Goal: Book appointment/travel/reservation

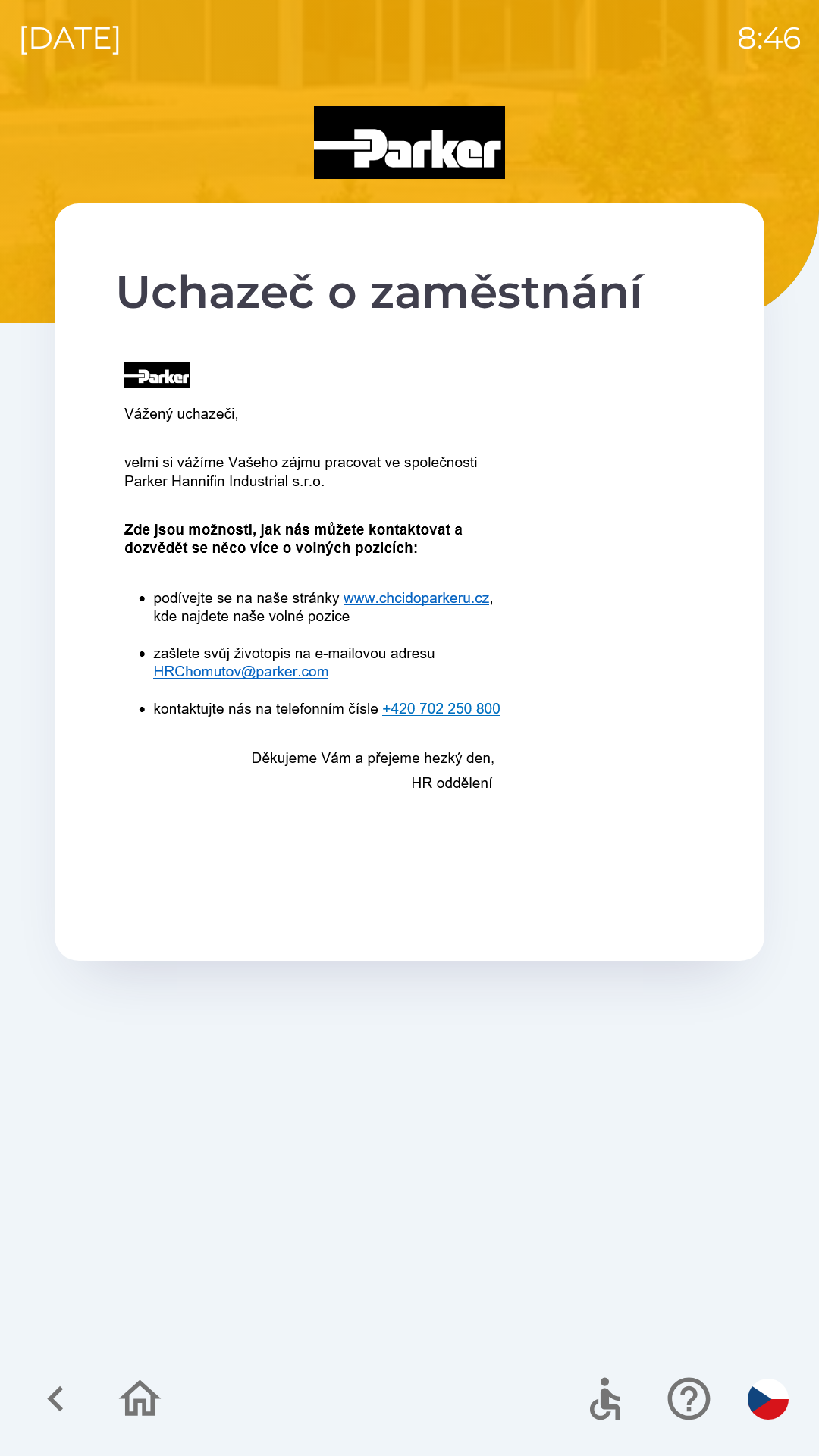
click at [55, 1388] on icon "button" at bounding box center [56, 1399] width 51 height 51
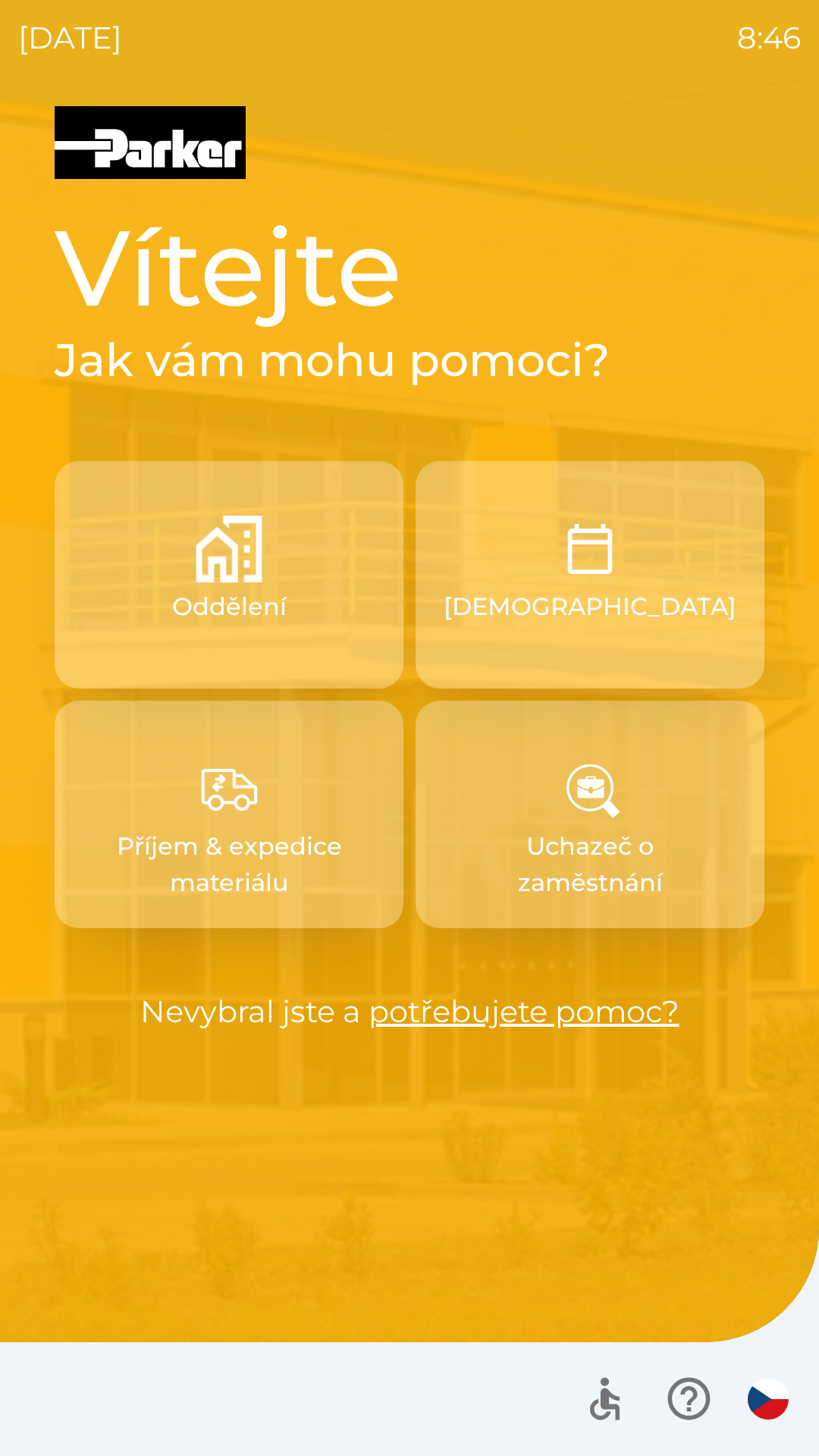
click at [535, 621] on button "[DEMOGRAPHIC_DATA]" at bounding box center [589, 575] width 349 height 228
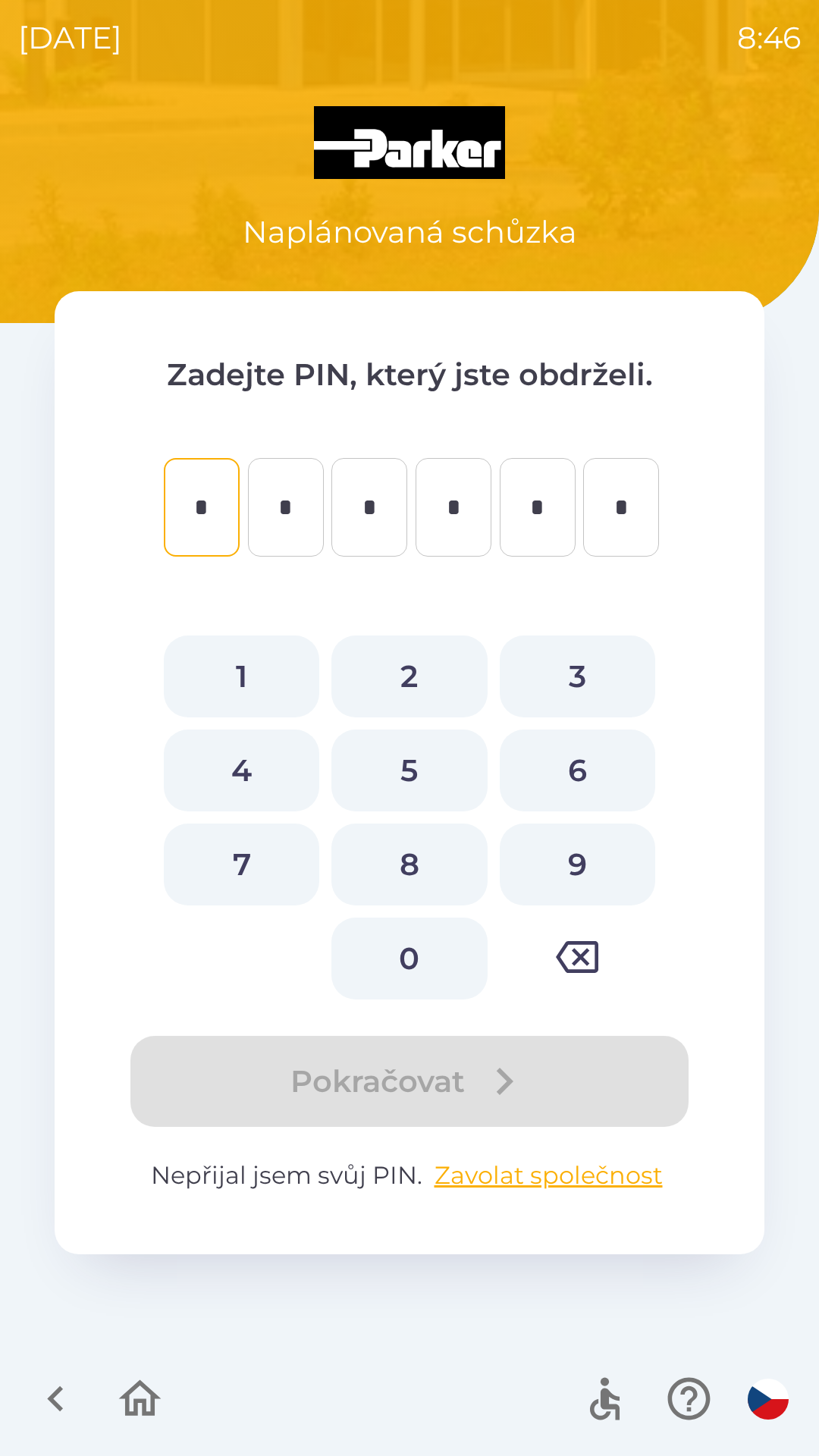
click at [430, 954] on button "0" at bounding box center [409, 959] width 155 height 82
type input "*"
click at [429, 787] on button "5" at bounding box center [409, 771] width 155 height 82
type input "*"
click at [425, 684] on button "2" at bounding box center [409, 676] width 155 height 82
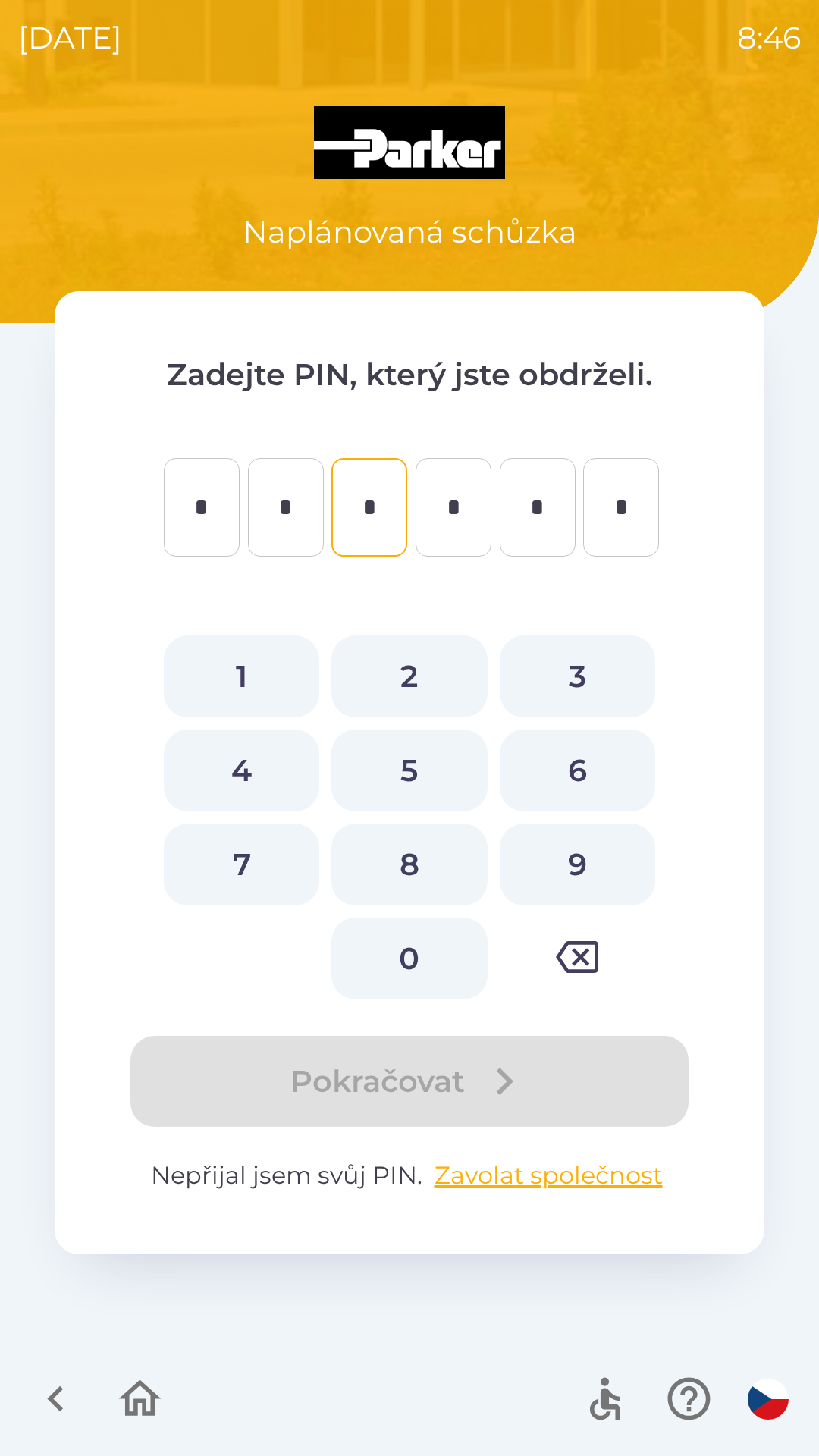
type input "*"
click at [585, 859] on button "9" at bounding box center [577, 865] width 155 height 82
type input "*"
click at [430, 865] on button "8" at bounding box center [409, 865] width 155 height 82
type input "*"
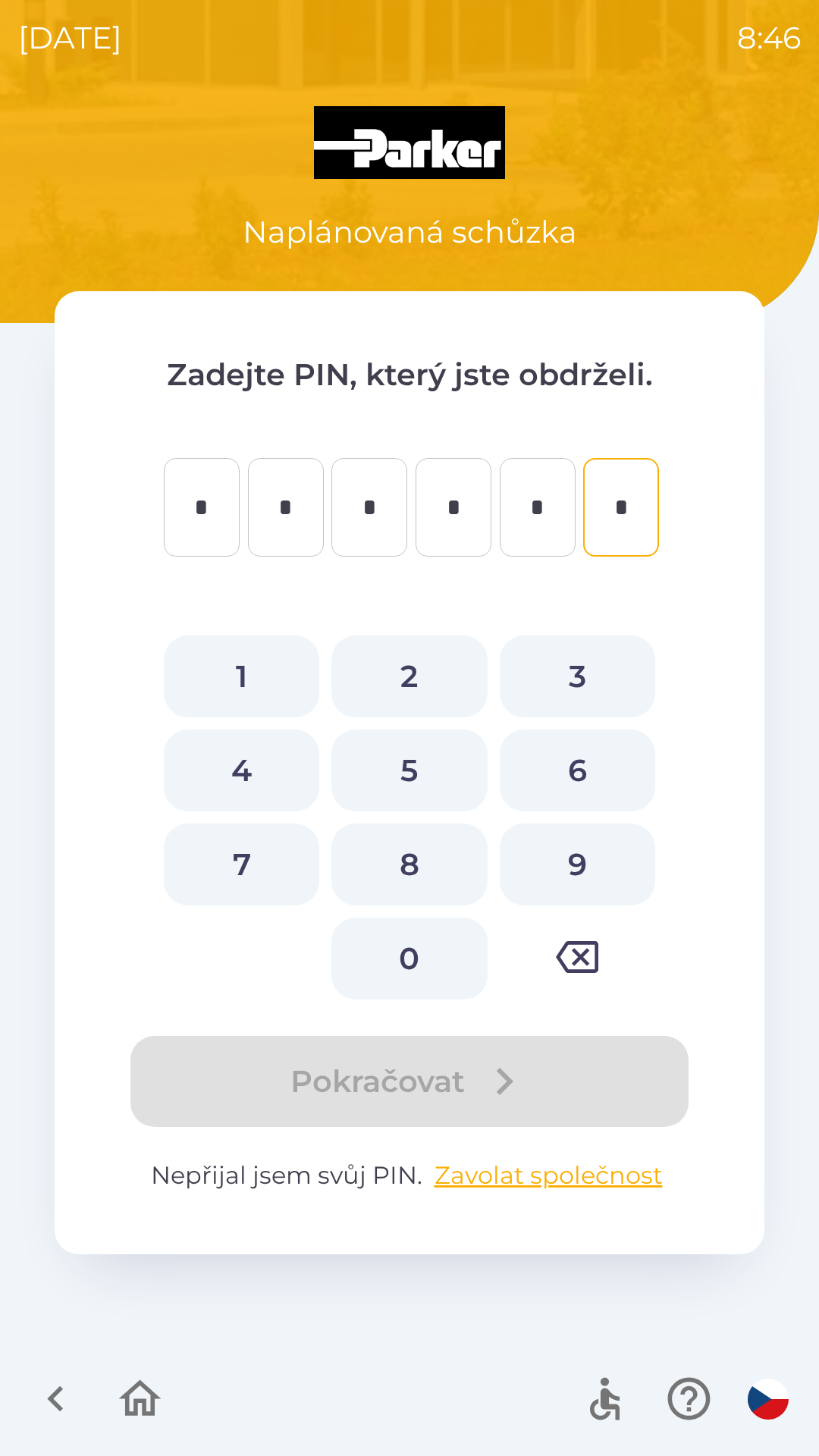
click at [571, 866] on button "9" at bounding box center [577, 865] width 155 height 82
type input "*"
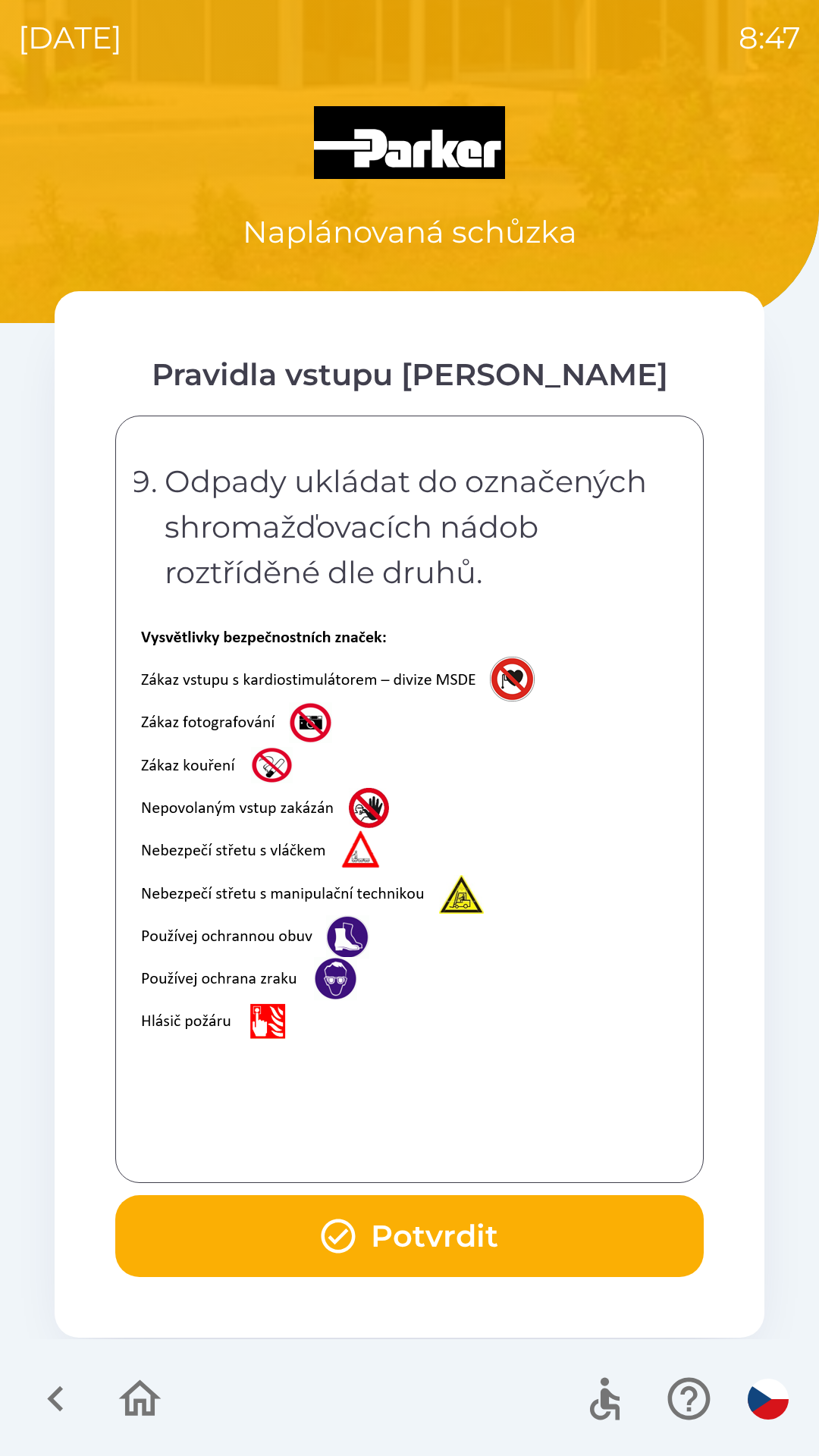
scroll to position [3024, 0]
click at [303, 1222] on button "Potvrdit" at bounding box center [410, 1236] width 588 height 82
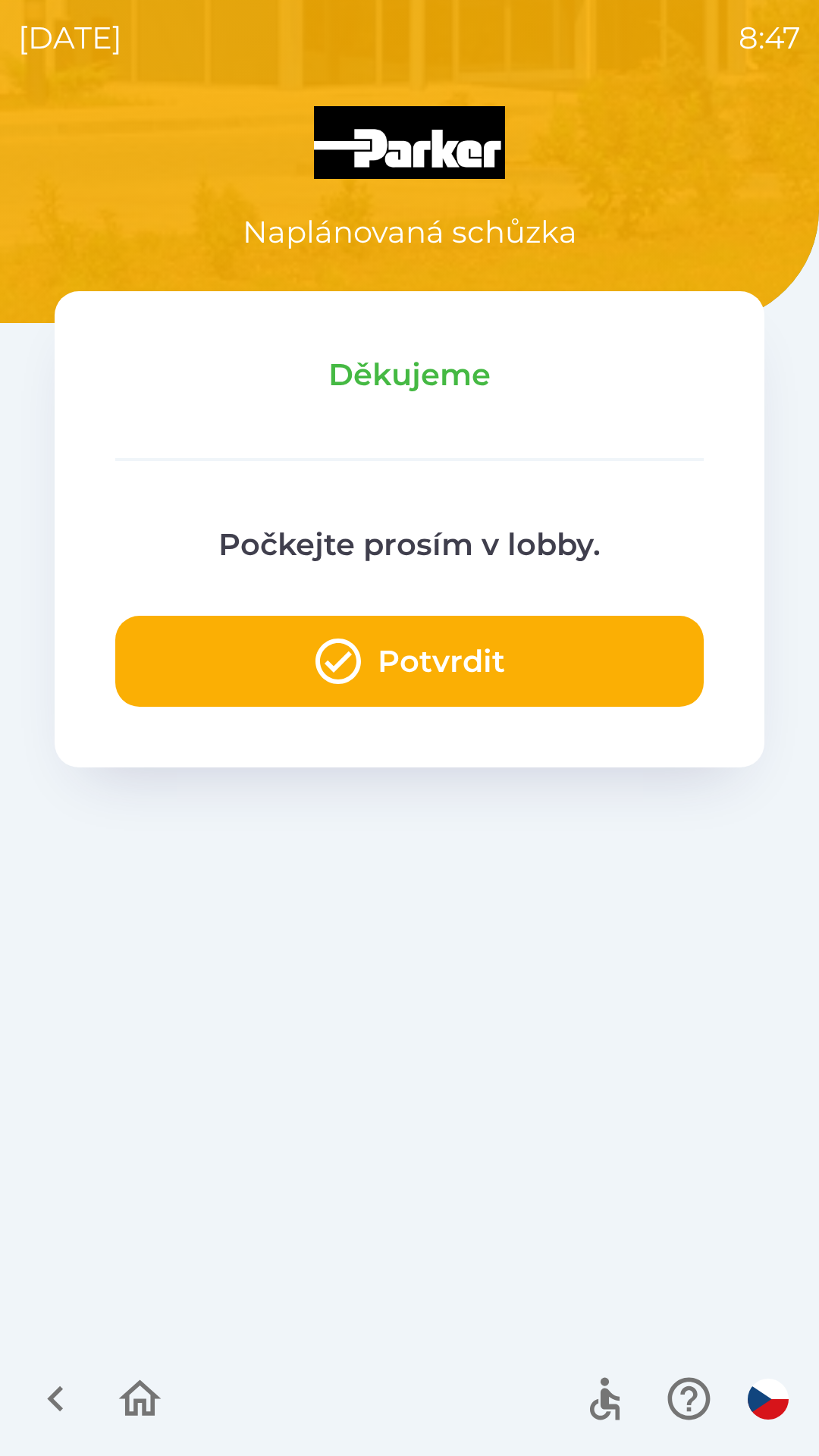
click at [268, 660] on button "Potvrdit" at bounding box center [410, 661] width 588 height 91
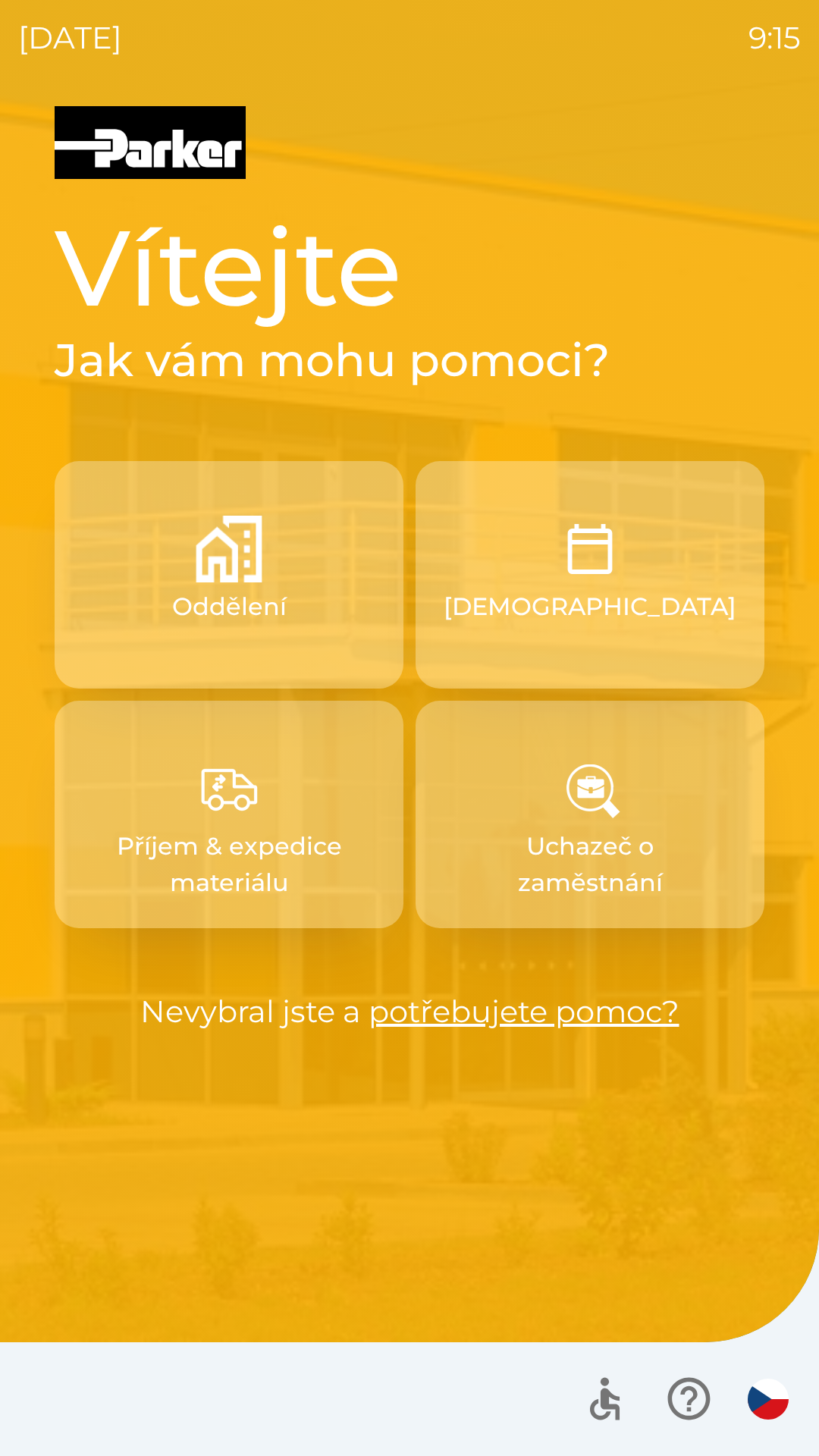
click at [595, 547] on img "button" at bounding box center [590, 549] width 66 height 66
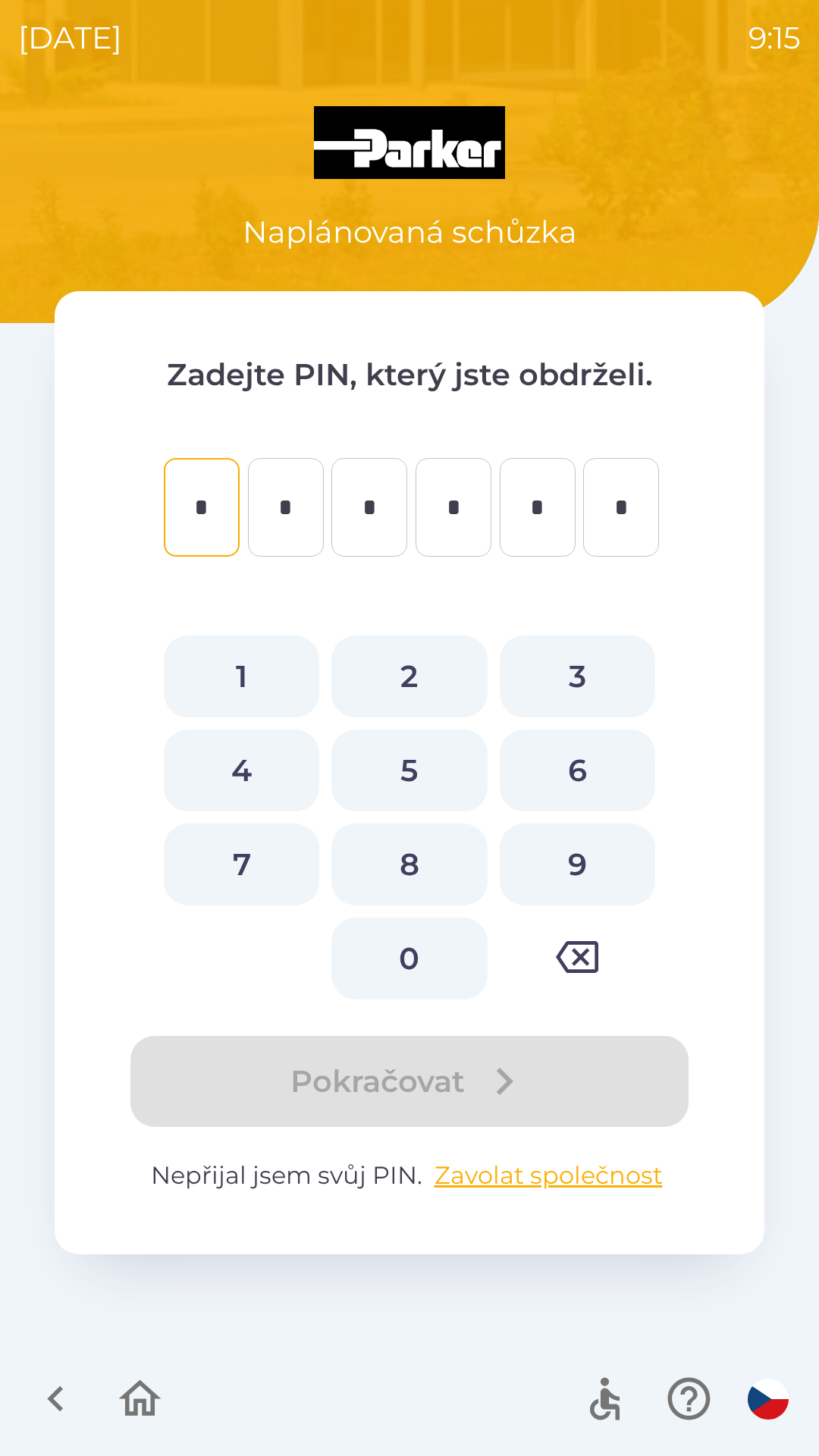
click at [593, 954] on icon "button" at bounding box center [577, 957] width 42 height 42
click at [550, 1171] on button "Zavolat společnost" at bounding box center [548, 1175] width 240 height 36
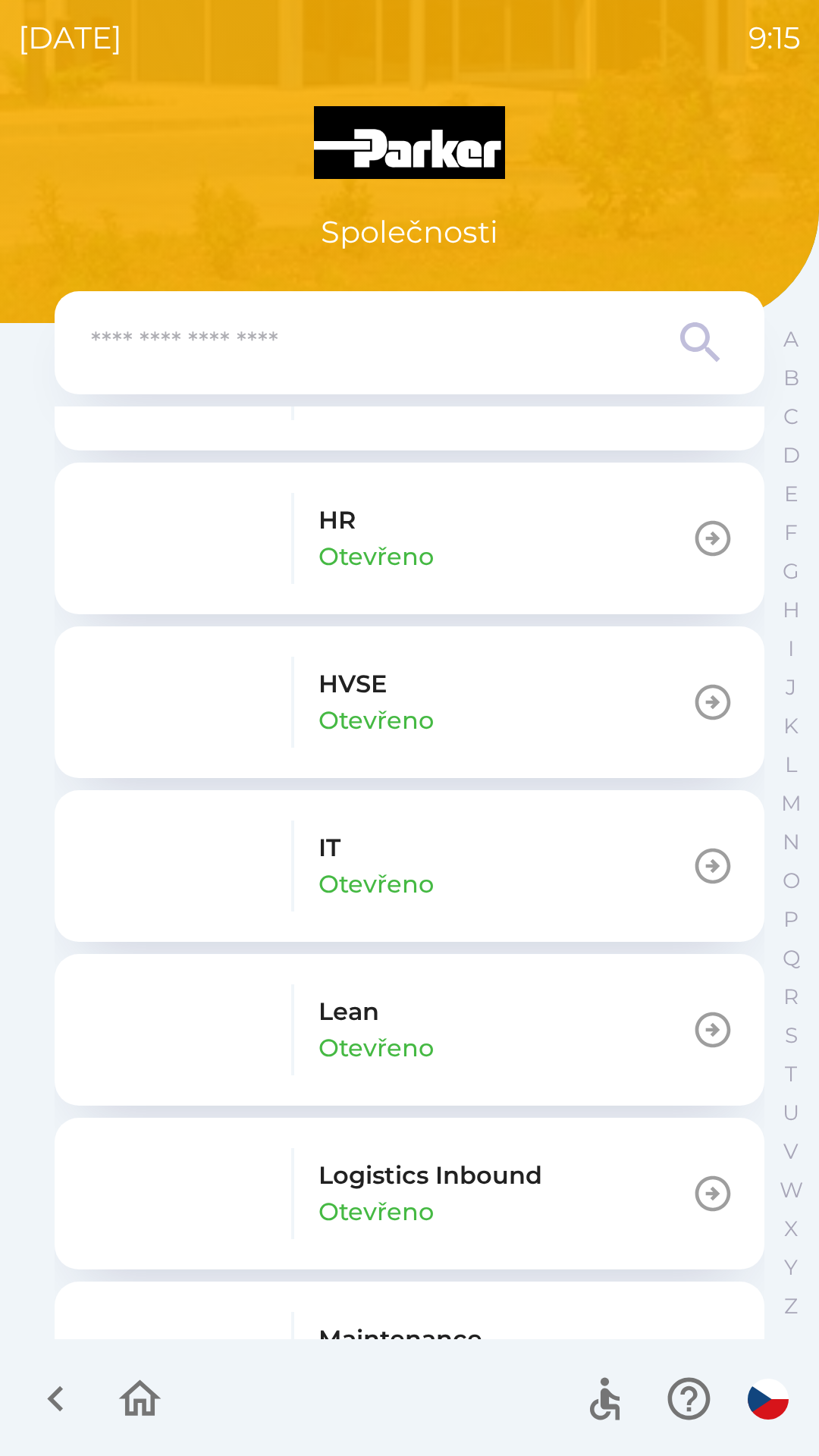
scroll to position [600, 0]
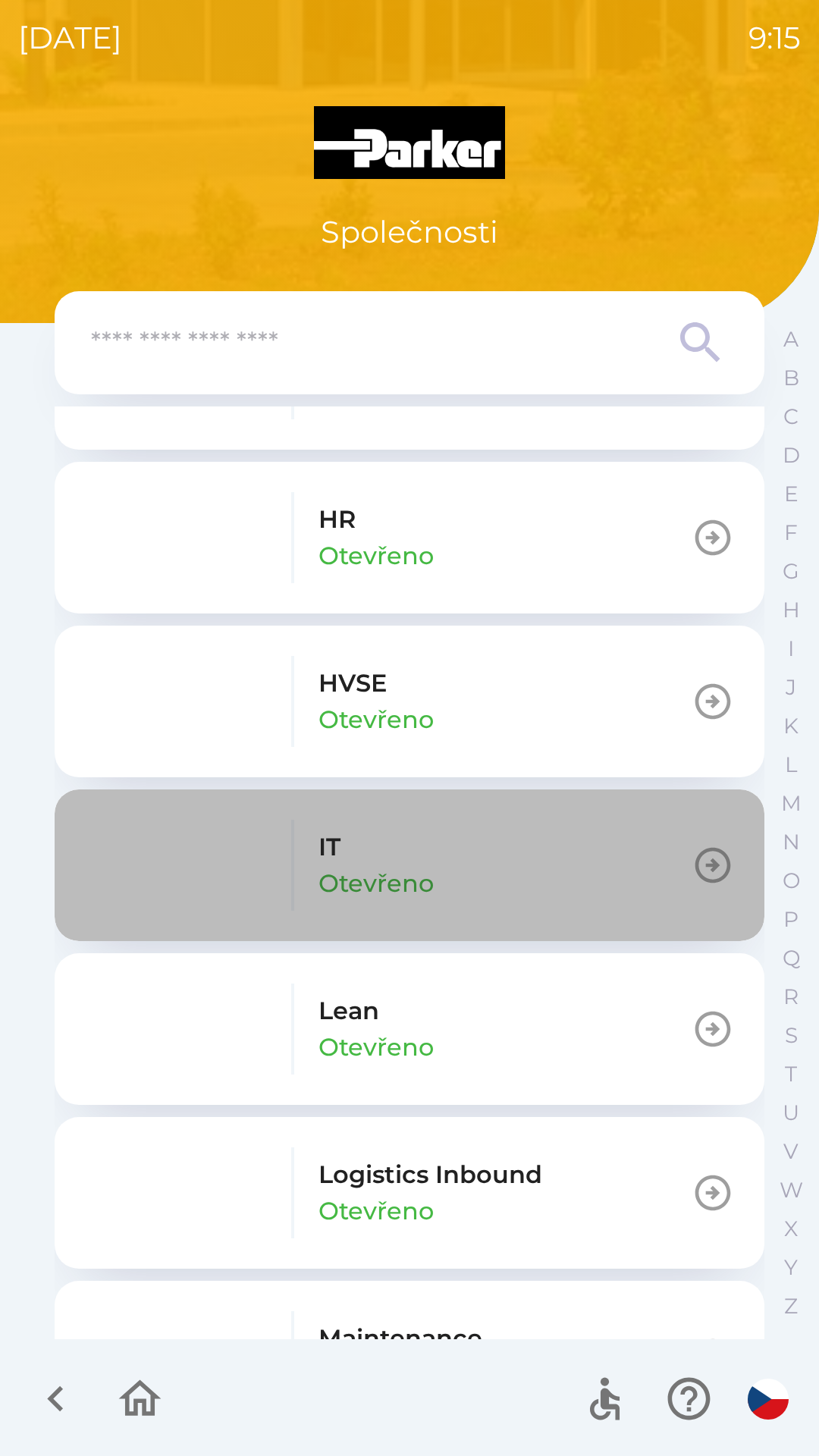
click at [698, 861] on icon "button" at bounding box center [712, 865] width 42 height 42
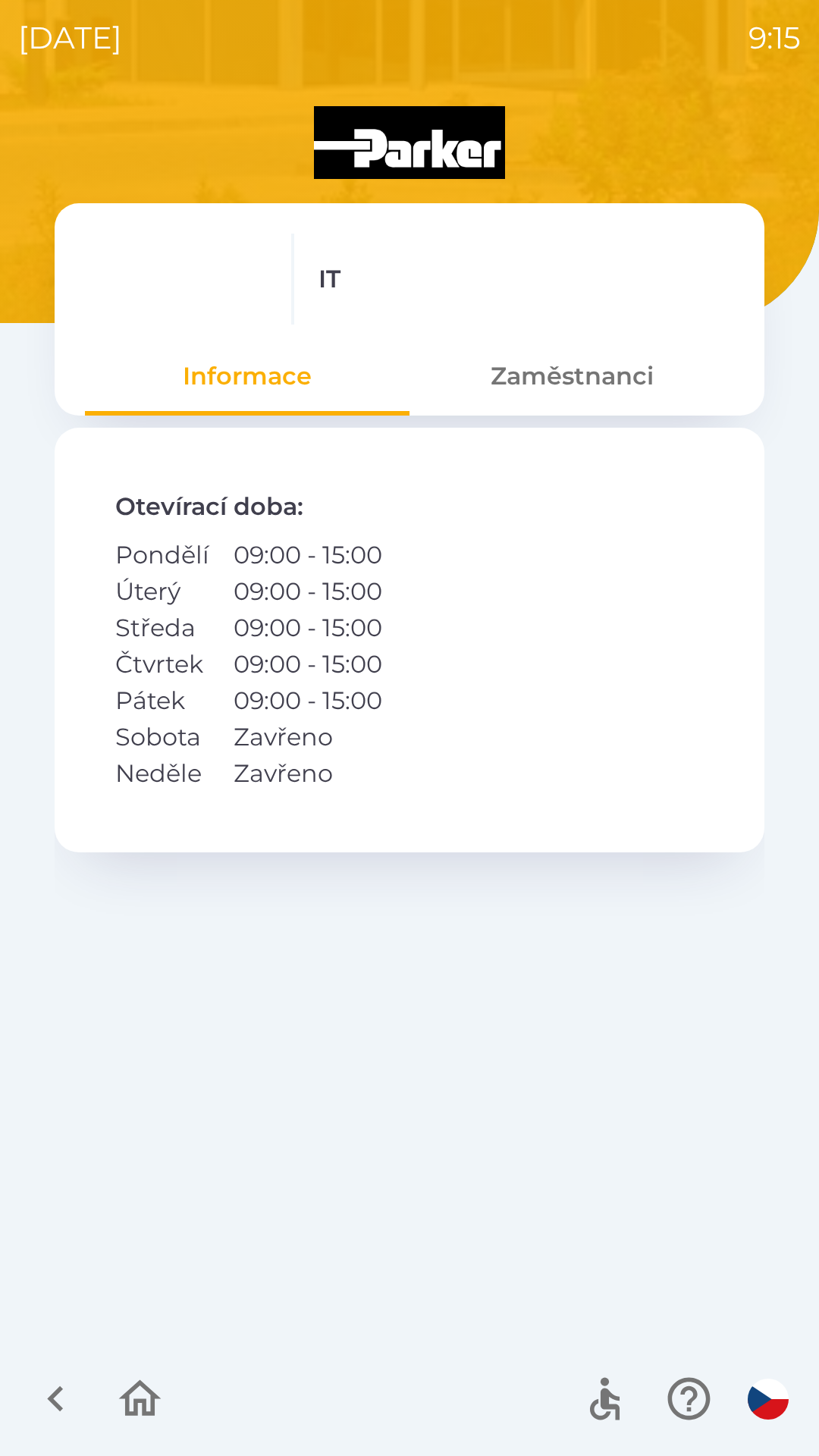
click at [594, 357] on button "Zaměstnanci" at bounding box center [572, 376] width 324 height 55
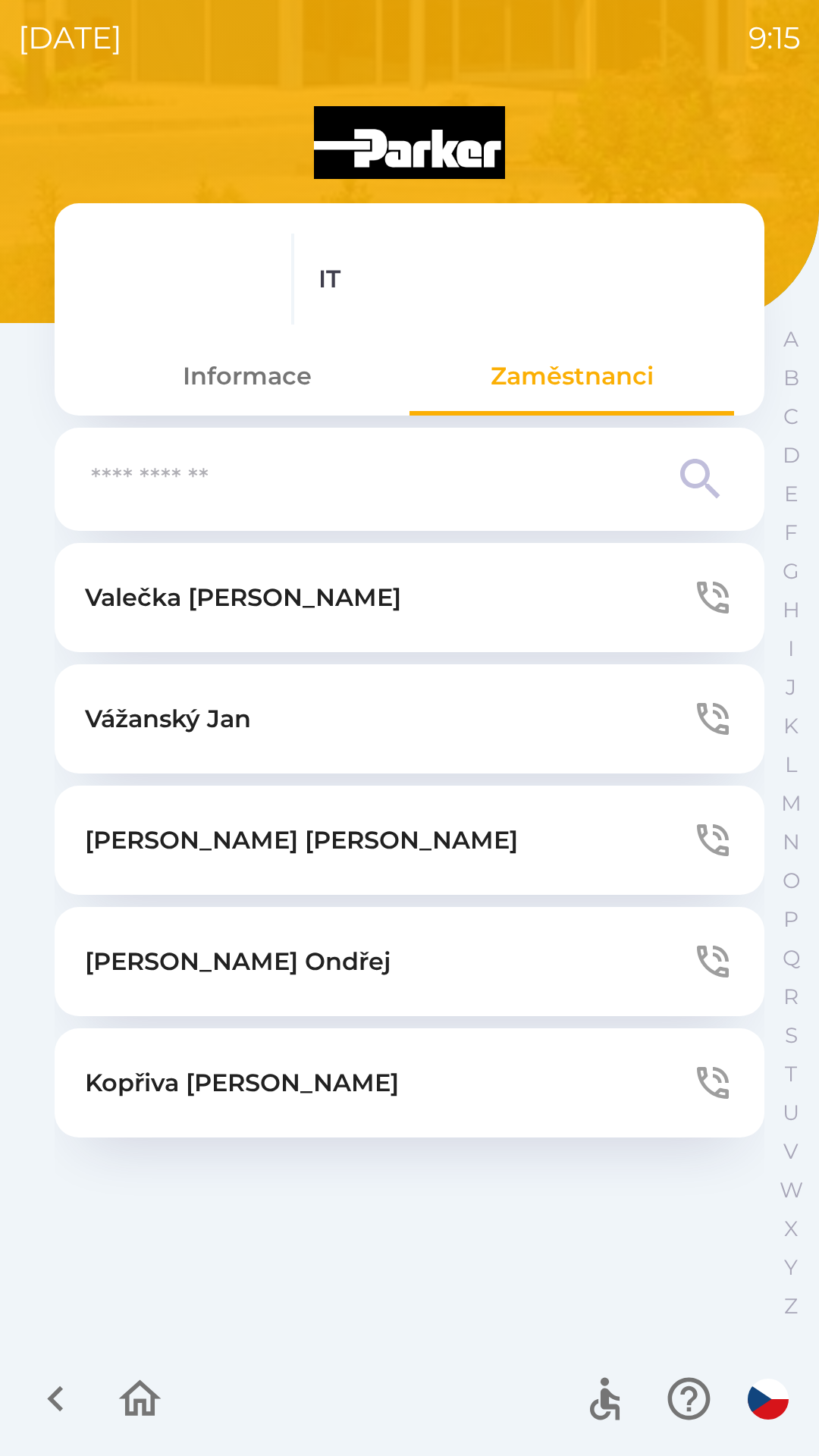
click at [635, 704] on button "[PERSON_NAME]" at bounding box center [410, 719] width 710 height 109
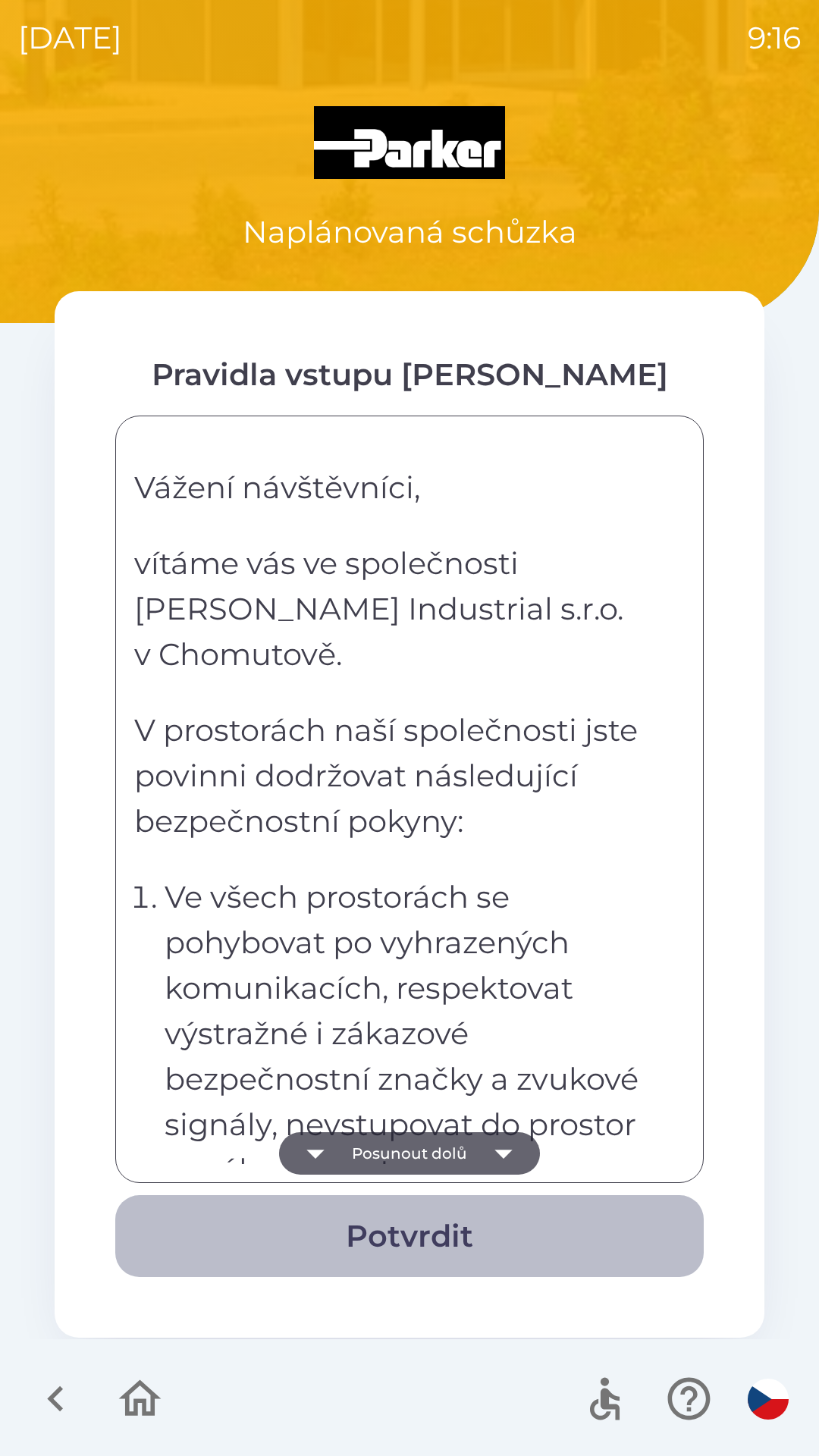
click at [416, 1231] on button "Potvrdit" at bounding box center [410, 1236] width 588 height 82
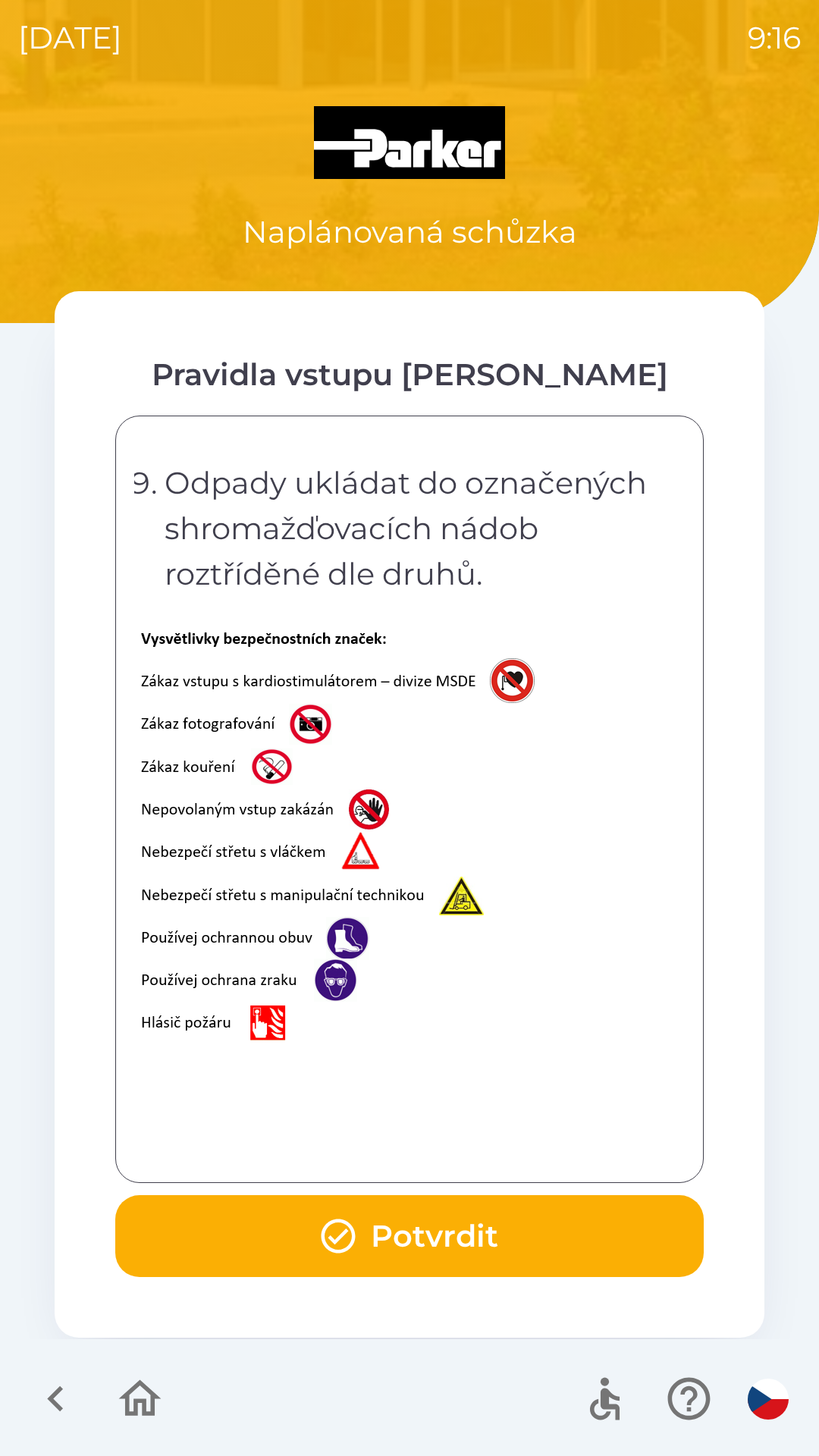
scroll to position [3024, 0]
click at [445, 1232] on button "Potvrdit" at bounding box center [410, 1236] width 588 height 82
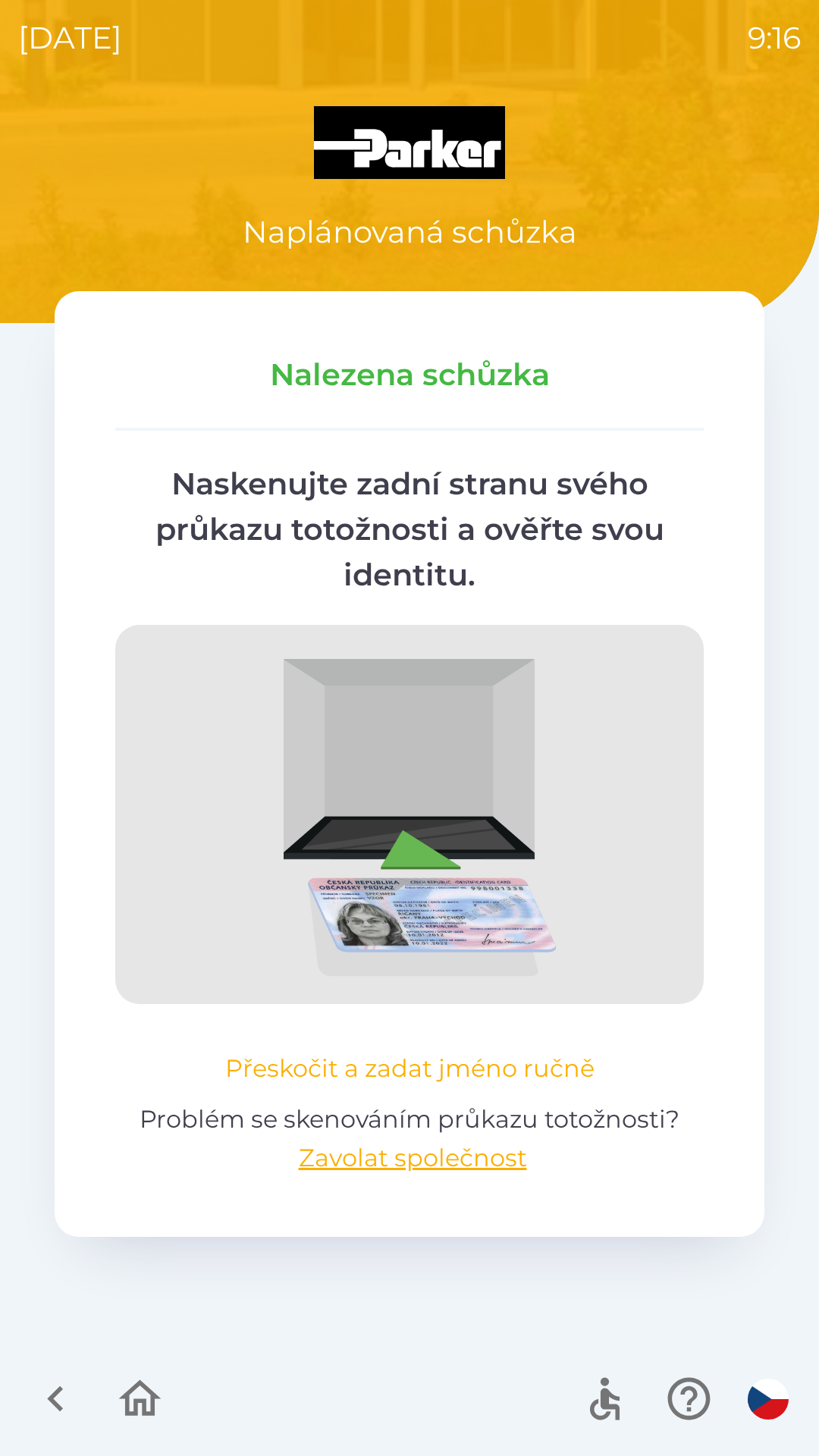
click at [424, 1069] on button "Přeskočit a zadat jméno ručně" at bounding box center [410, 1068] width 381 height 36
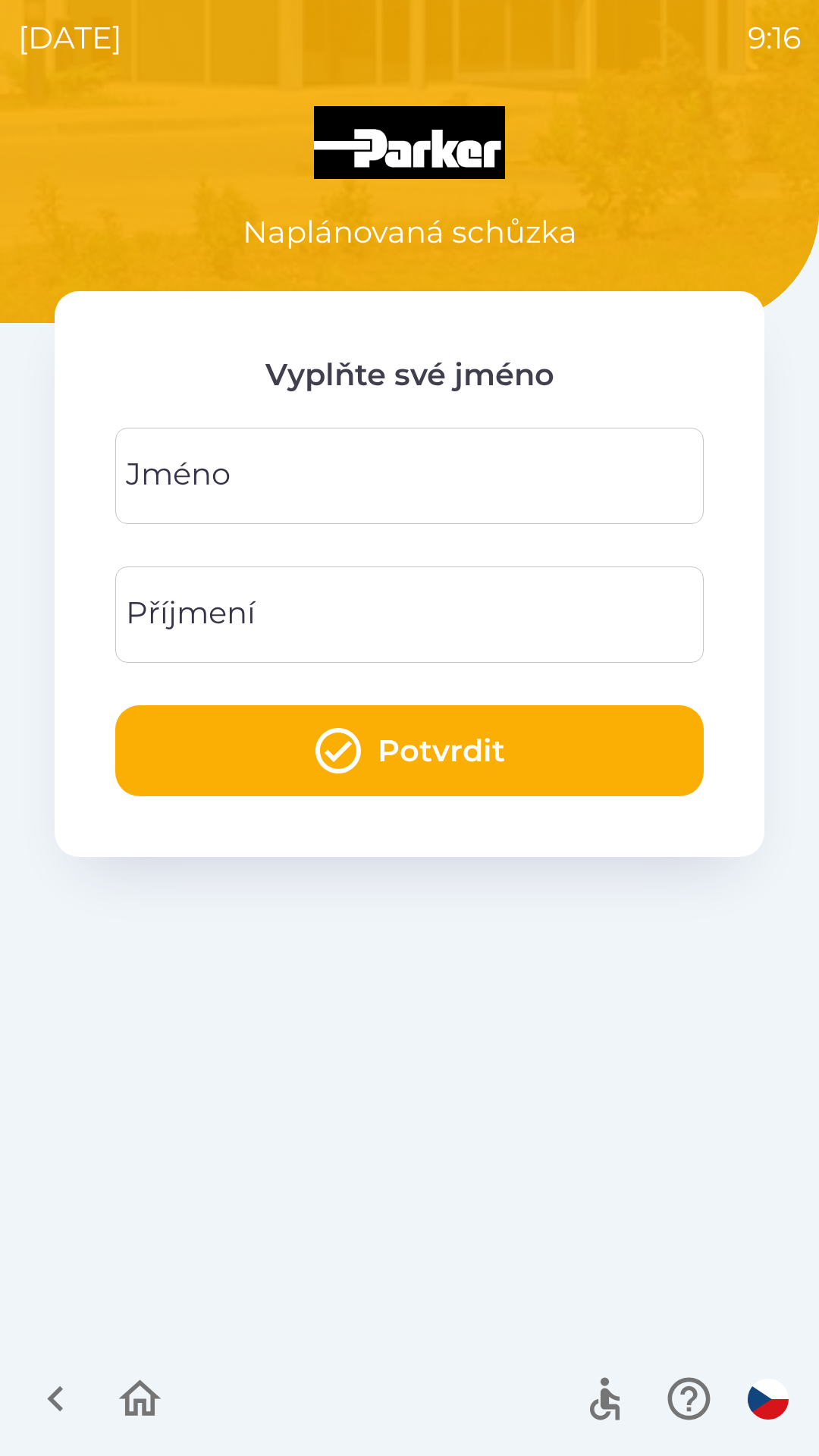
click at [296, 462] on input "Jméno" at bounding box center [410, 475] width 552 height 60
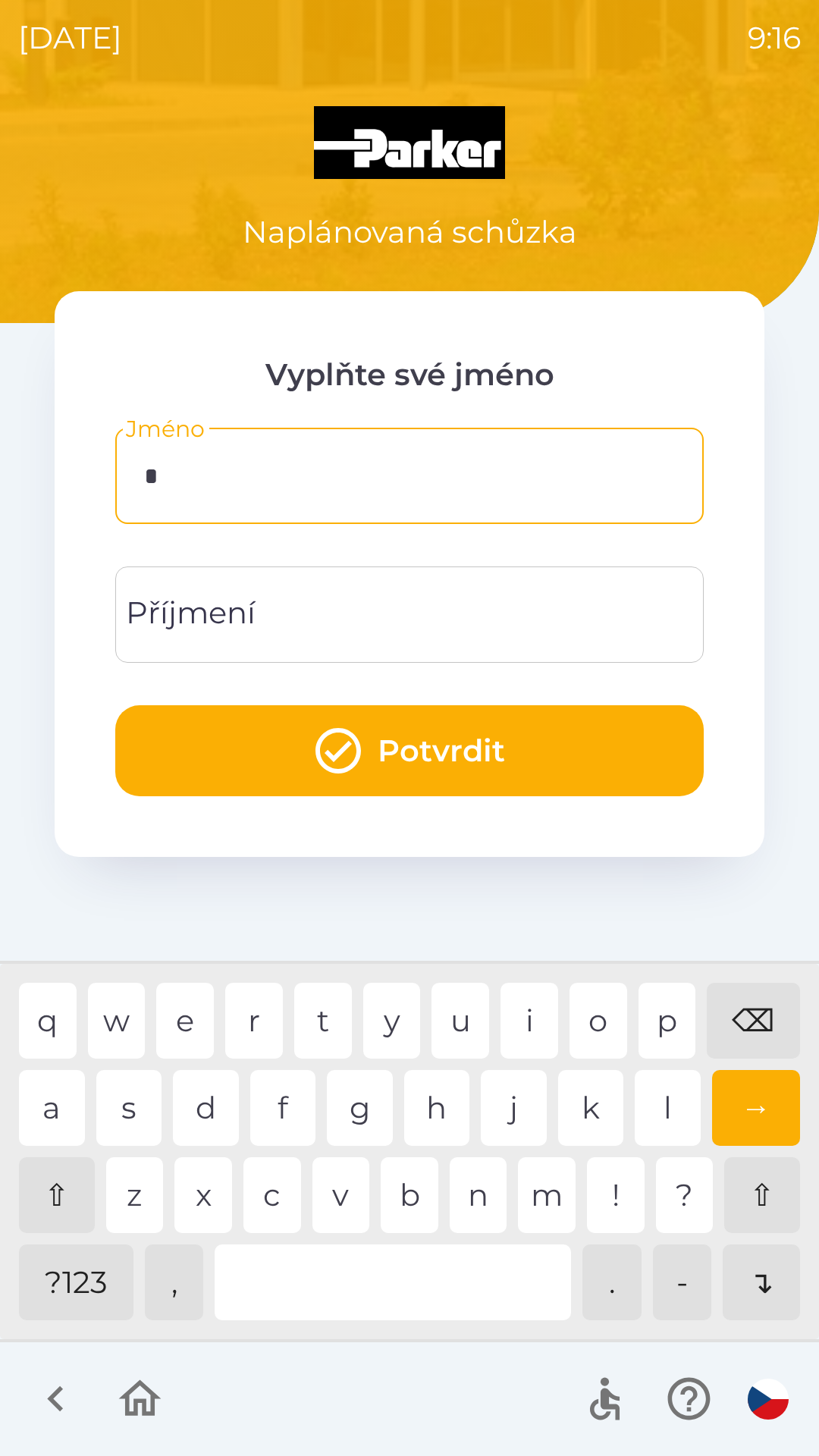
click at [325, 1016] on div "t" at bounding box center [323, 1021] width 58 height 76
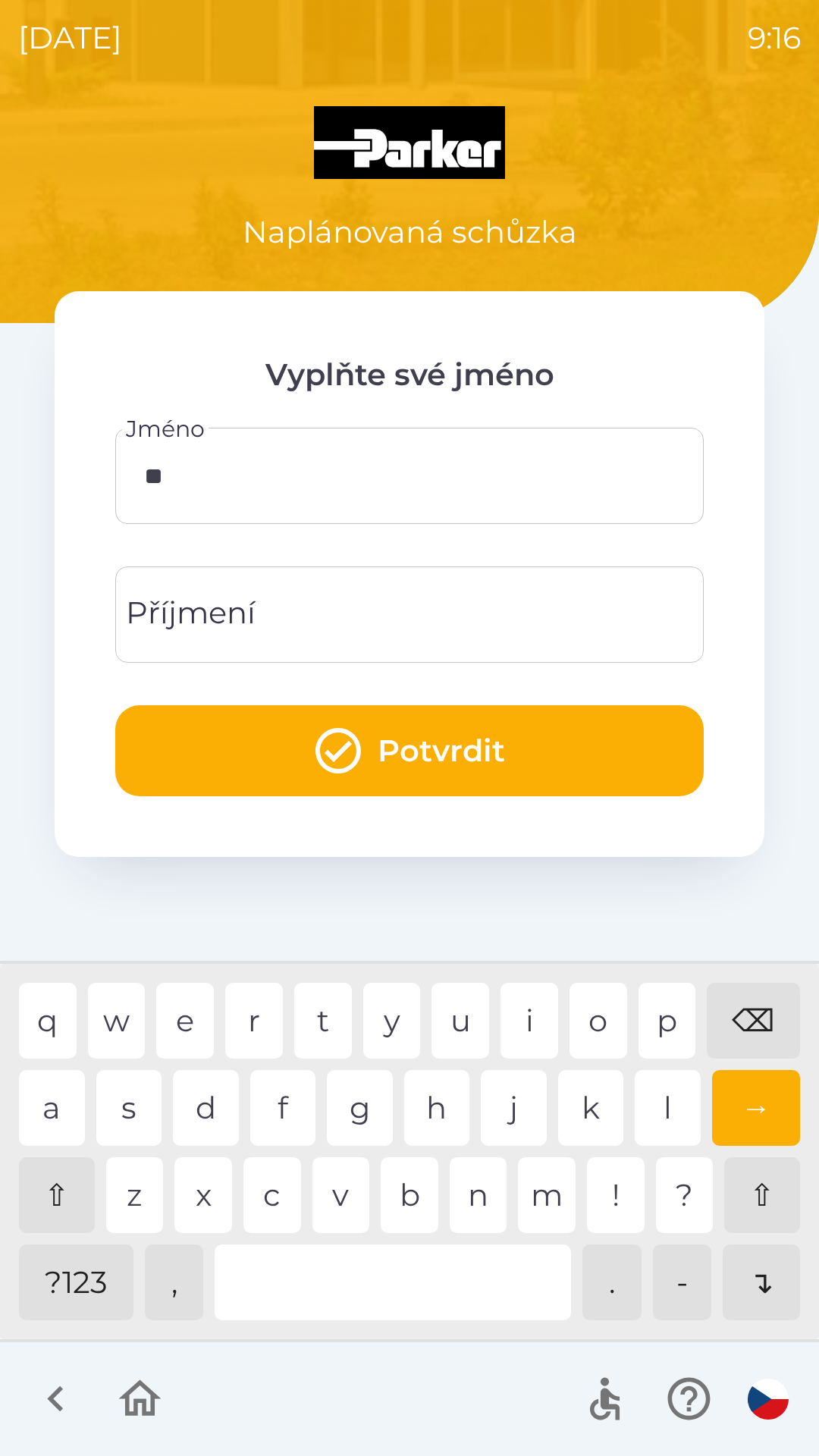
click at [612, 1019] on div "o" at bounding box center [598, 1021] width 58 height 76
click at [550, 1196] on div "m" at bounding box center [546, 1195] width 58 height 76
click at [54, 1099] on div "a" at bounding box center [52, 1108] width 66 height 76
type input "*****"
click at [302, 606] on input "Příjmení" at bounding box center [410, 614] width 552 height 60
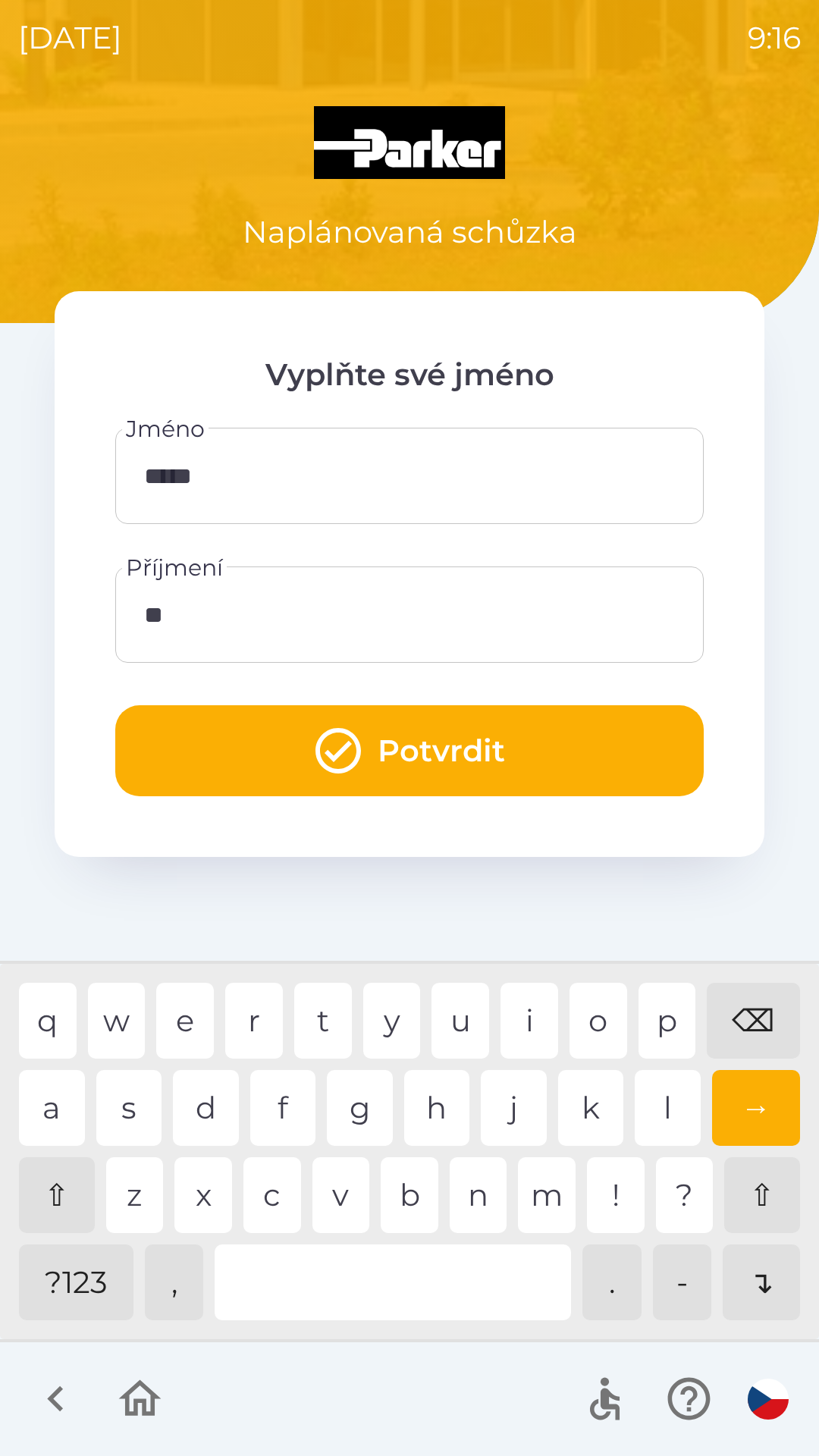
click at [53, 1102] on div "a" at bounding box center [52, 1108] width 66 height 76
click at [262, 1011] on div "r" at bounding box center [254, 1021] width 58 height 76
type input "*******"
click at [462, 744] on button "Potvrdit" at bounding box center [410, 750] width 588 height 91
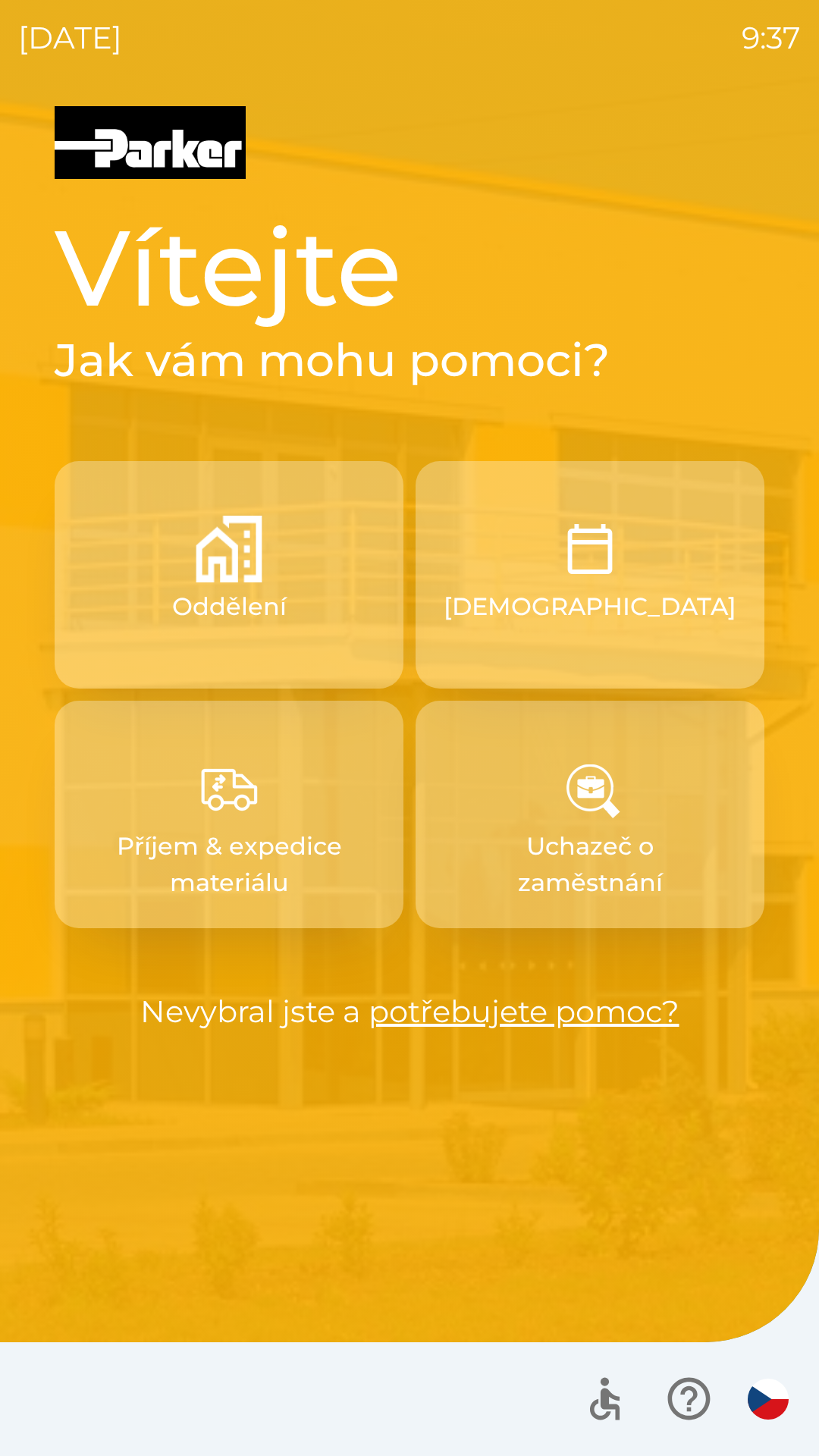
click at [603, 621] on p "[DEMOGRAPHIC_DATA]" at bounding box center [590, 606] width 293 height 36
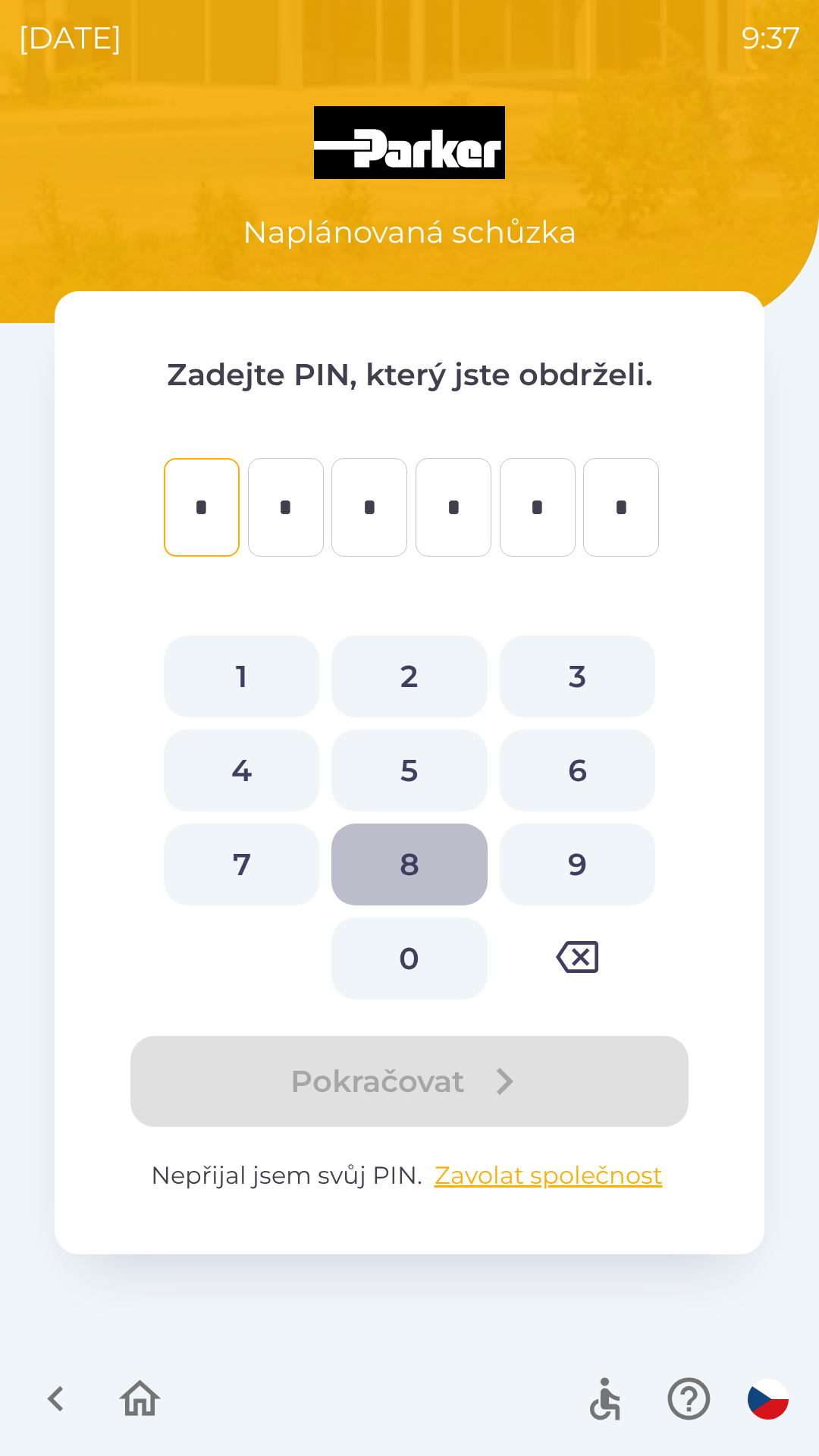
click at [413, 867] on button "8" at bounding box center [409, 865] width 155 height 82
type input "*"
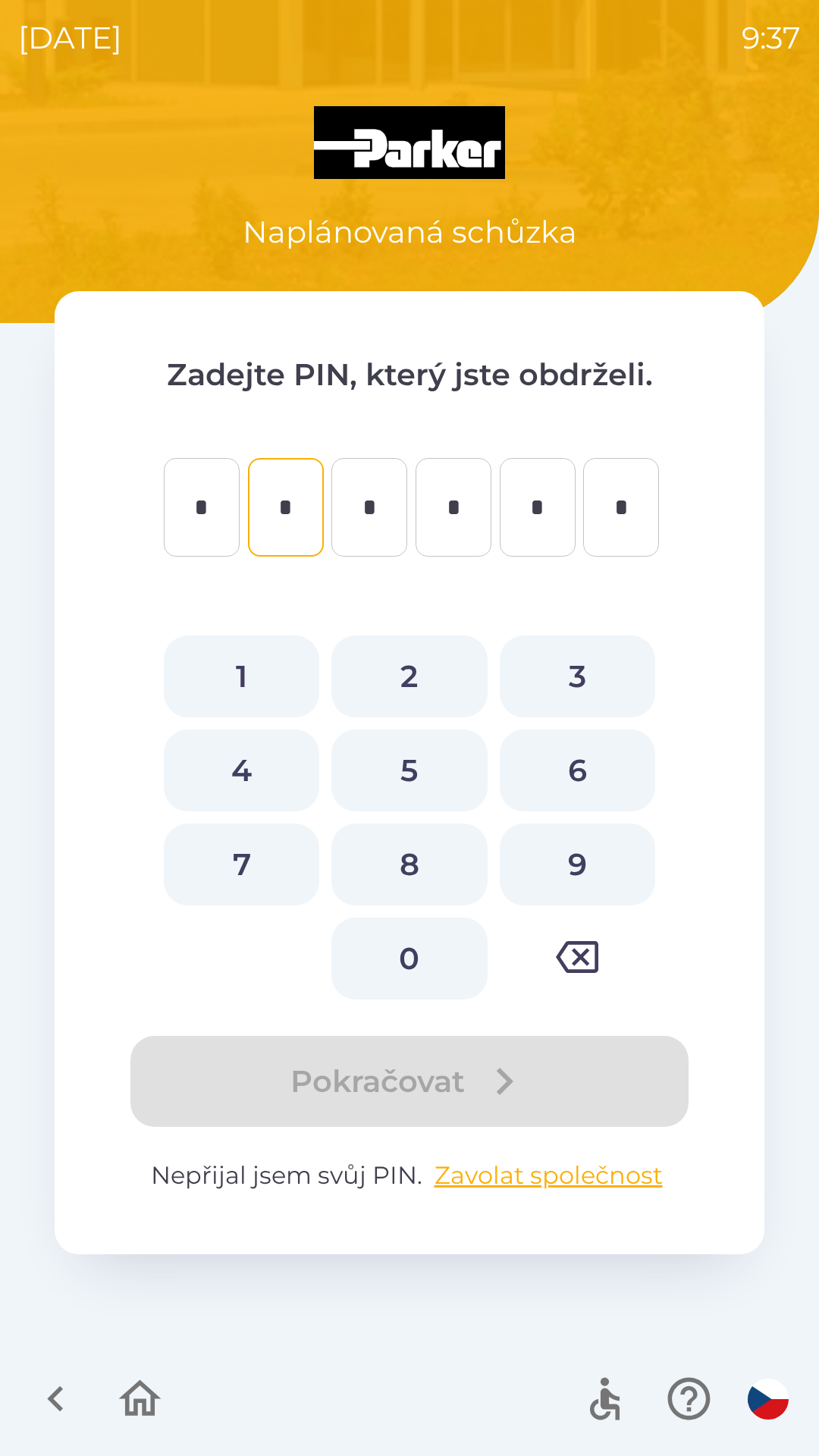
click at [563, 869] on button "9" at bounding box center [577, 865] width 155 height 82
type input "*"
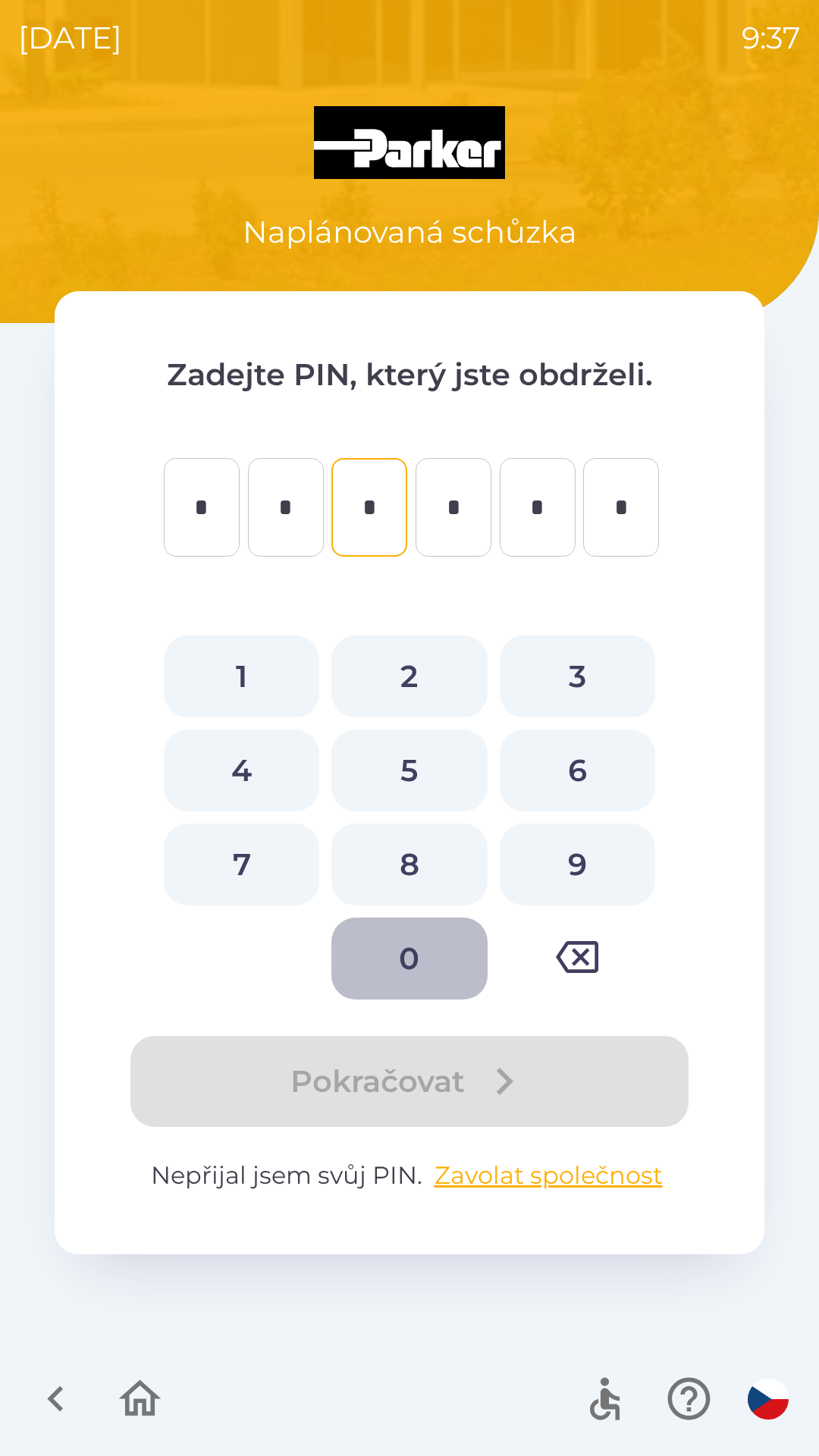
click at [403, 959] on button "0" at bounding box center [409, 959] width 155 height 82
type input "*"
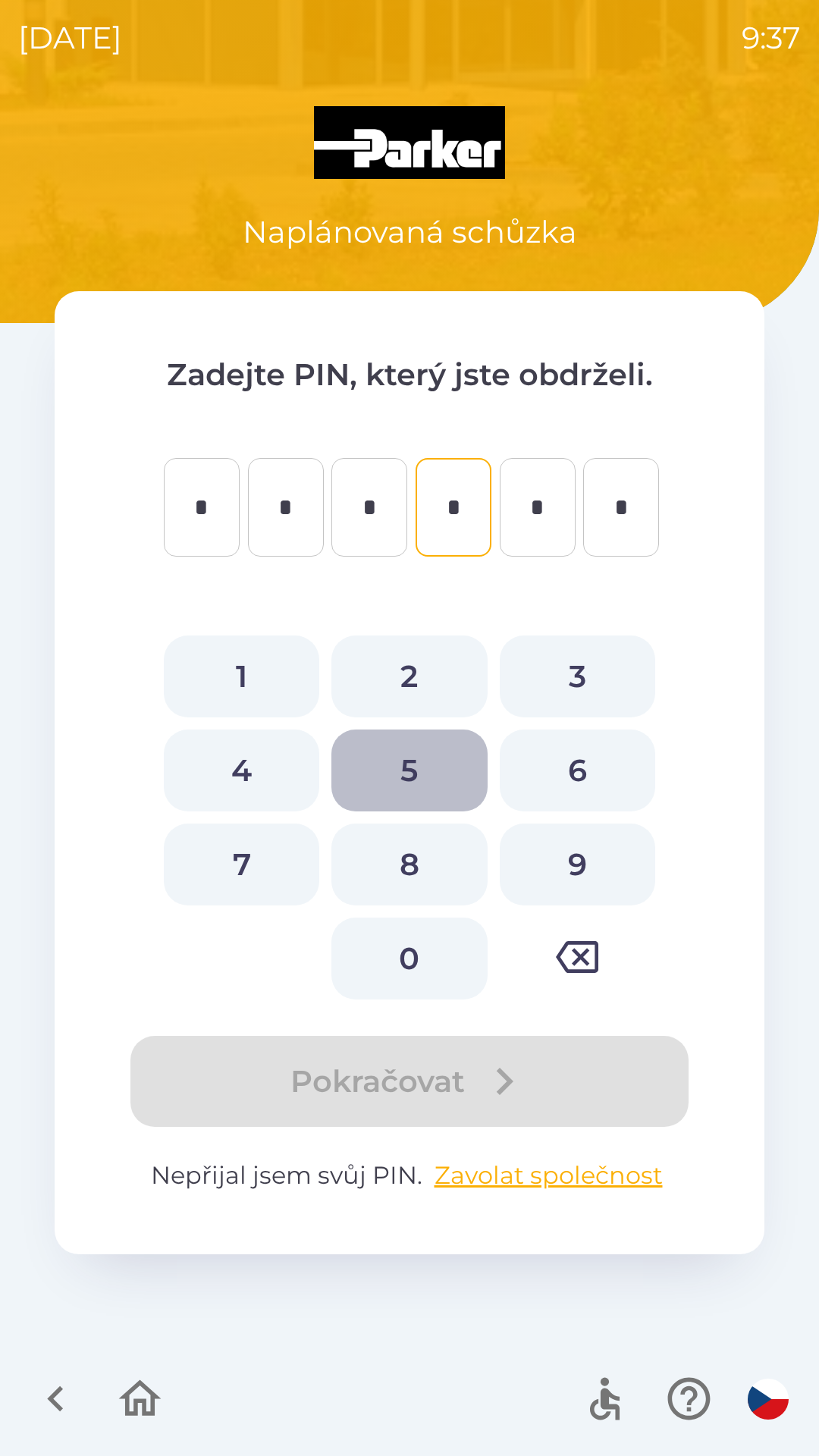
click at [413, 763] on button "5" at bounding box center [409, 771] width 155 height 82
type input "*"
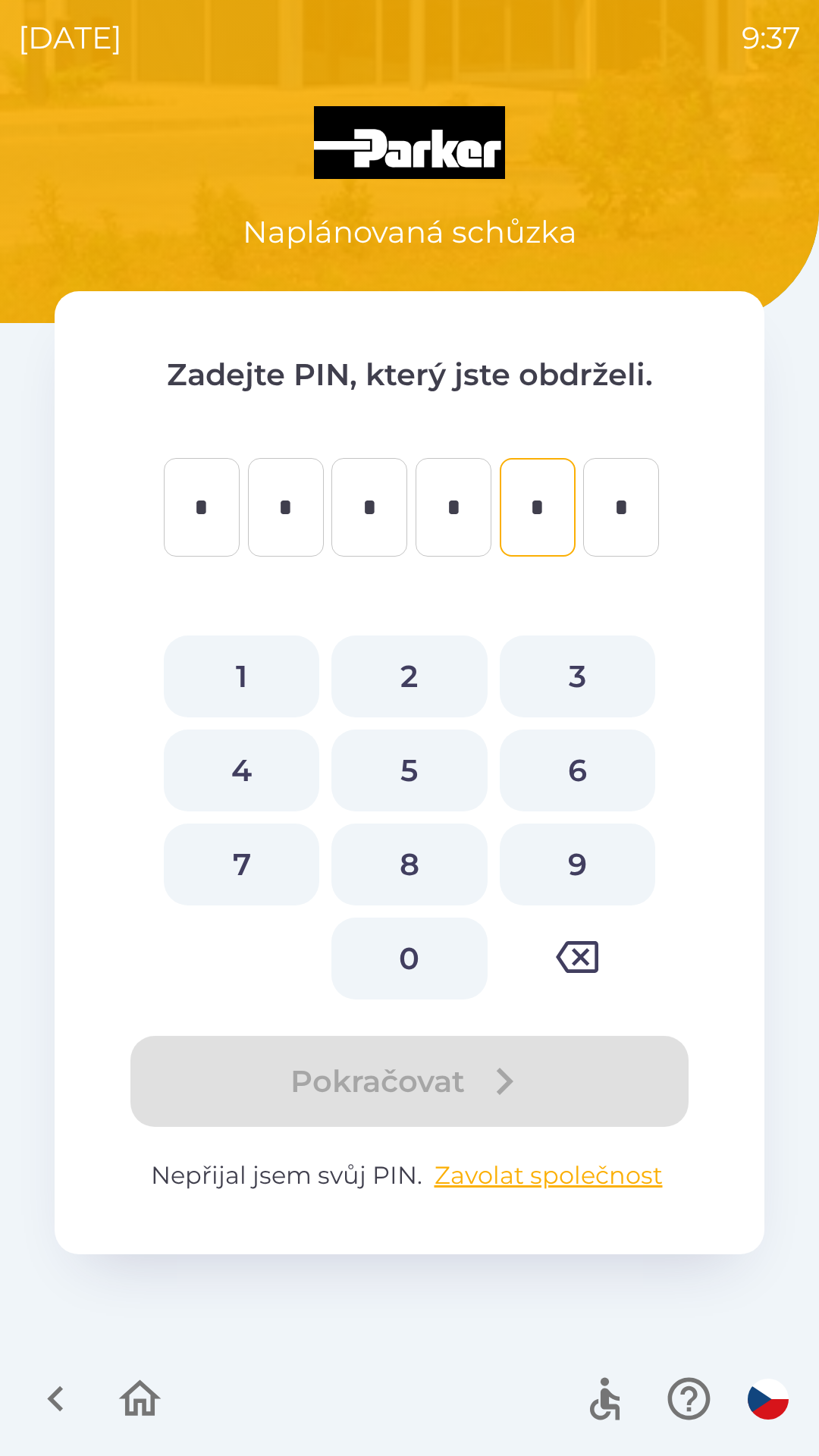
click at [232, 774] on button "4" at bounding box center [241, 771] width 155 height 82
type input "*"
click at [238, 773] on button "4" at bounding box center [241, 771] width 155 height 82
type input "*"
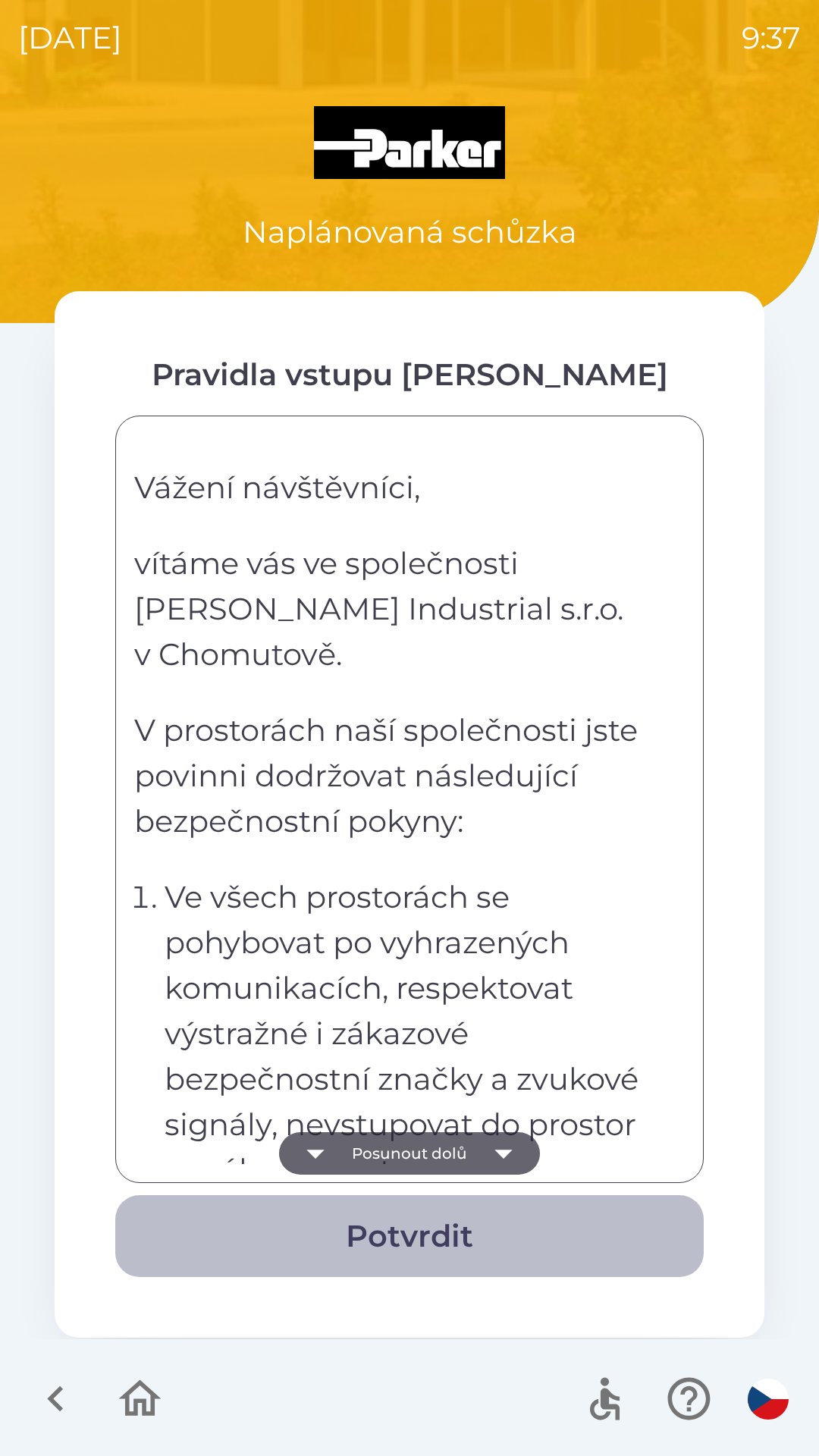
click at [481, 1217] on button "Potvrdit" at bounding box center [410, 1236] width 588 height 82
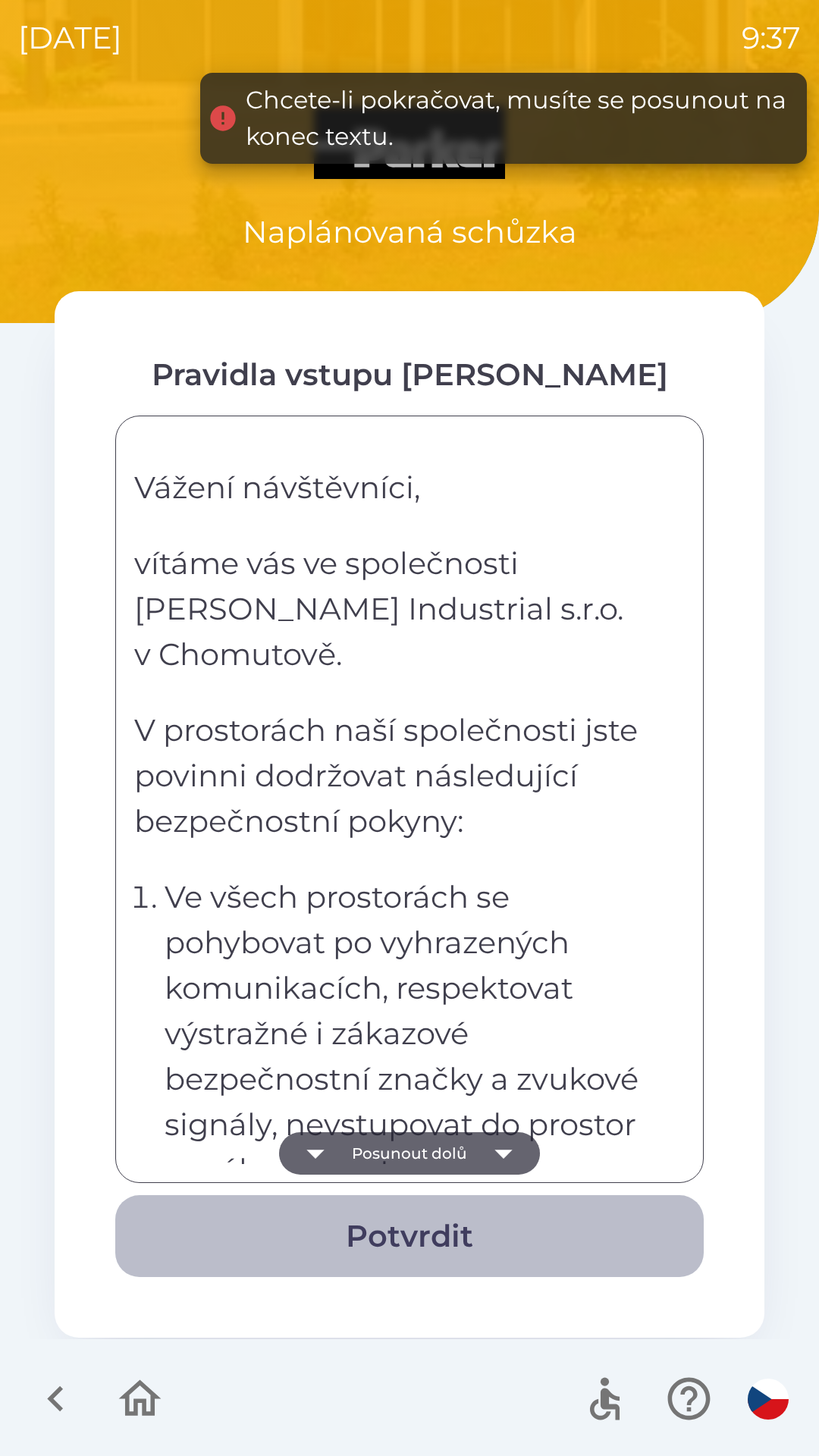
click at [431, 1238] on button "Potvrdit" at bounding box center [410, 1236] width 588 height 82
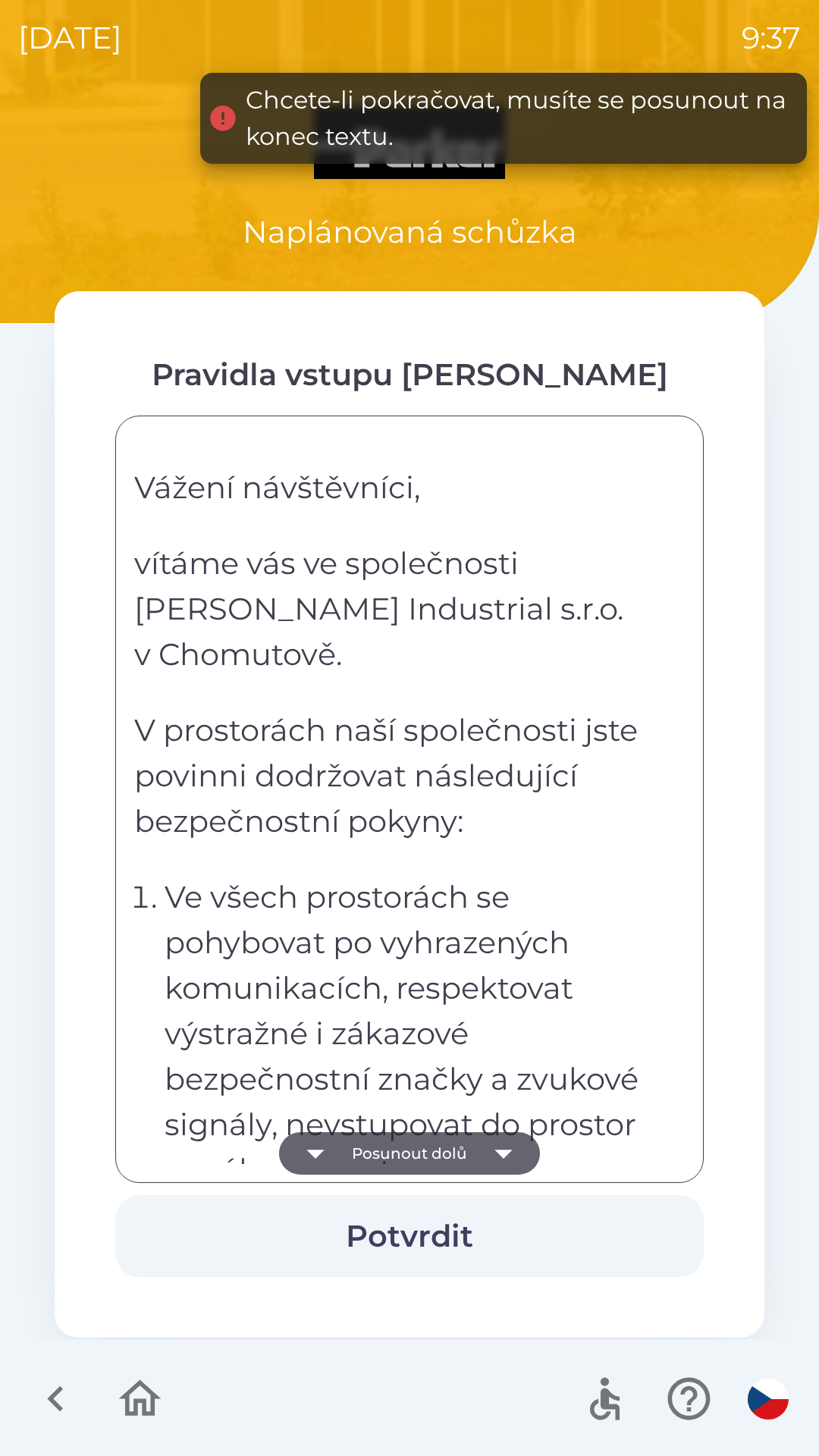
click at [503, 1154] on icon "button" at bounding box center [503, 1154] width 18 height 9
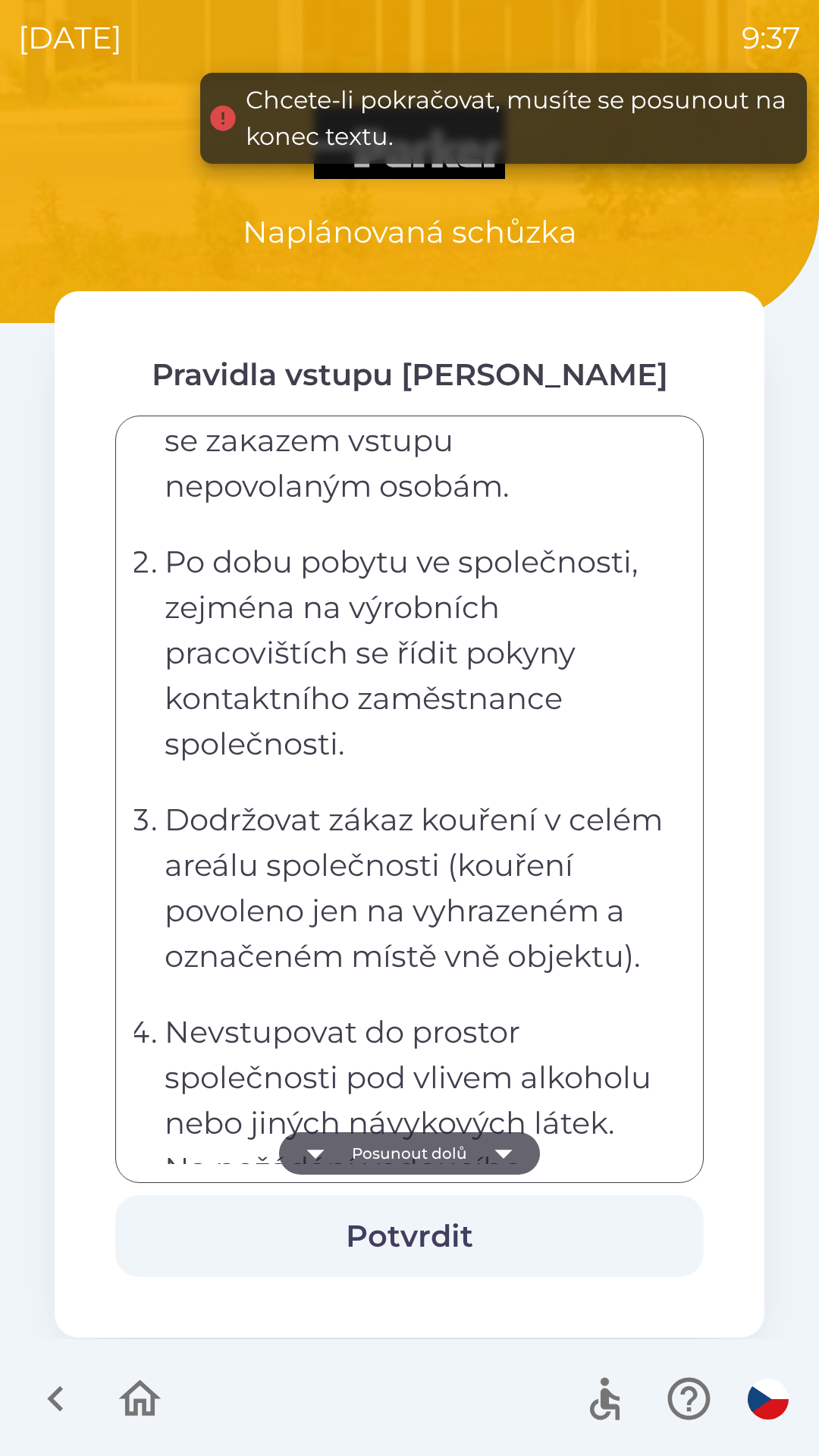
click at [509, 1155] on icon "button" at bounding box center [503, 1153] width 42 height 42
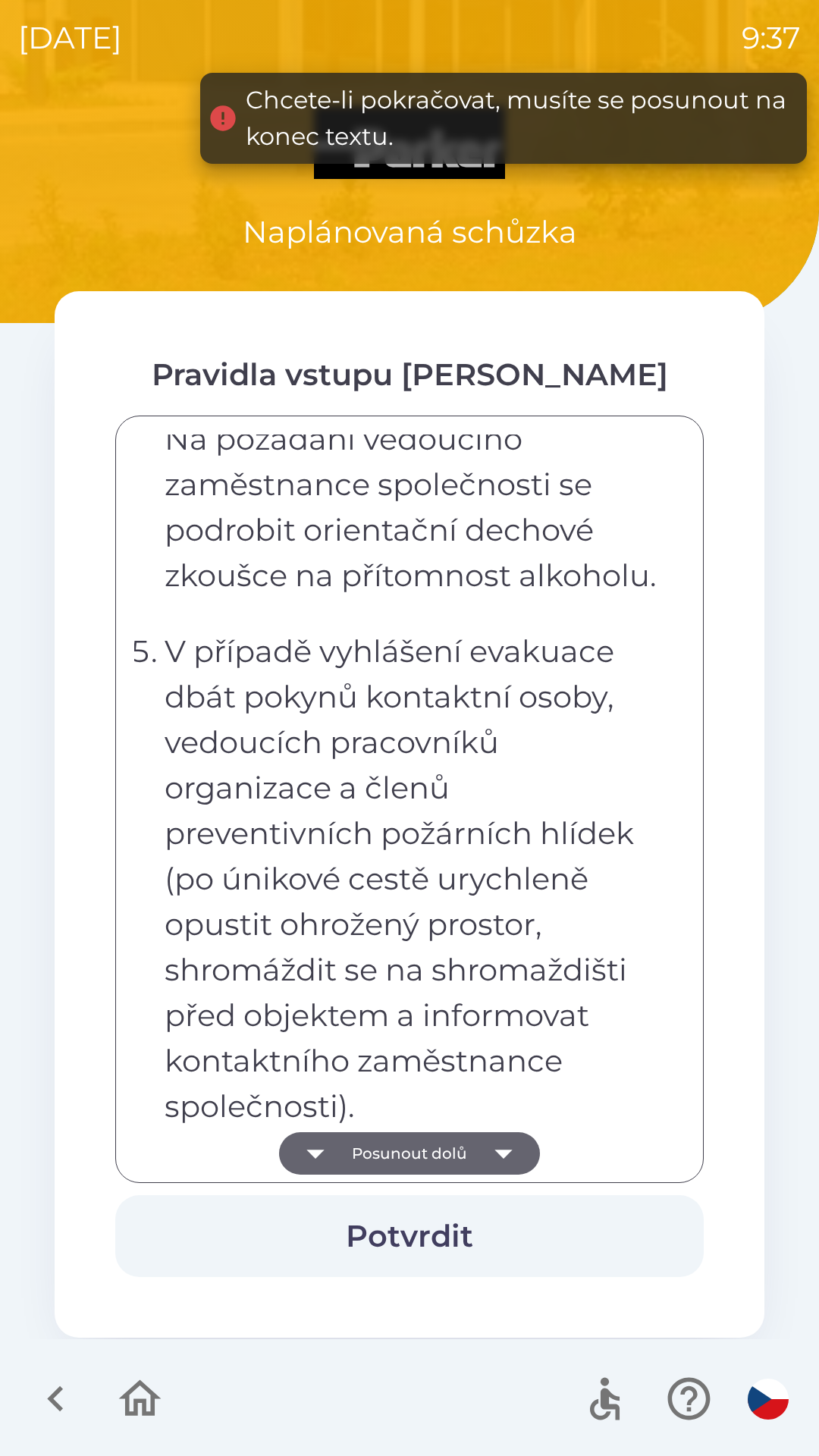
click at [500, 1150] on icon "button" at bounding box center [503, 1153] width 42 height 42
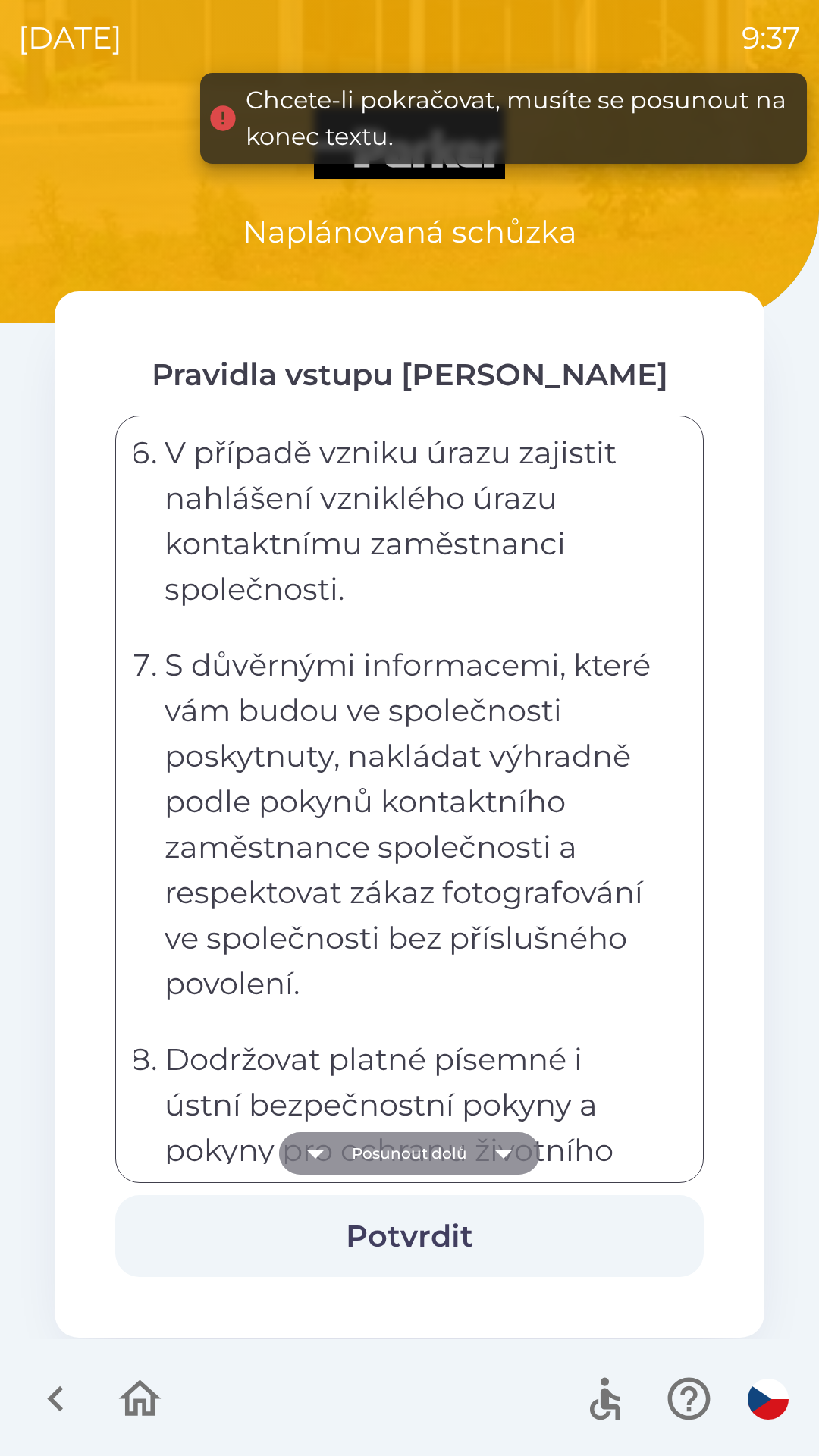
click at [504, 1144] on icon "button" at bounding box center [503, 1153] width 42 height 42
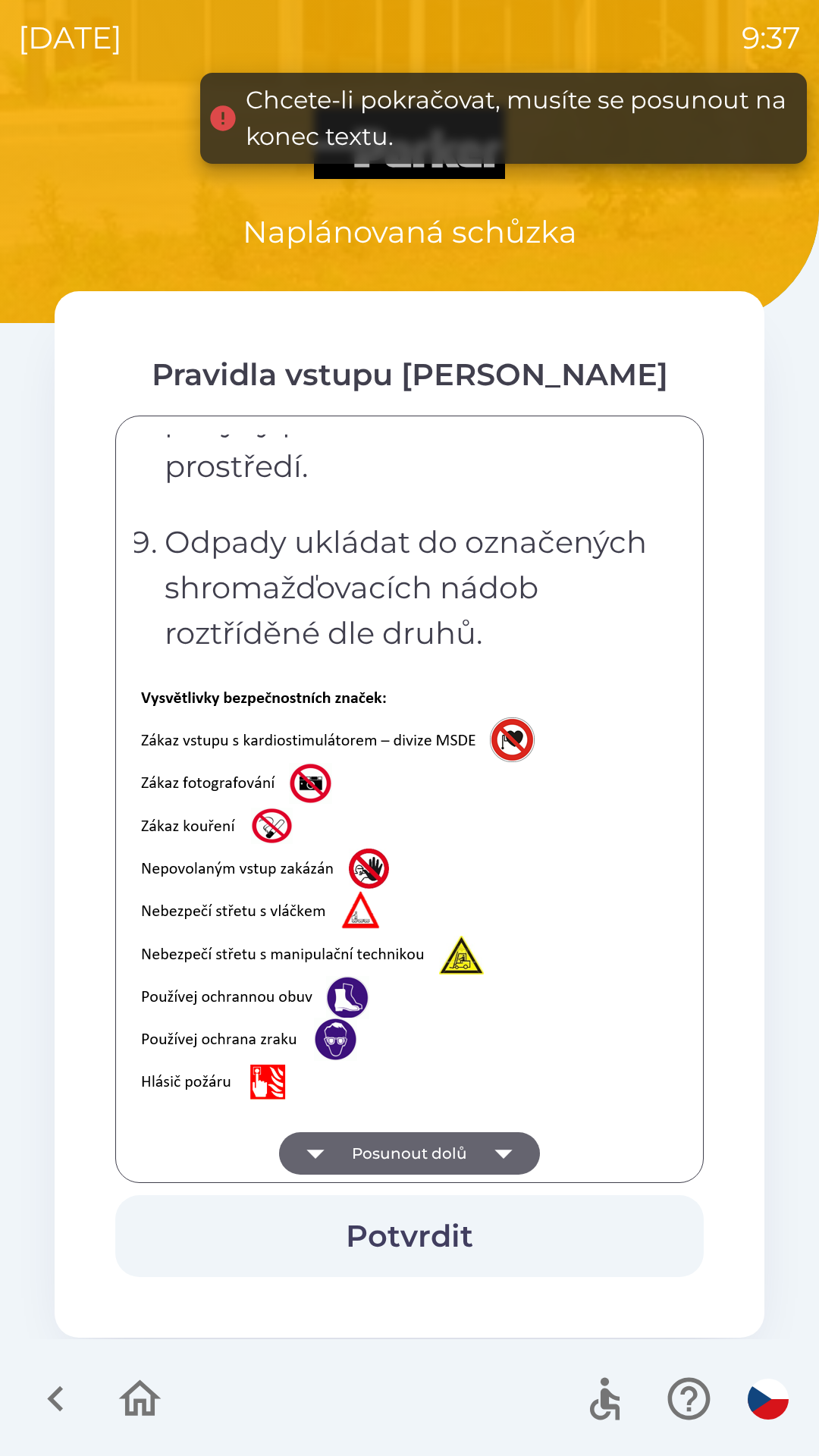
click at [501, 1146] on icon "button" at bounding box center [503, 1153] width 42 height 42
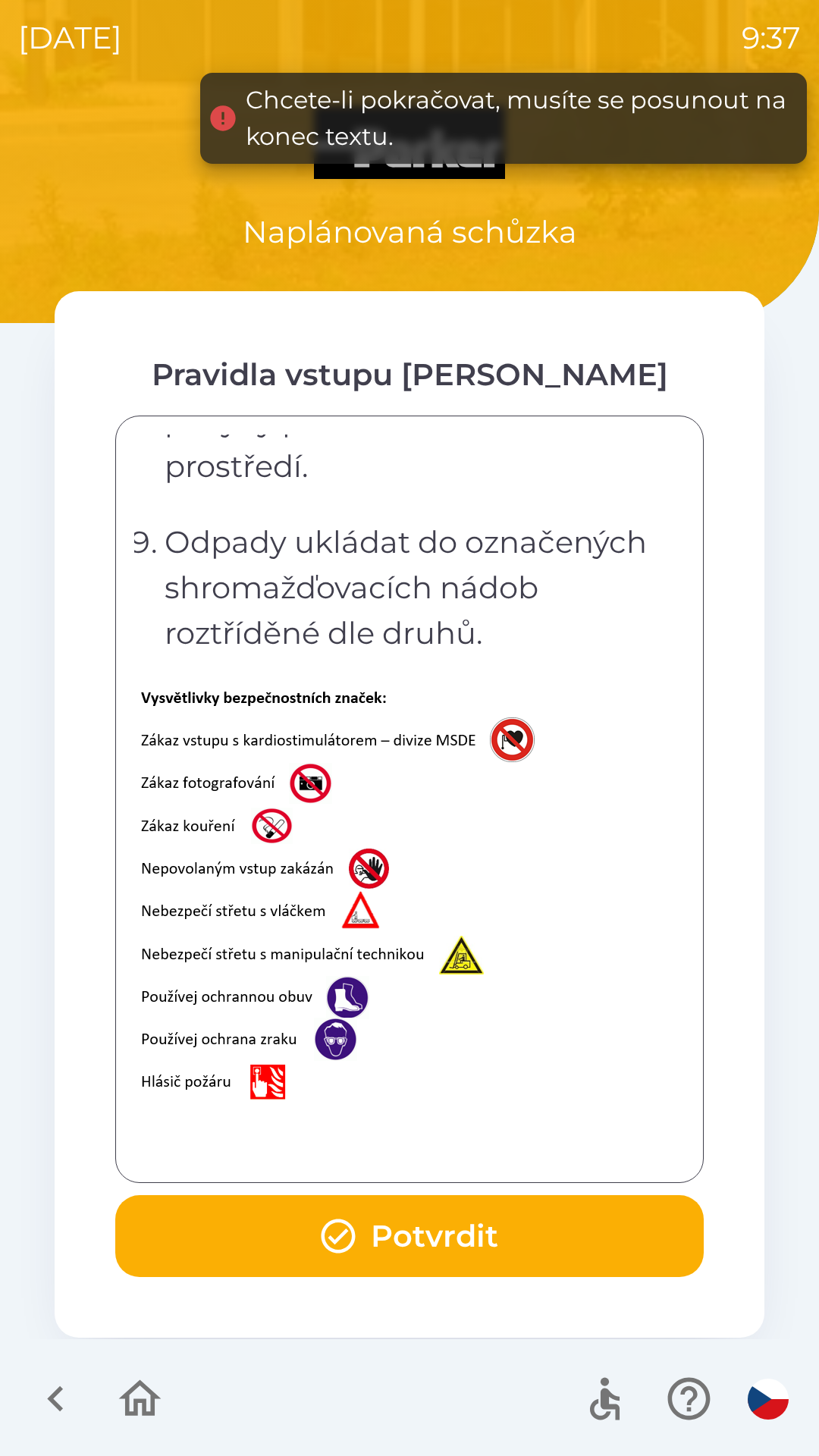
scroll to position [3024, 0]
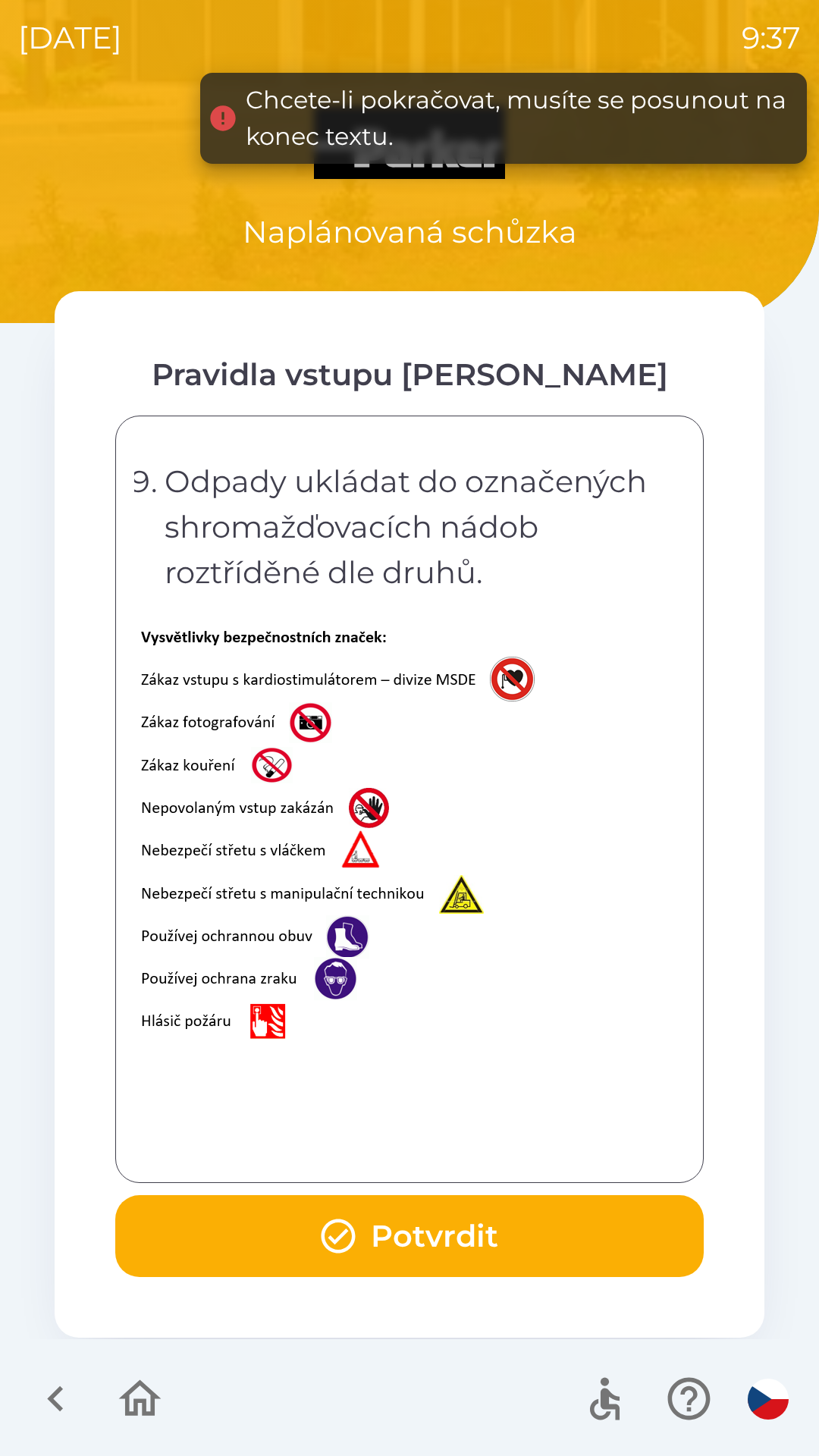
click at [441, 1233] on button "Potvrdit" at bounding box center [410, 1236] width 588 height 82
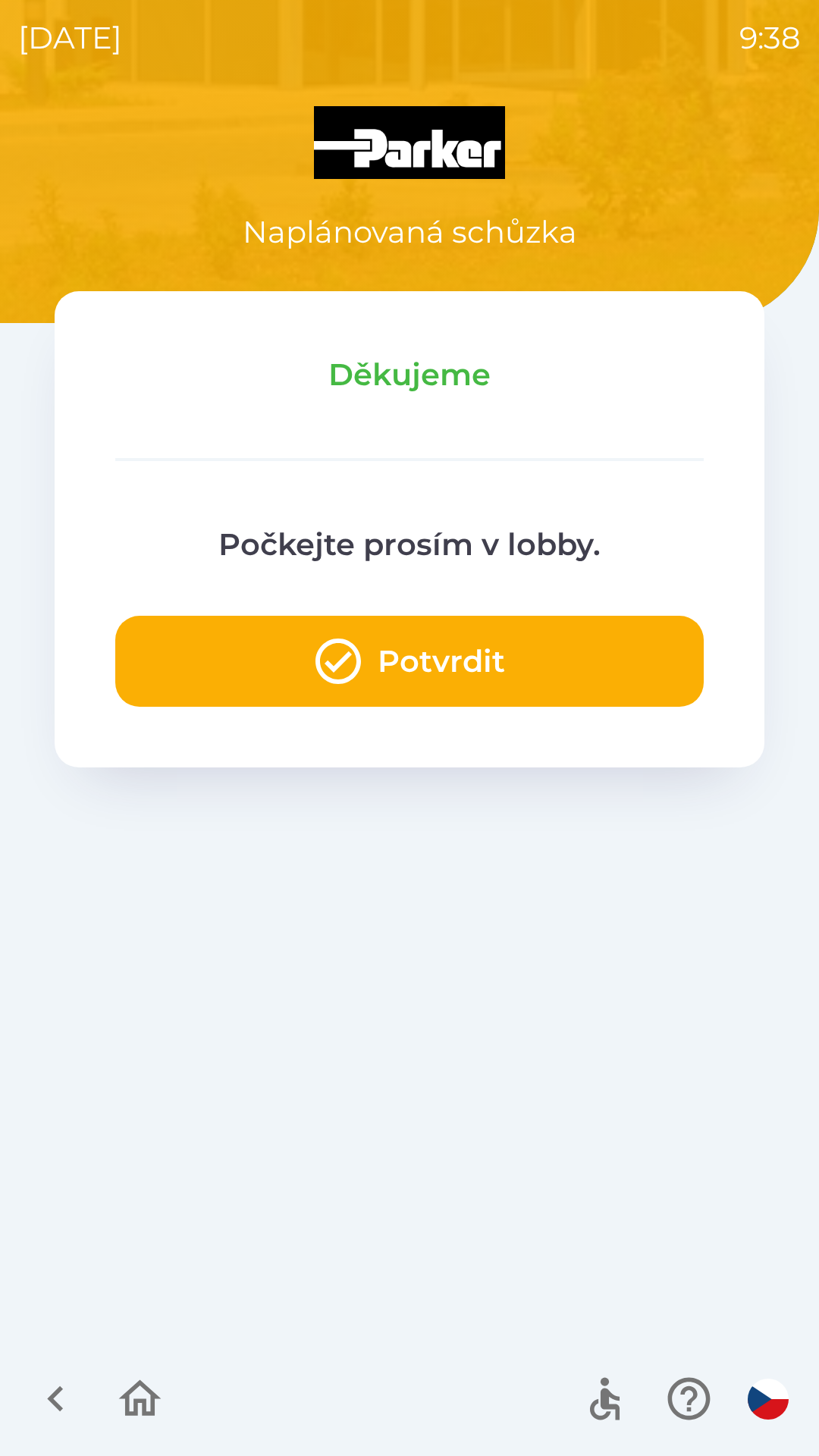
click at [475, 662] on button "Potvrdit" at bounding box center [410, 661] width 588 height 91
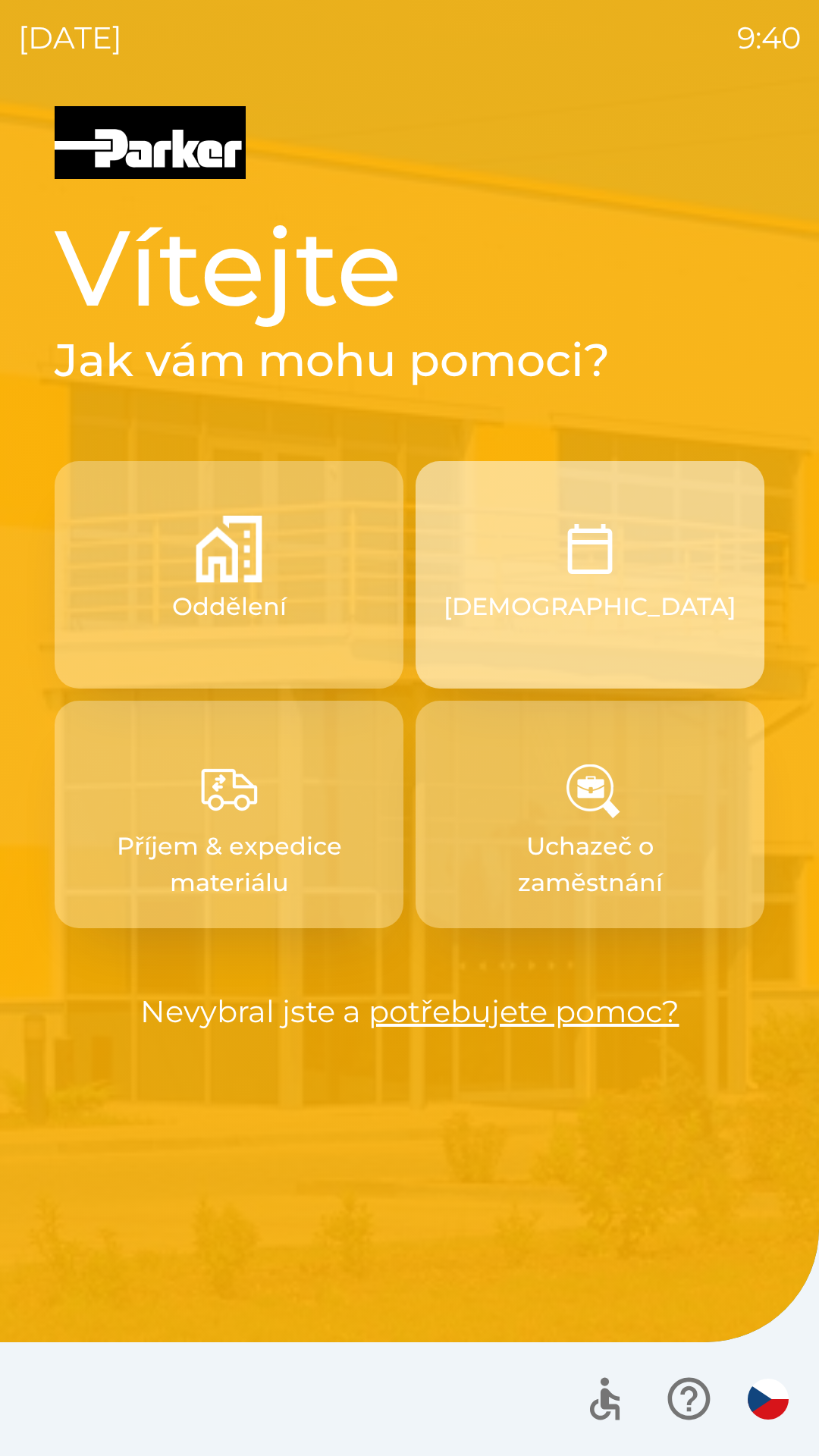
click at [630, 575] on button "[DEMOGRAPHIC_DATA]" at bounding box center [589, 575] width 349 height 228
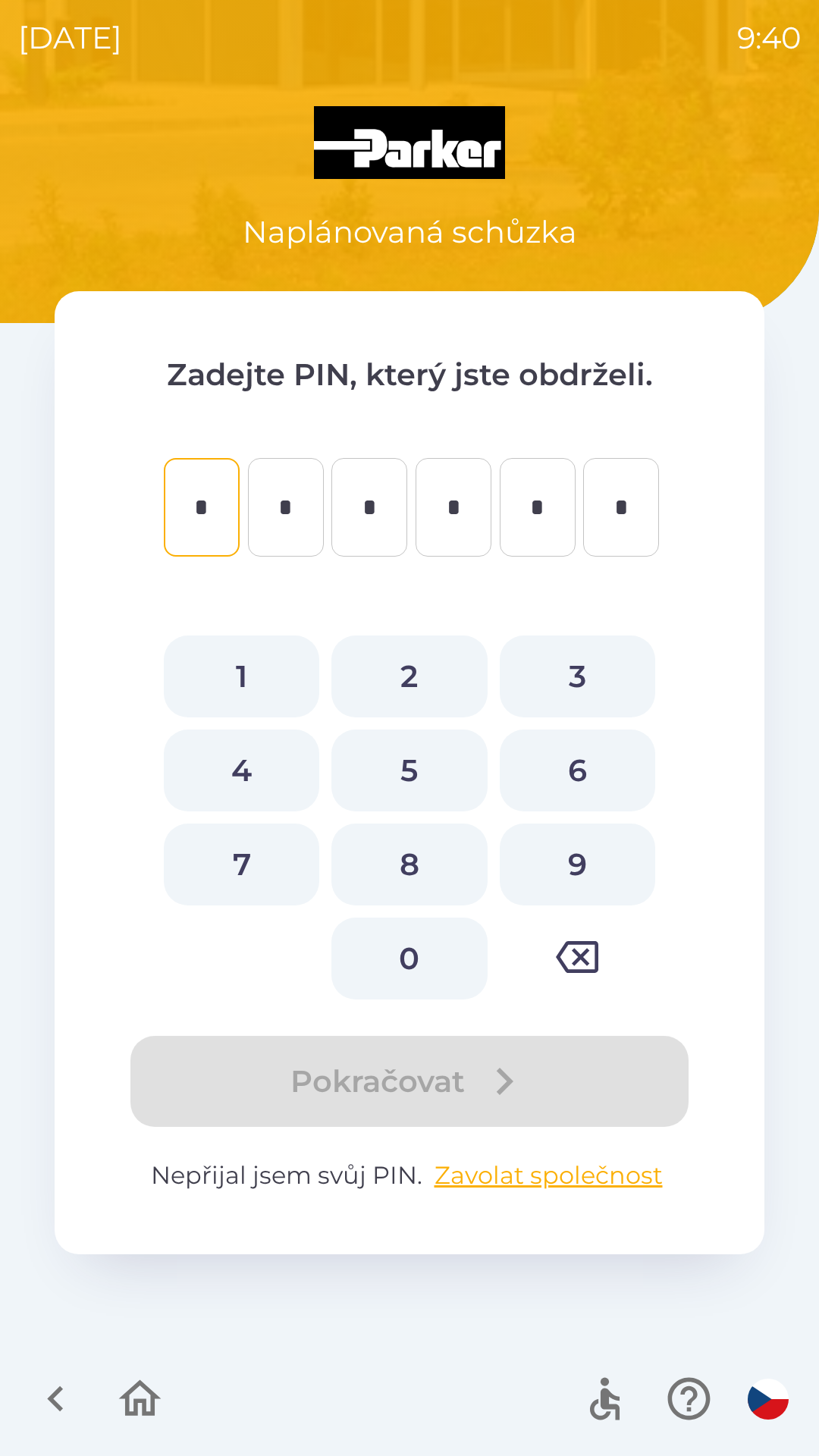
click at [580, 949] on icon "button" at bounding box center [577, 957] width 42 height 42
click at [402, 676] on button "2" at bounding box center [409, 676] width 155 height 82
type input "*"
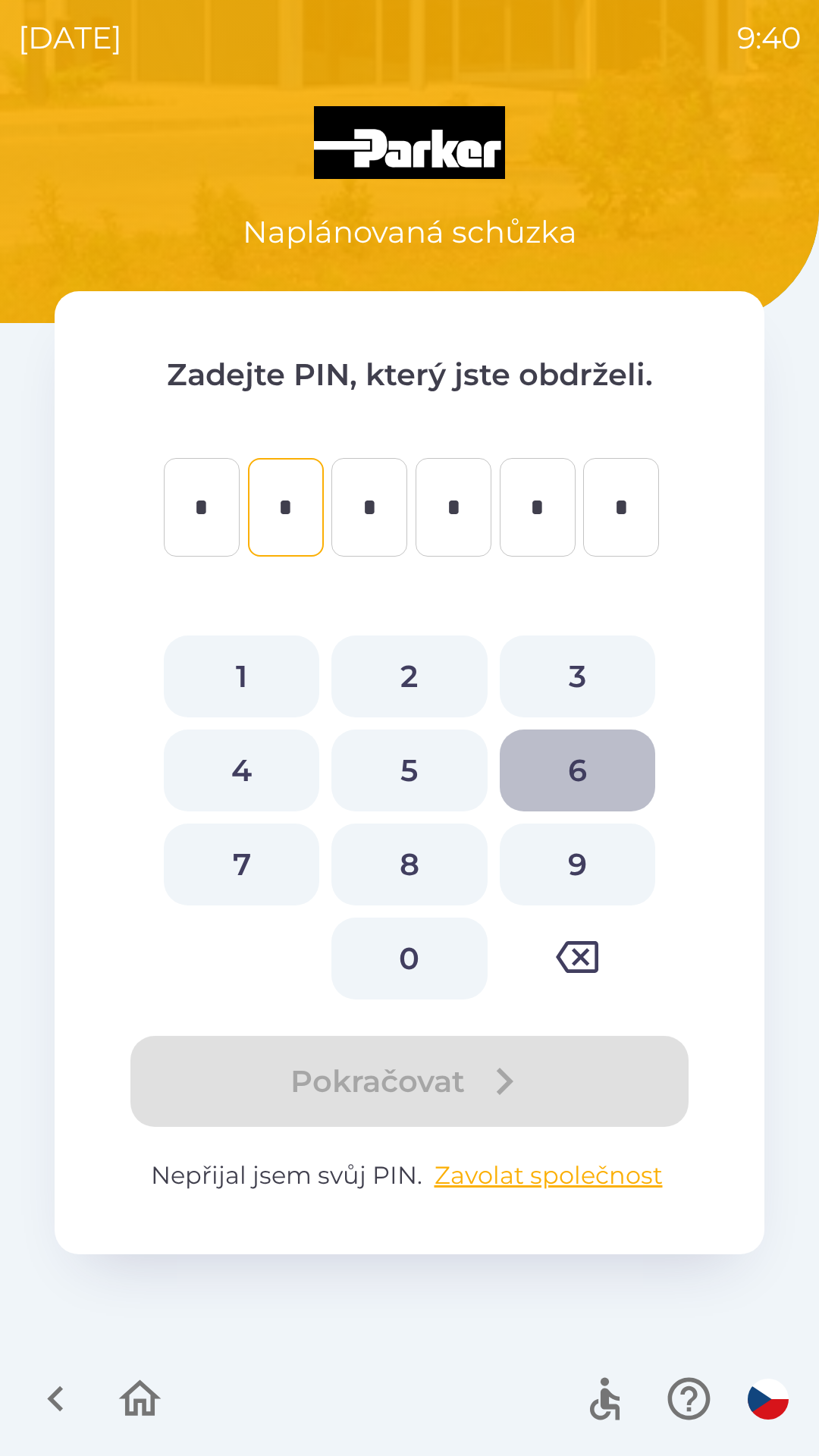
click at [578, 767] on button "6" at bounding box center [577, 771] width 155 height 82
type input "*"
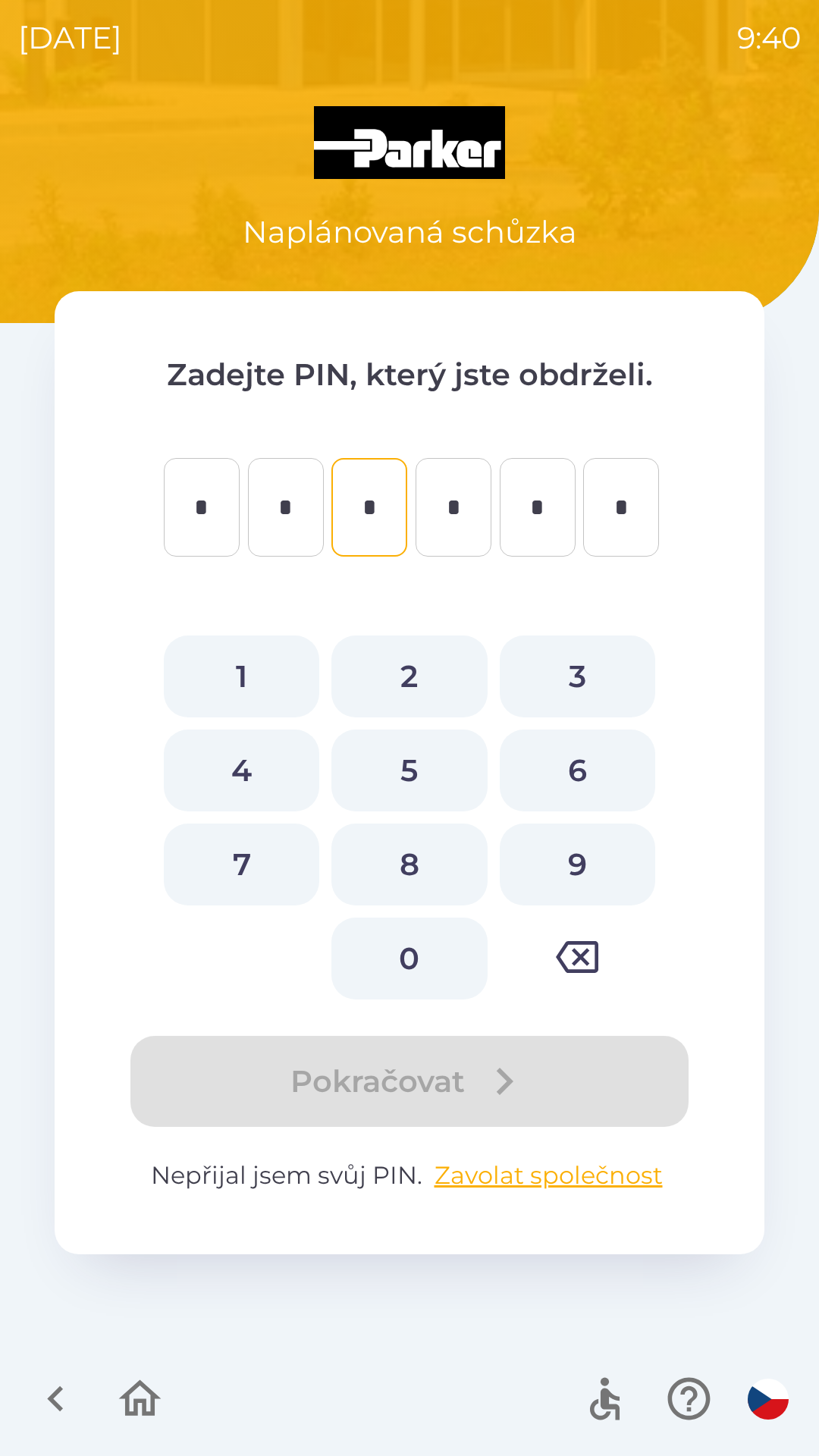
click at [574, 768] on button "6" at bounding box center [577, 771] width 155 height 82
type input "*"
click at [413, 866] on button "8" at bounding box center [409, 865] width 155 height 82
type input "*"
click at [418, 668] on button "2" at bounding box center [409, 676] width 155 height 82
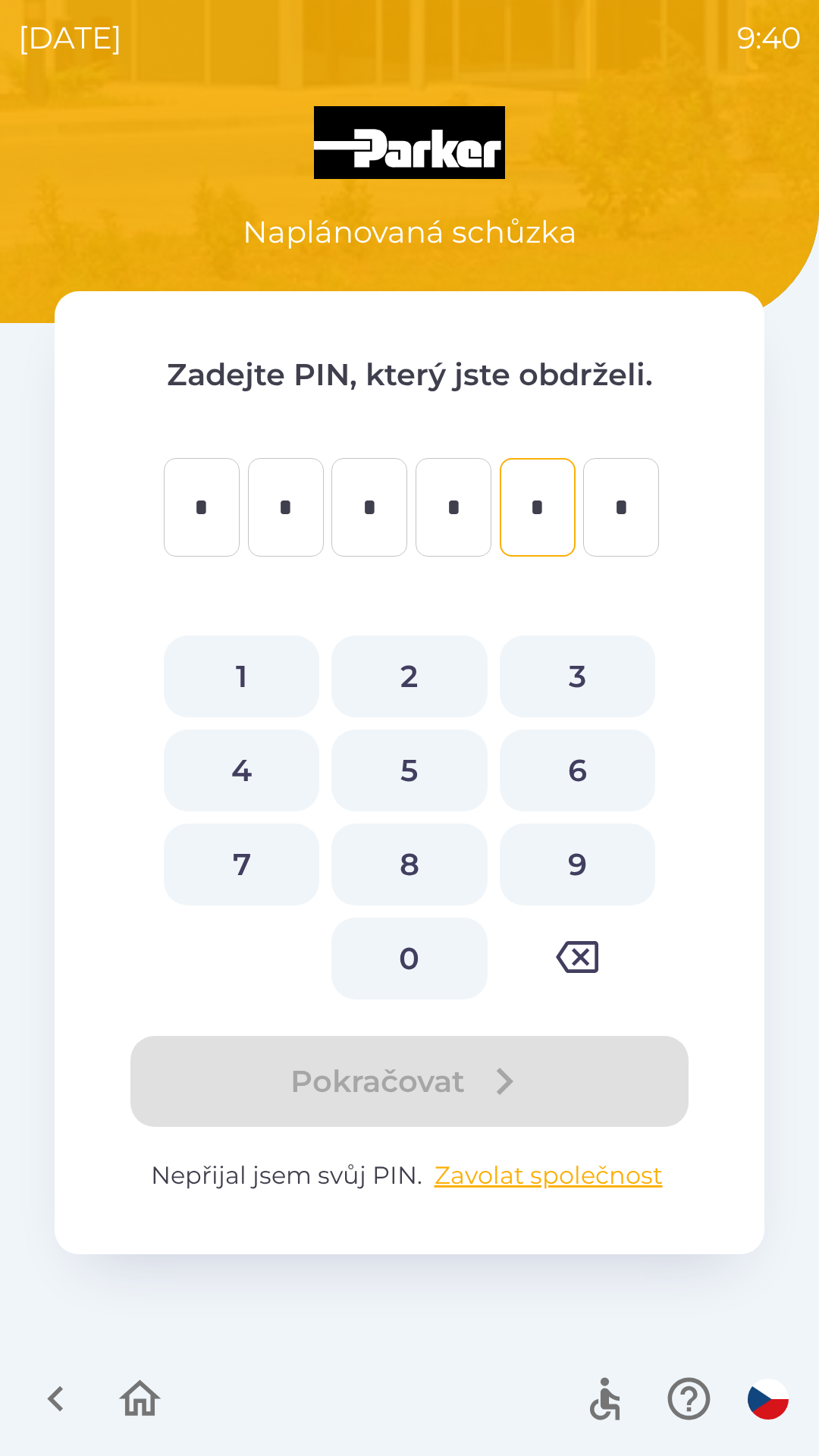
type input "*"
click at [249, 759] on button "4" at bounding box center [241, 771] width 155 height 82
type input "*"
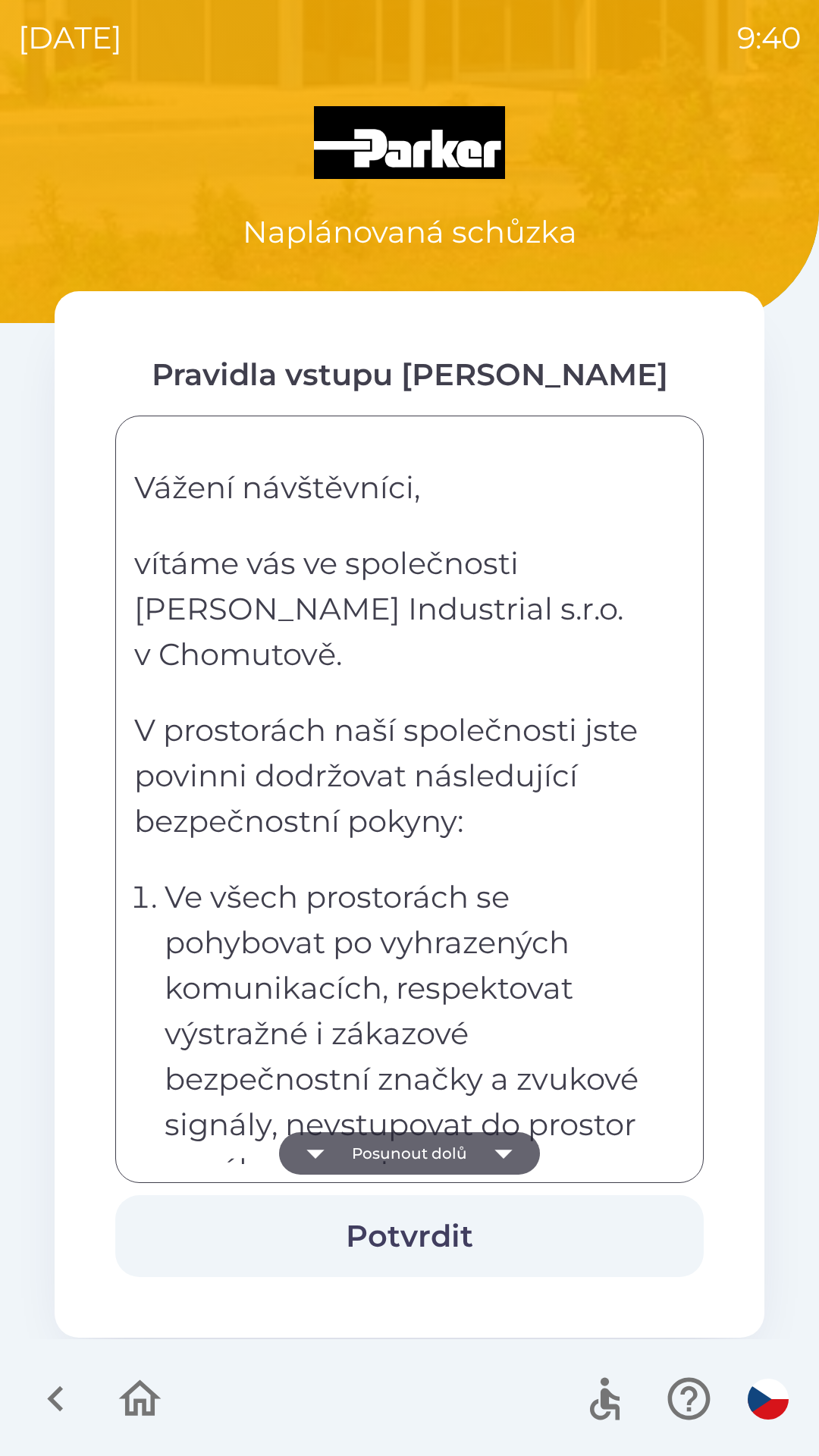
click at [408, 1228] on button "Potvrdit" at bounding box center [410, 1236] width 588 height 82
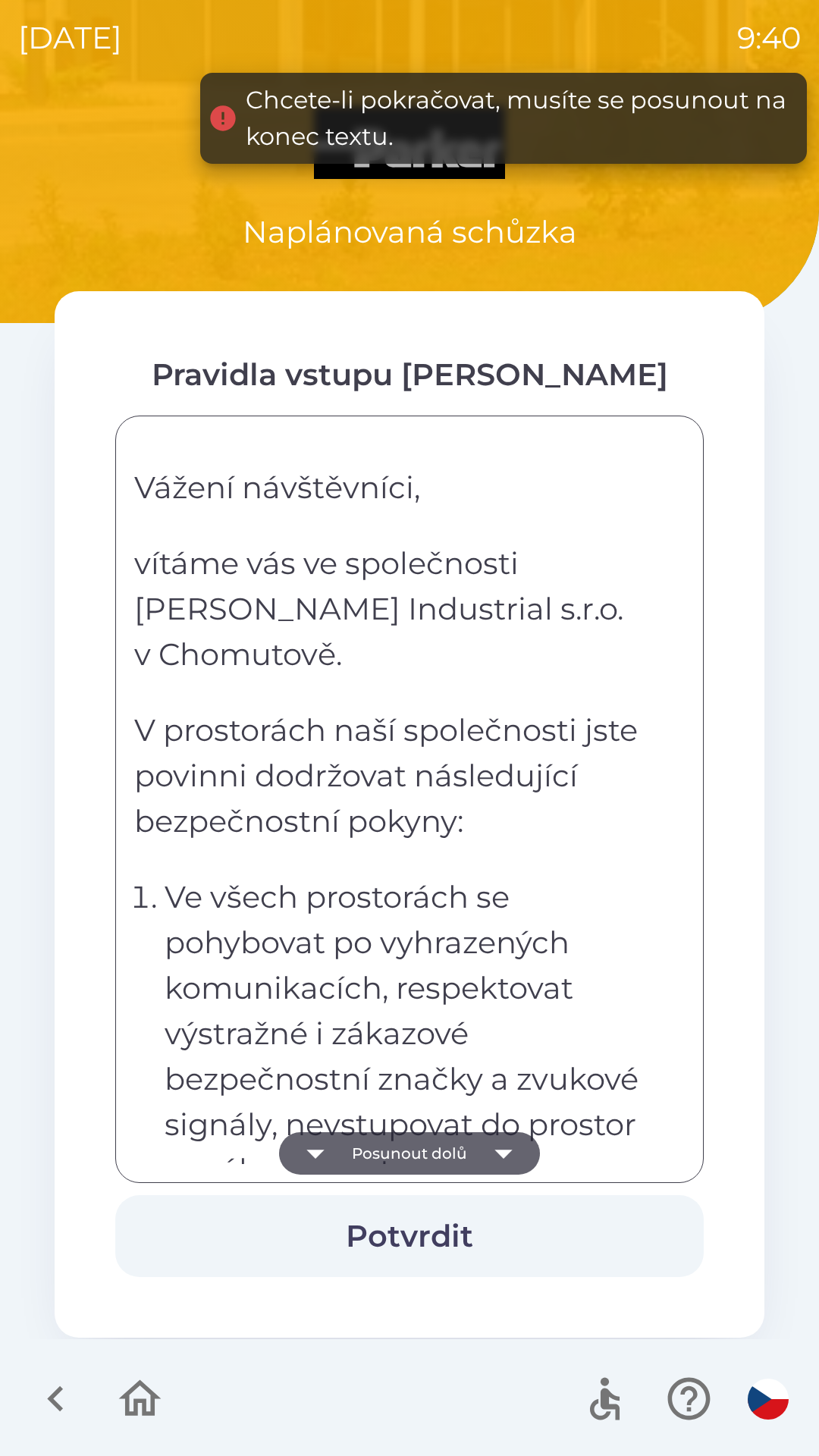
click at [496, 1152] on icon "button" at bounding box center [503, 1154] width 18 height 9
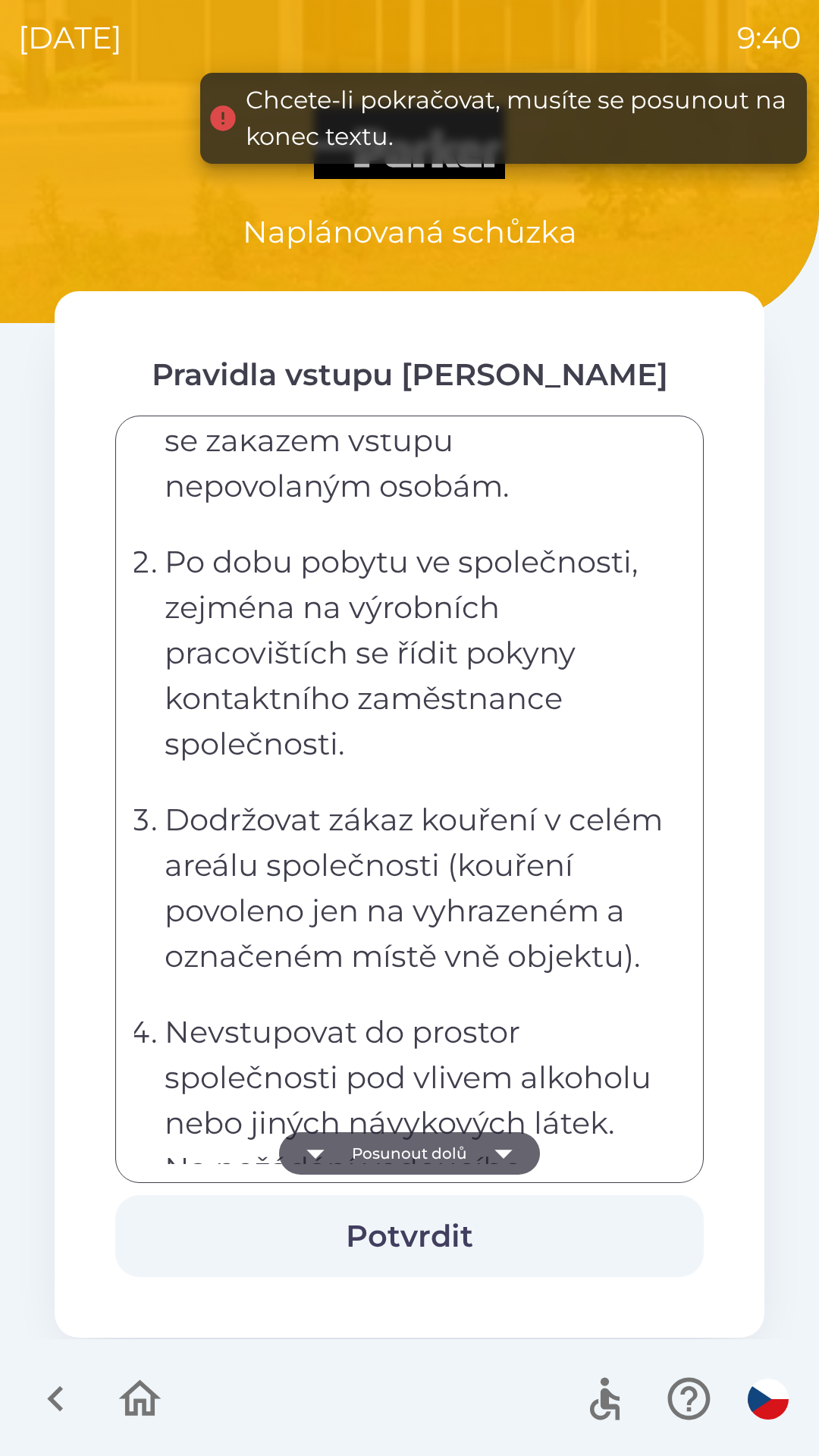
click at [403, 1228] on button "Potvrdit" at bounding box center [410, 1236] width 588 height 82
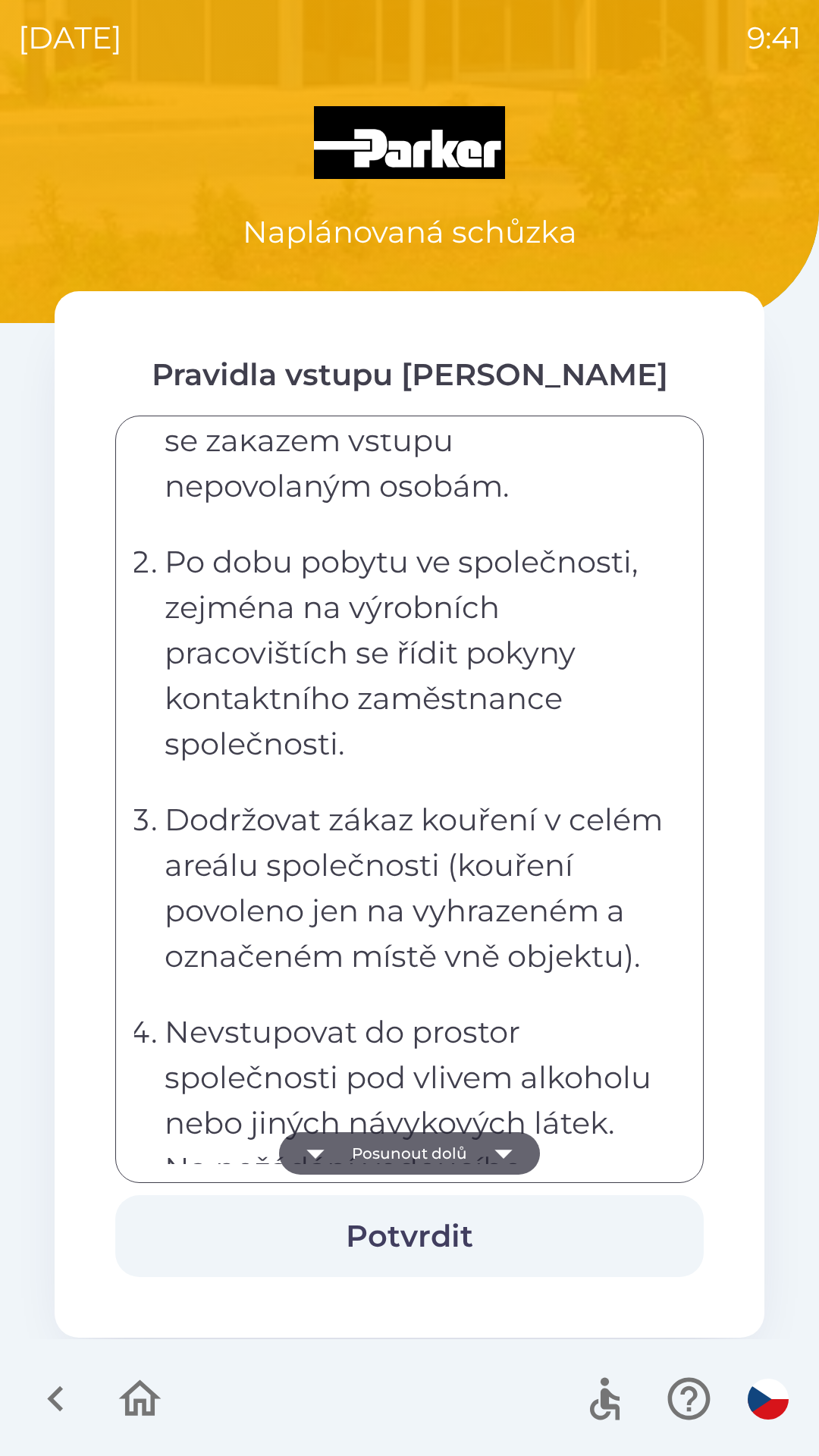
click at [141, 1393] on icon "button" at bounding box center [140, 1399] width 51 height 51
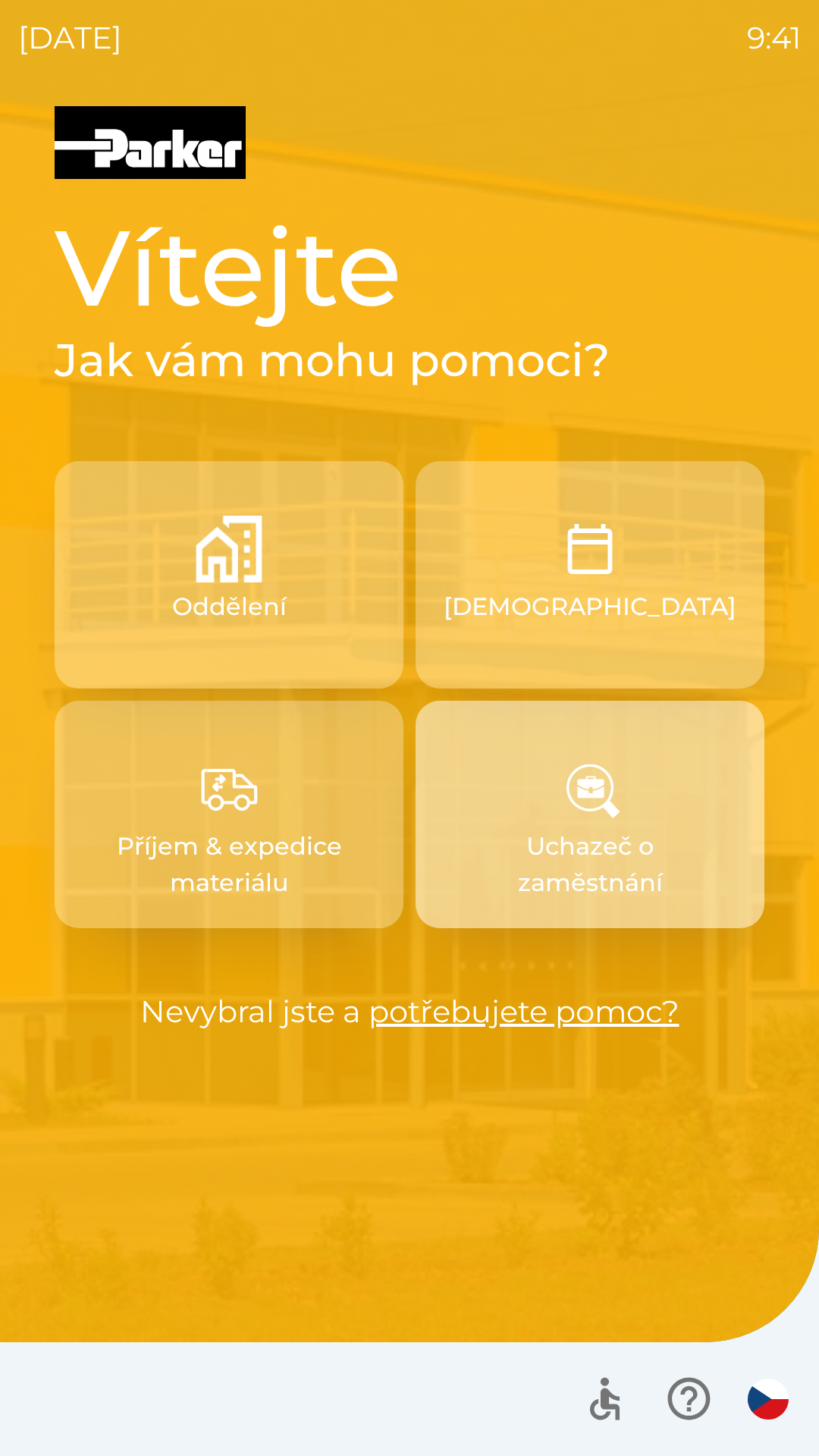
click at [601, 842] on p "Uchazeč o zaměstnání" at bounding box center [590, 864] width 276 height 73
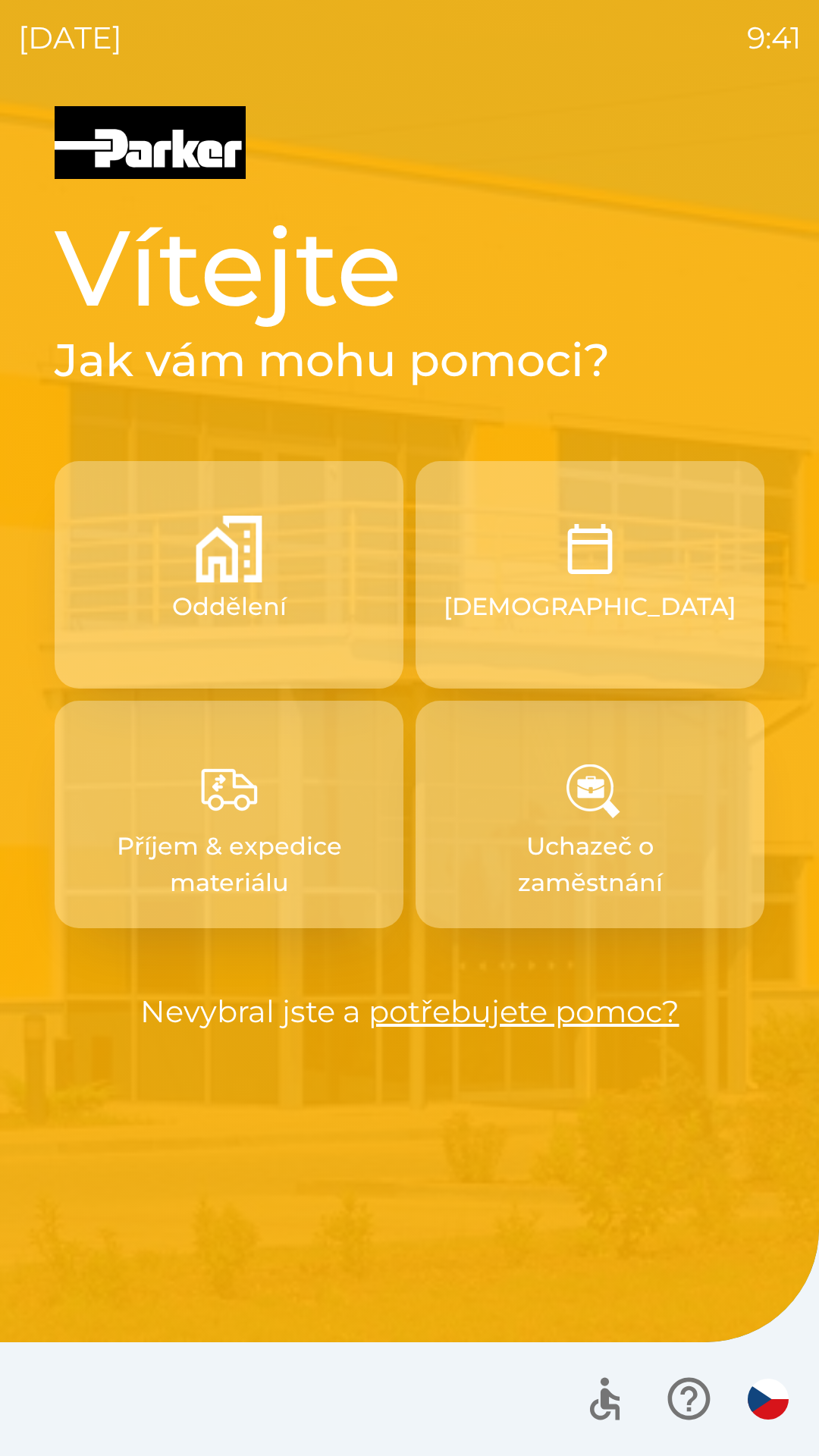
click at [574, 564] on img "button" at bounding box center [590, 549] width 66 height 66
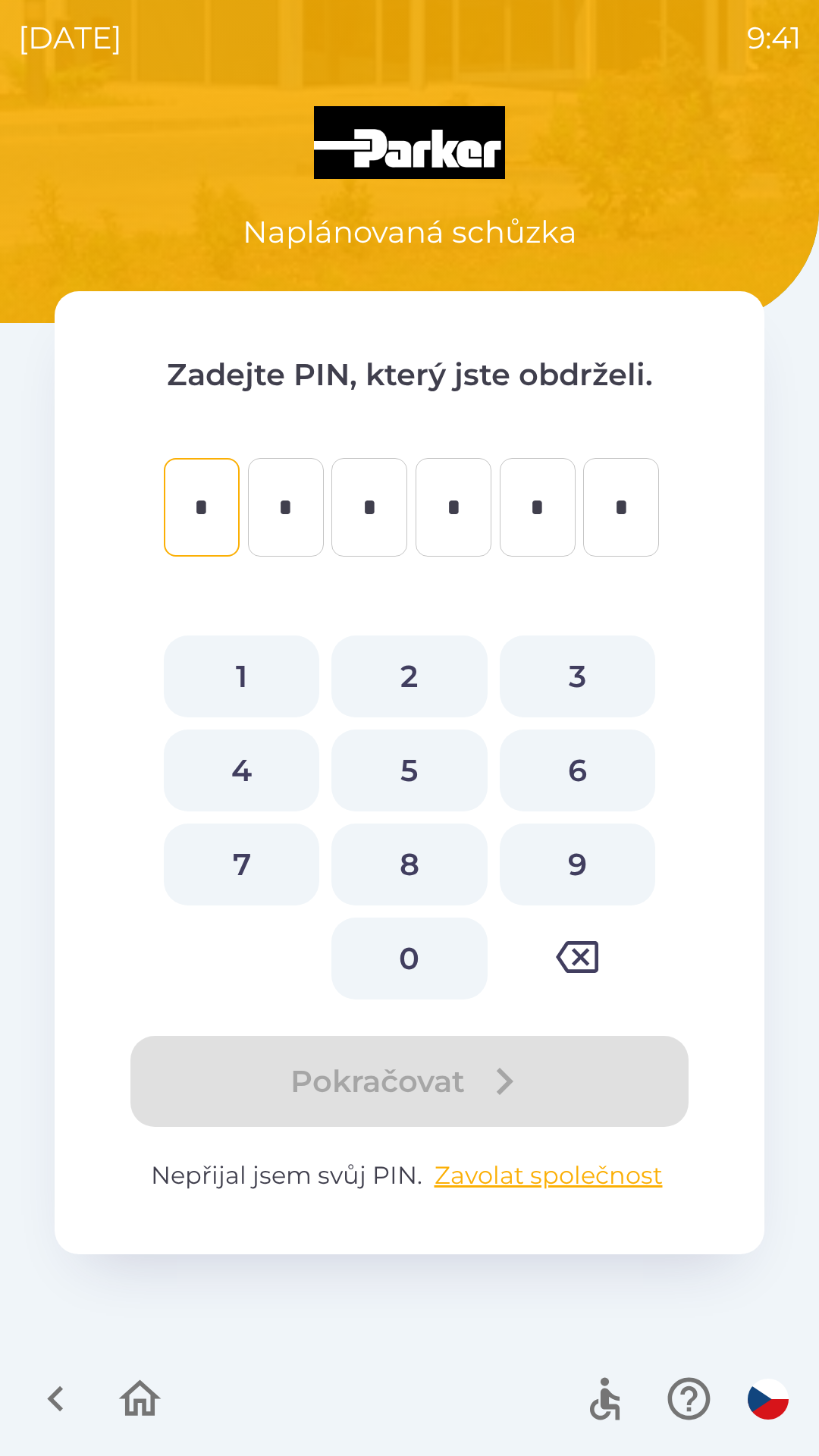
click at [408, 666] on button "2" at bounding box center [409, 676] width 155 height 82
type input "*"
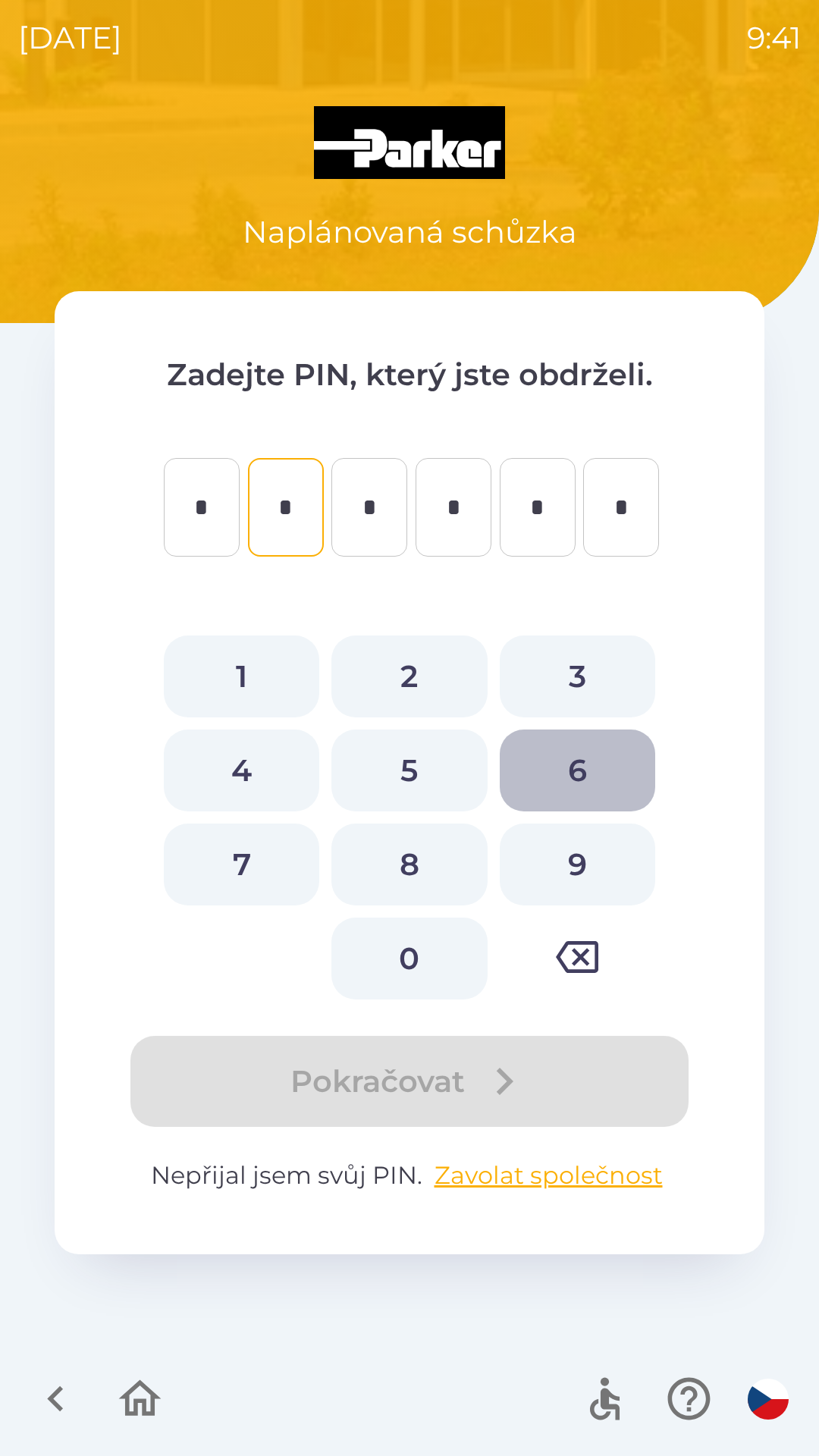
click at [582, 762] on button "6" at bounding box center [577, 771] width 155 height 82
type input "*"
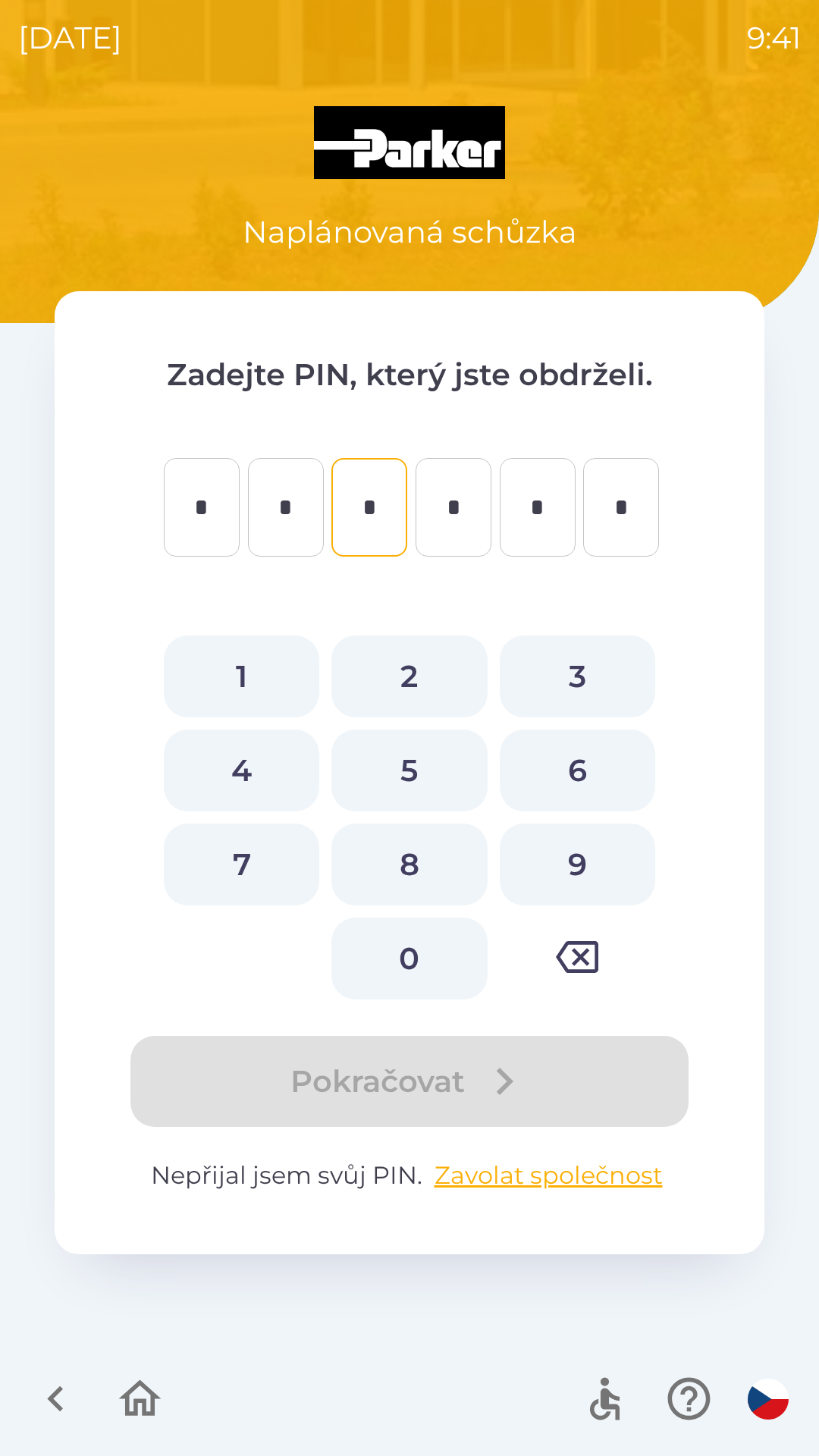
click at [576, 767] on button "6" at bounding box center [577, 771] width 155 height 82
type input "*"
click at [408, 860] on button "8" at bounding box center [409, 865] width 155 height 82
type input "*"
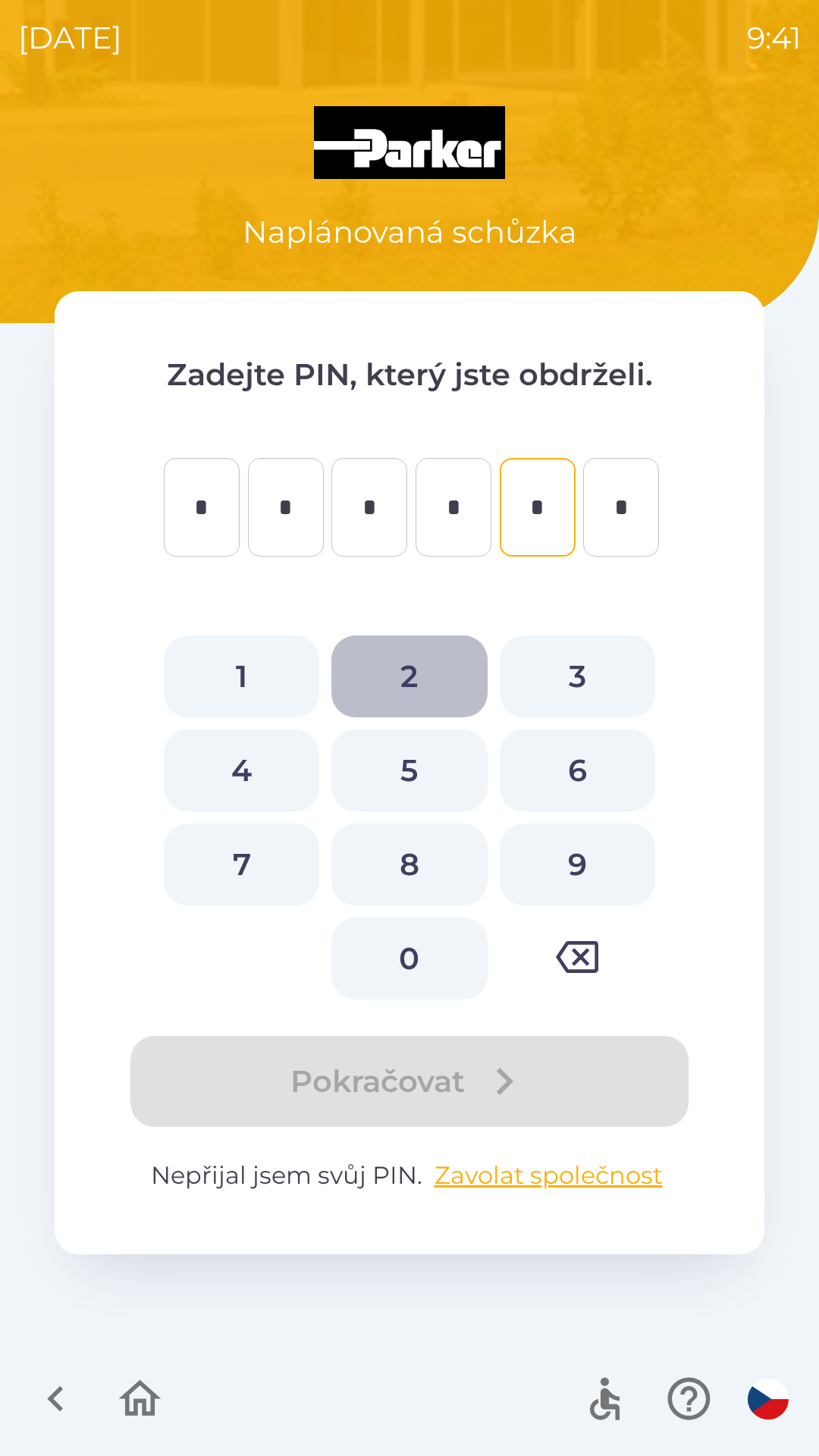
click at [414, 658] on button "2" at bounding box center [409, 676] width 155 height 82
type input "*"
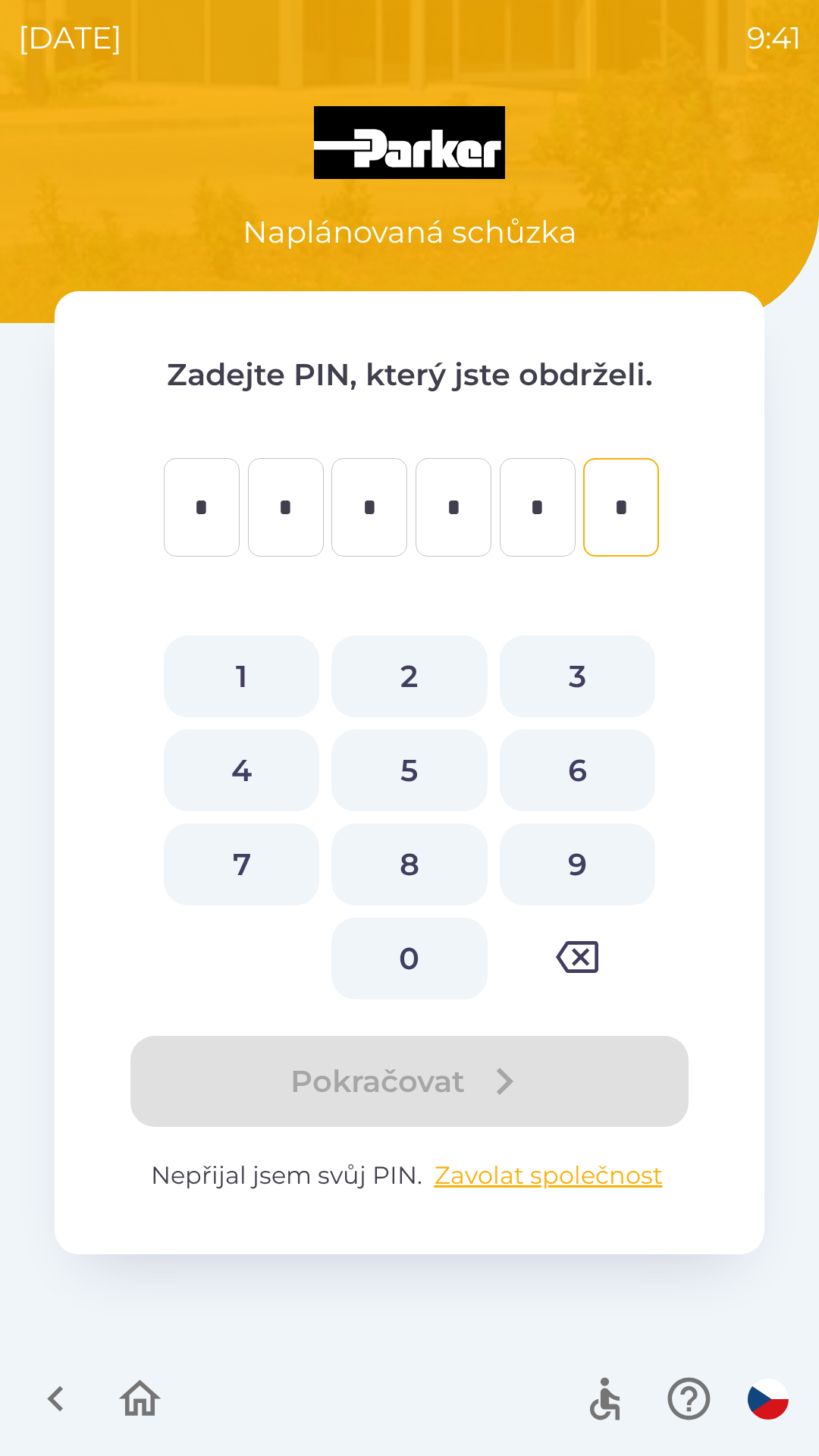
click at [232, 764] on button "4" at bounding box center [241, 771] width 155 height 82
type input "*"
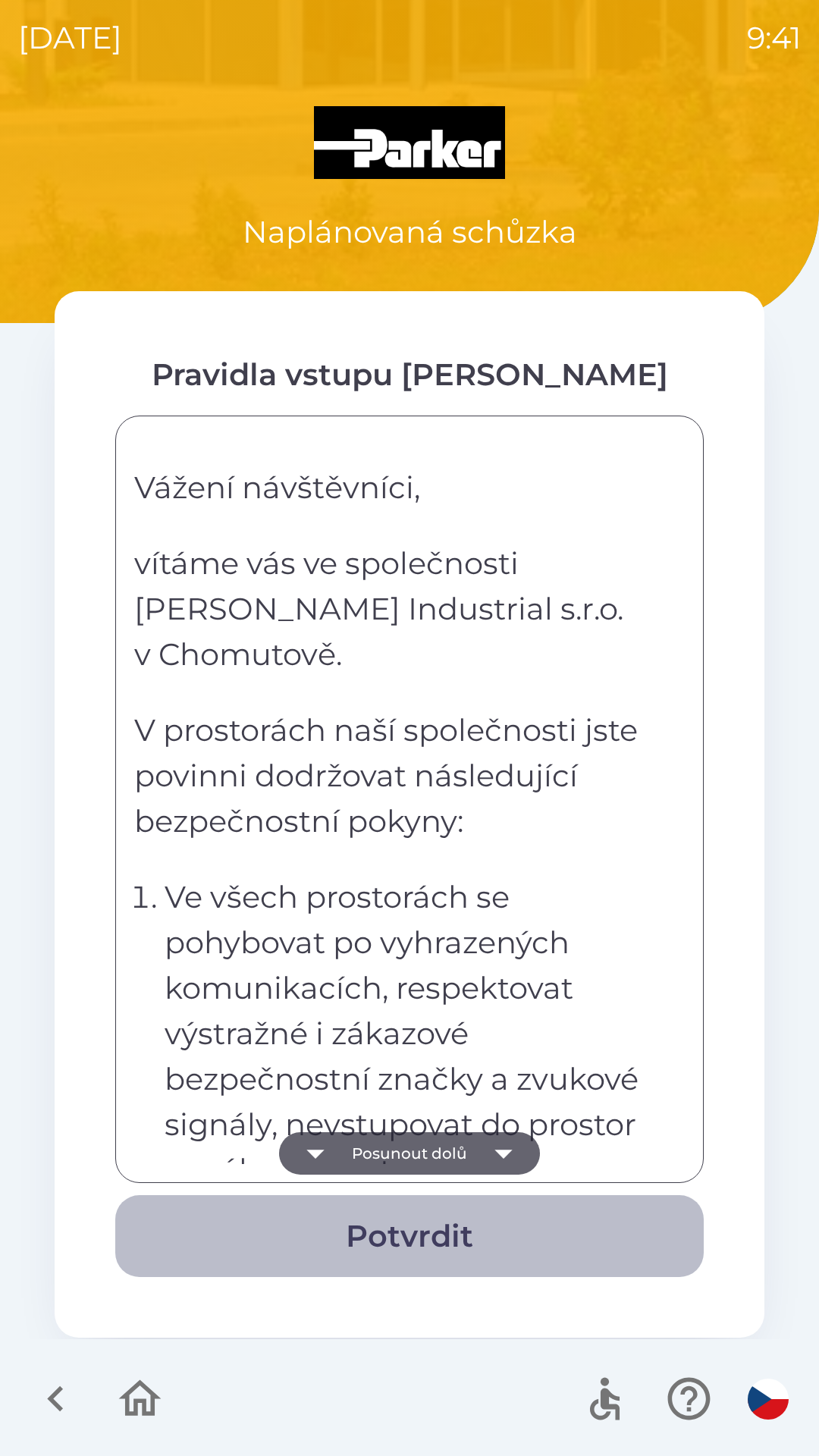
click at [405, 1224] on button "Potvrdit" at bounding box center [410, 1236] width 588 height 82
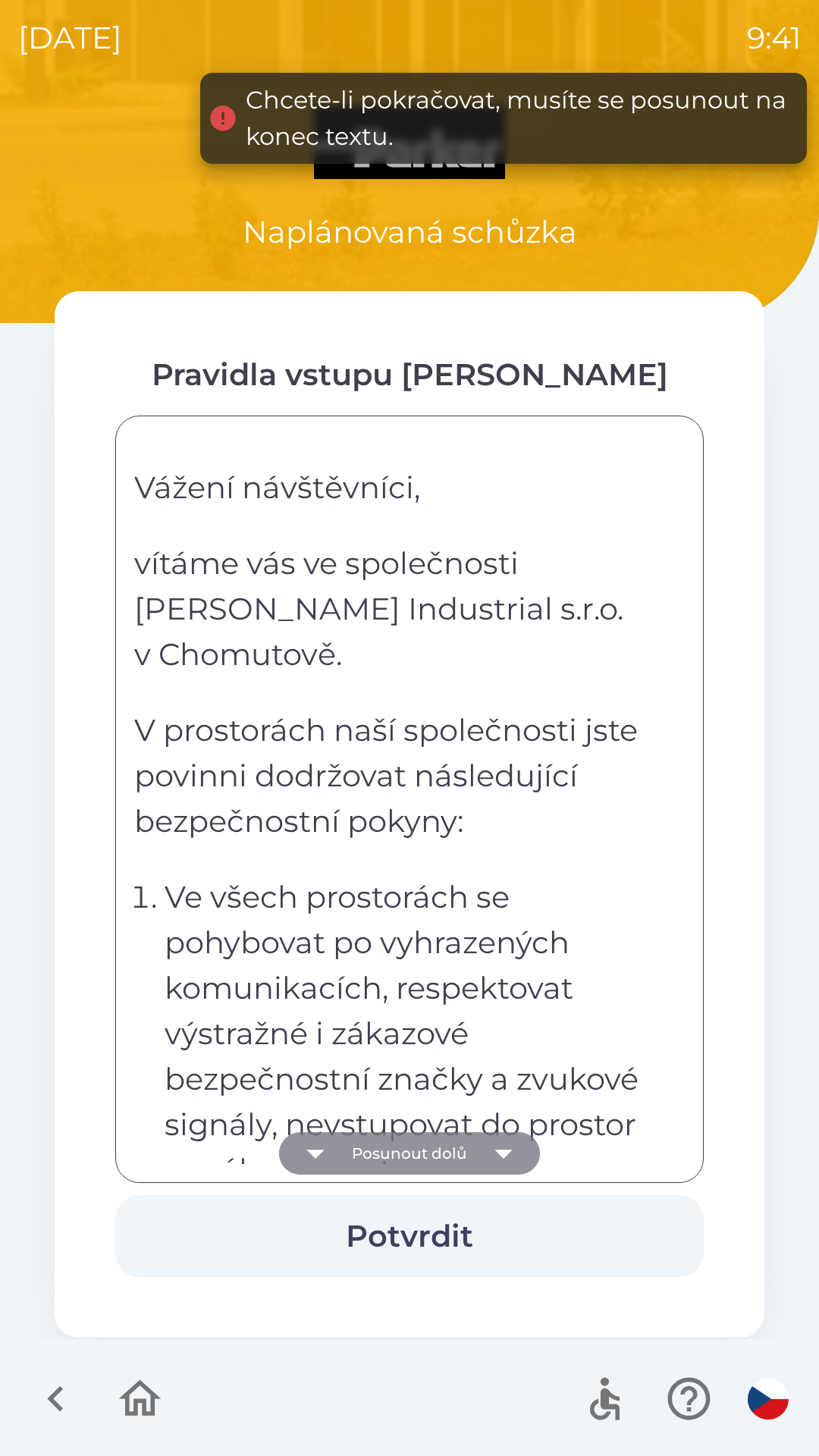
click at [500, 1152] on icon "button" at bounding box center [503, 1154] width 18 height 9
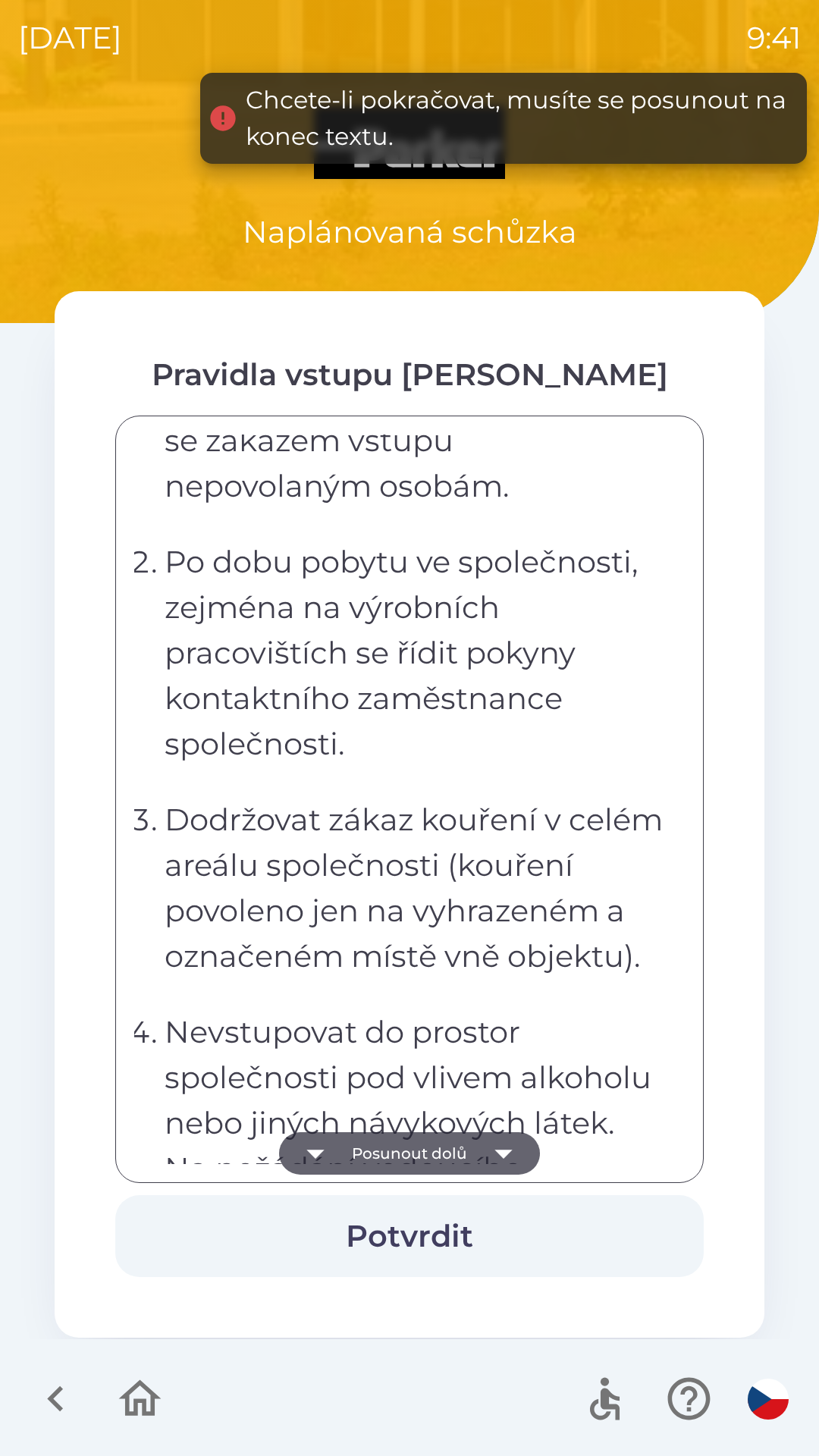
click at [449, 1226] on button "Potvrdit" at bounding box center [410, 1236] width 588 height 82
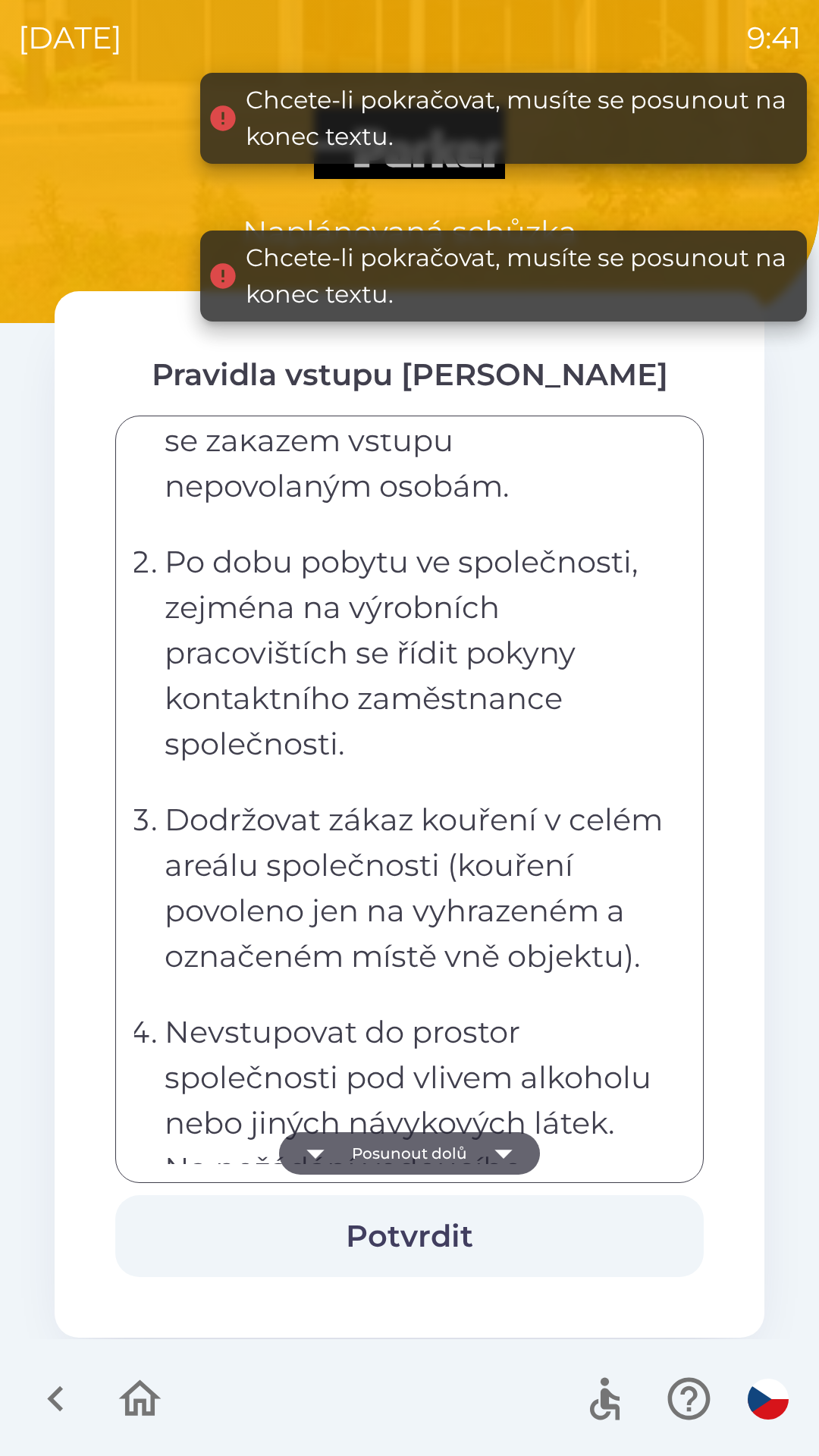
click at [424, 1239] on button "Potvrdit" at bounding box center [410, 1236] width 588 height 82
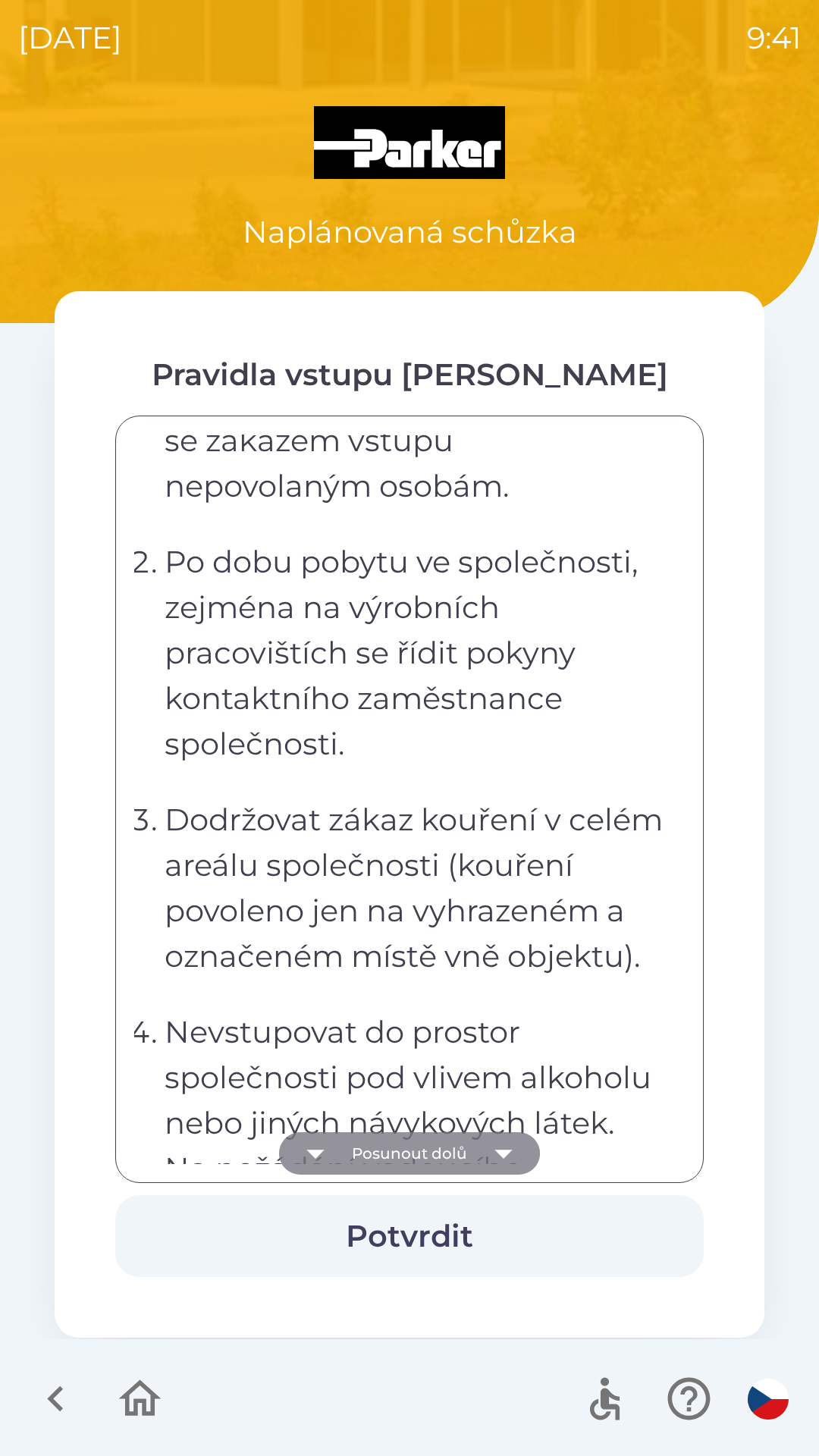
click at [403, 1153] on button "Posunout dolů" at bounding box center [410, 1153] width 261 height 42
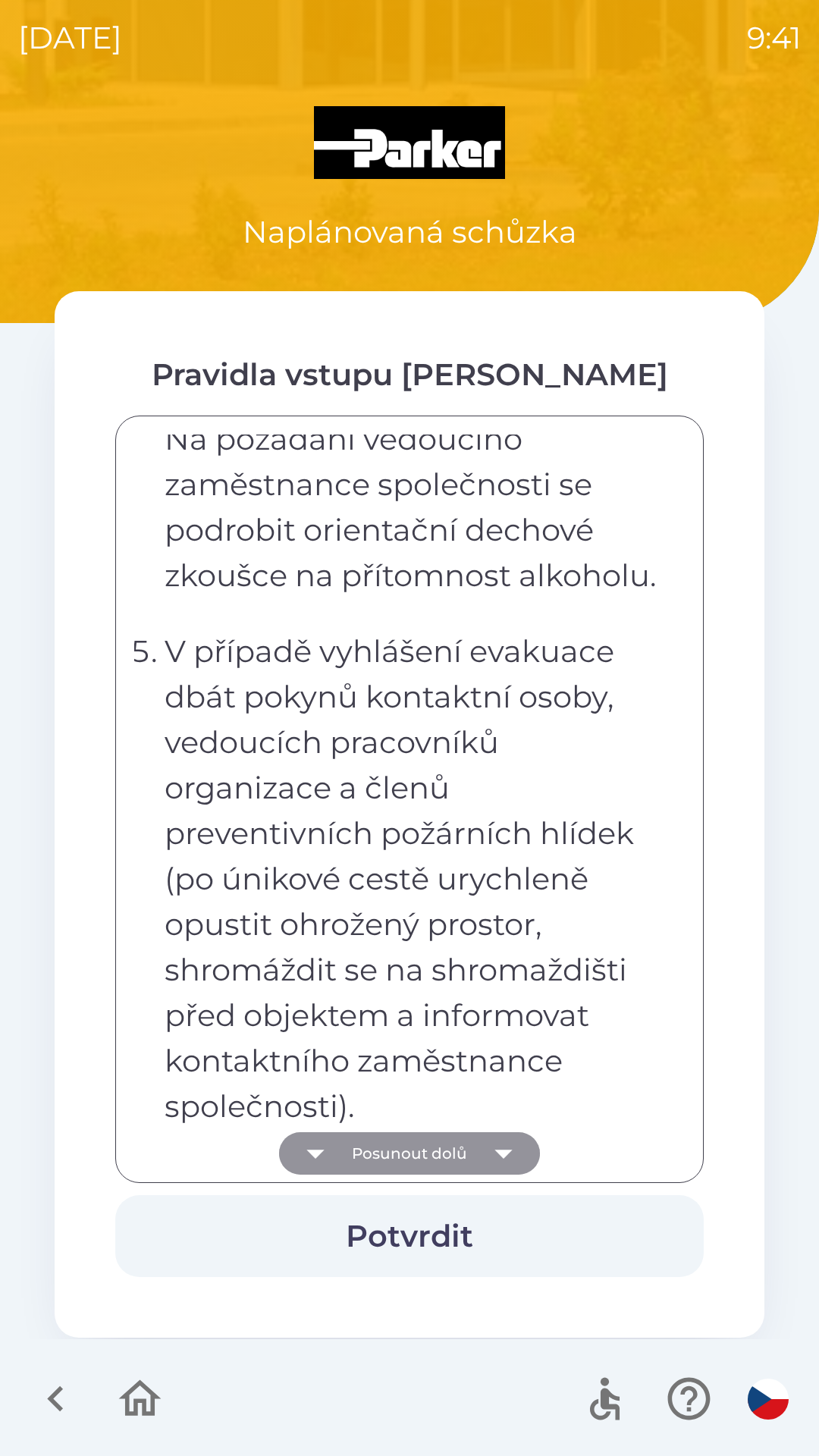
click at [388, 1148] on button "Posunout dolů" at bounding box center [410, 1153] width 261 height 42
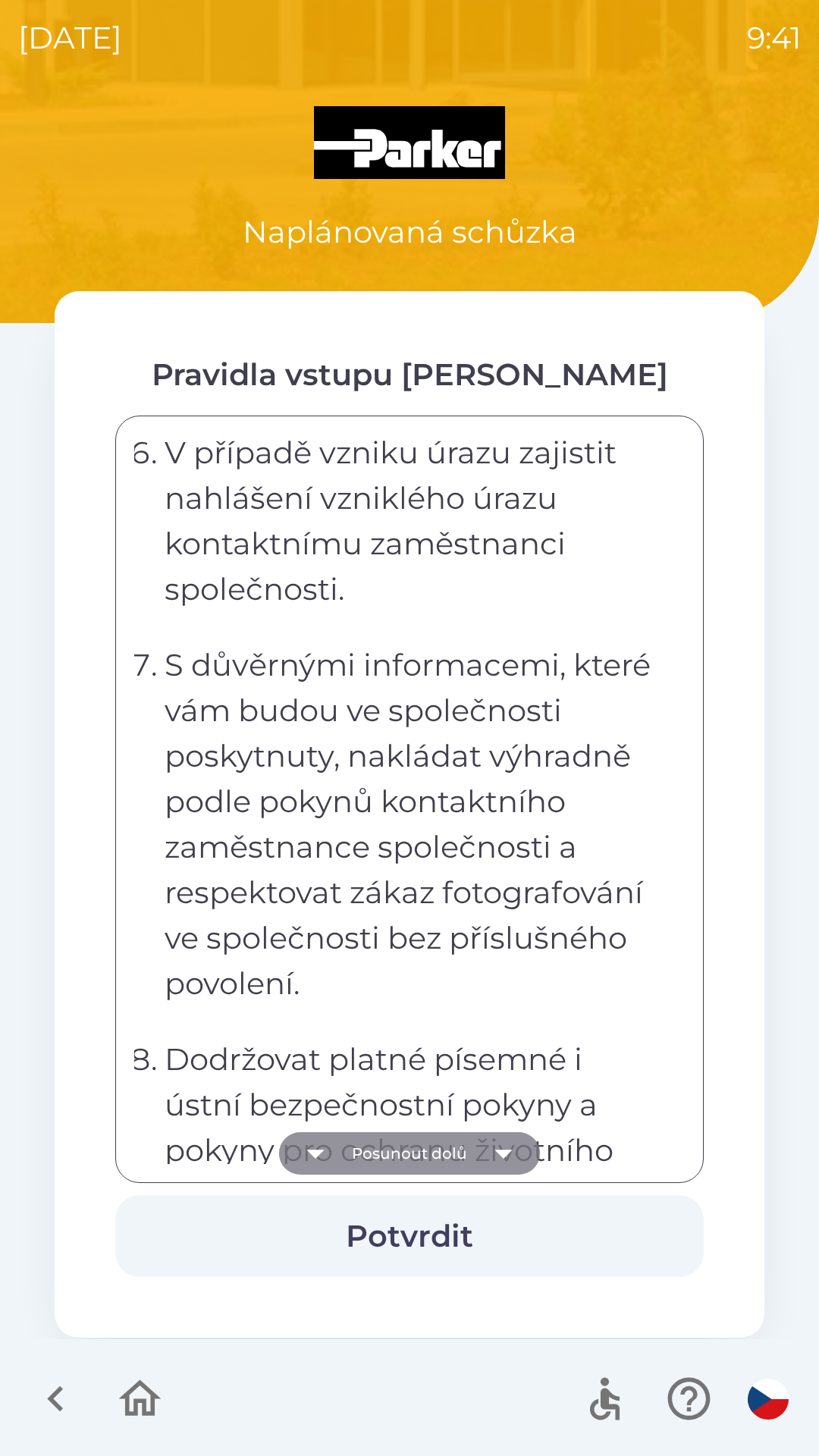
click at [384, 1148] on button "Posunout dolů" at bounding box center [410, 1153] width 261 height 42
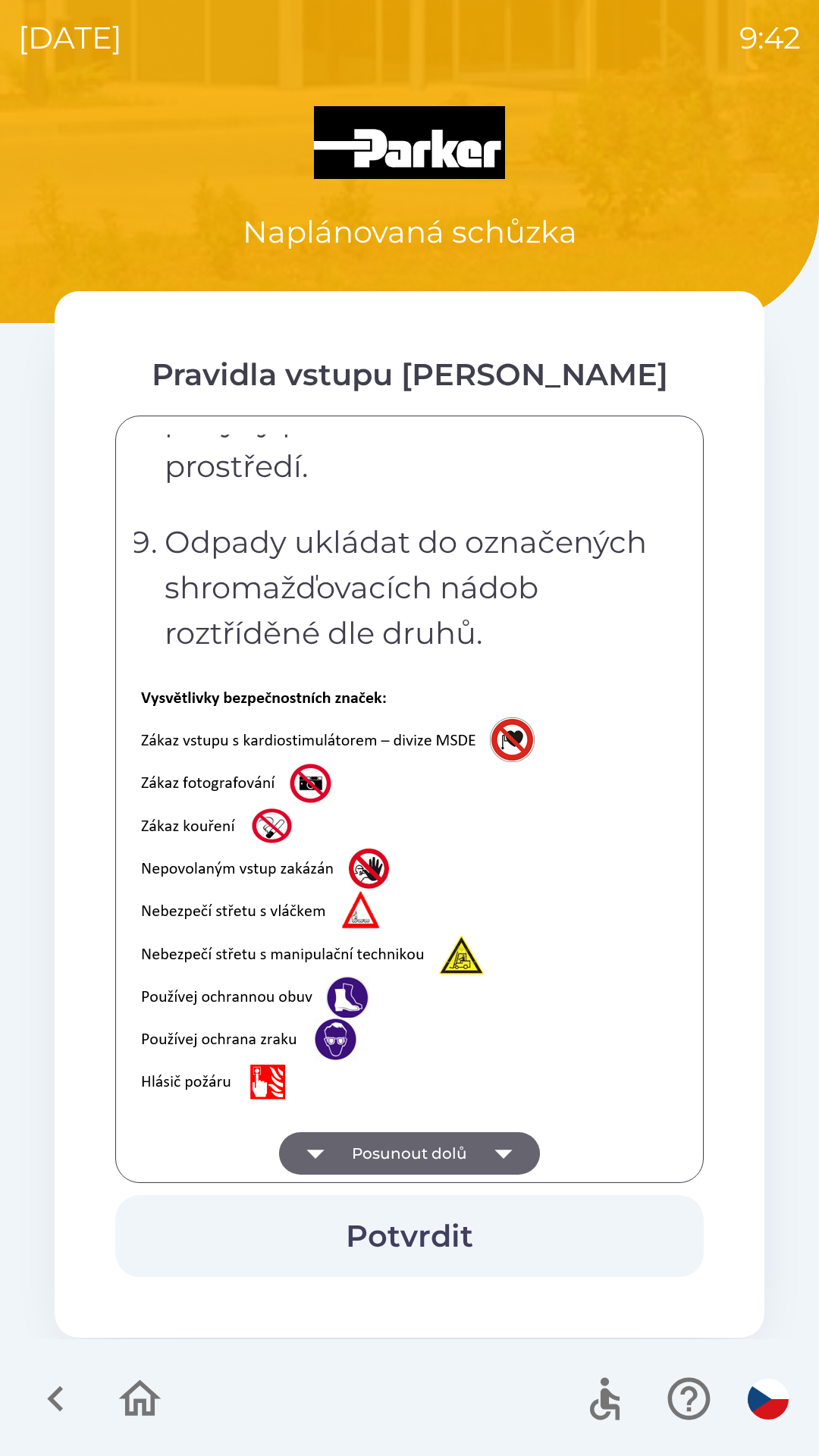
click at [373, 1145] on button "Posunout dolů" at bounding box center [410, 1153] width 261 height 42
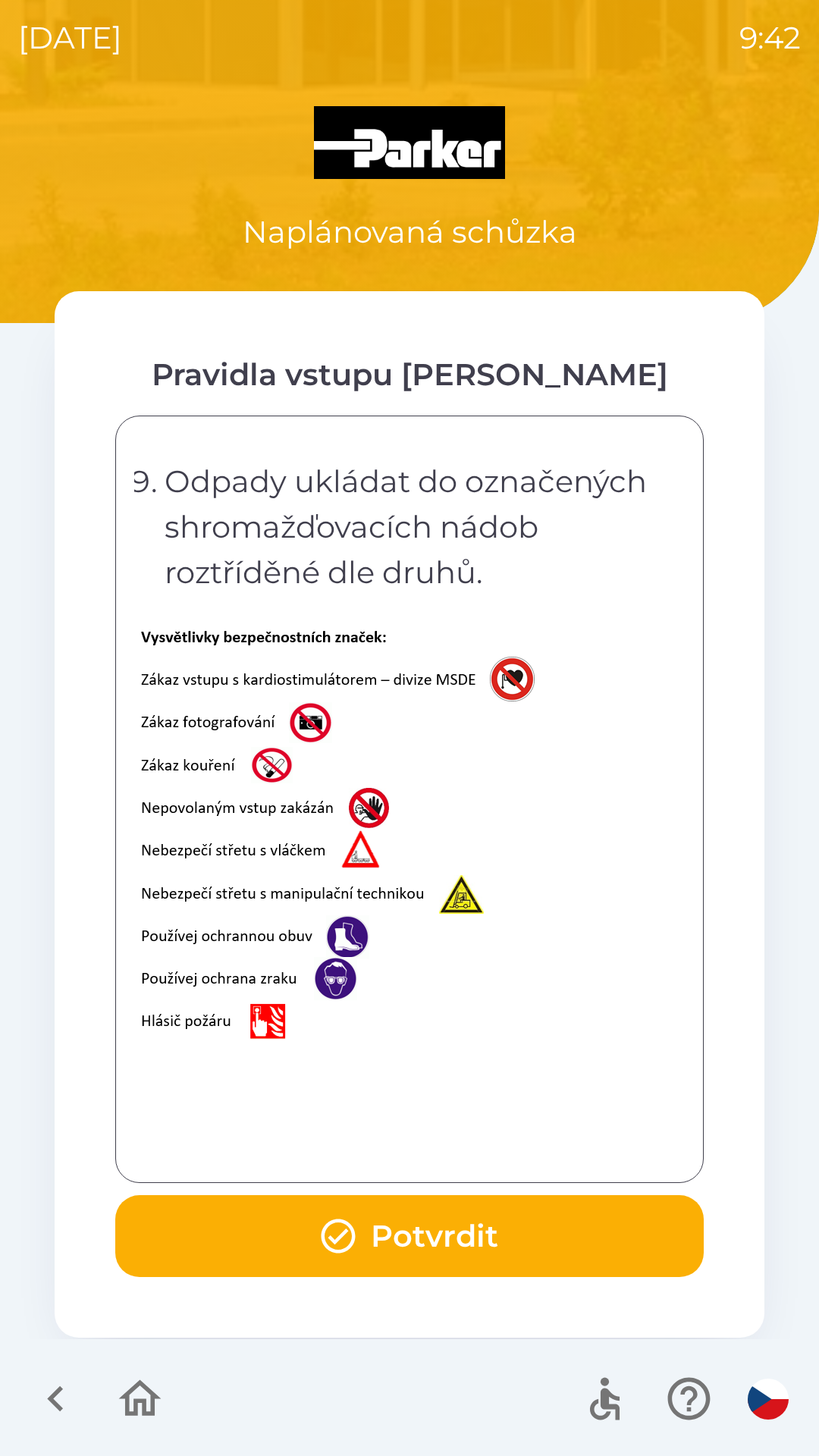
click at [431, 1235] on button "Potvrdit" at bounding box center [410, 1236] width 588 height 82
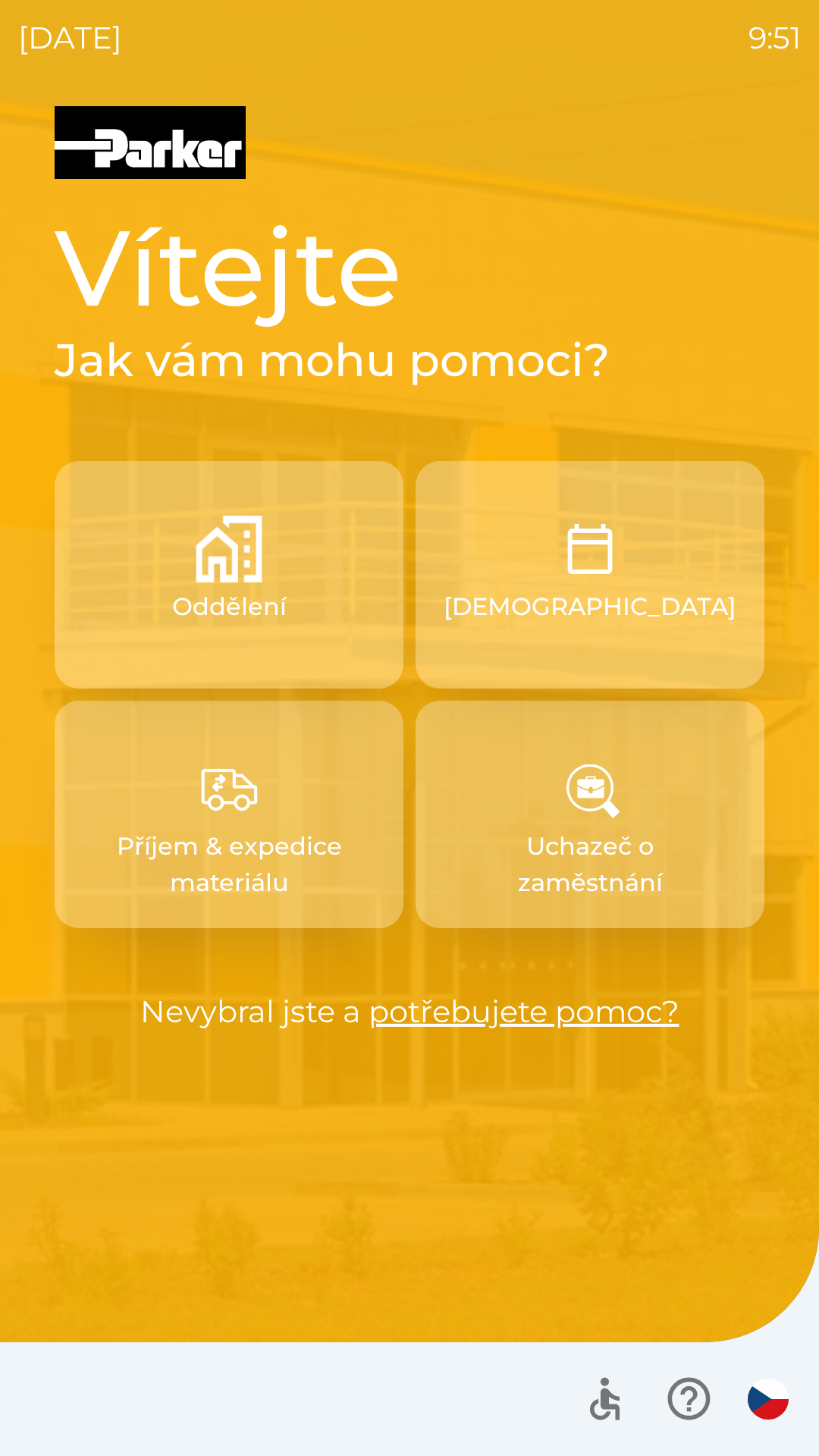
click at [608, 601] on p "[DEMOGRAPHIC_DATA]" at bounding box center [590, 606] width 293 height 36
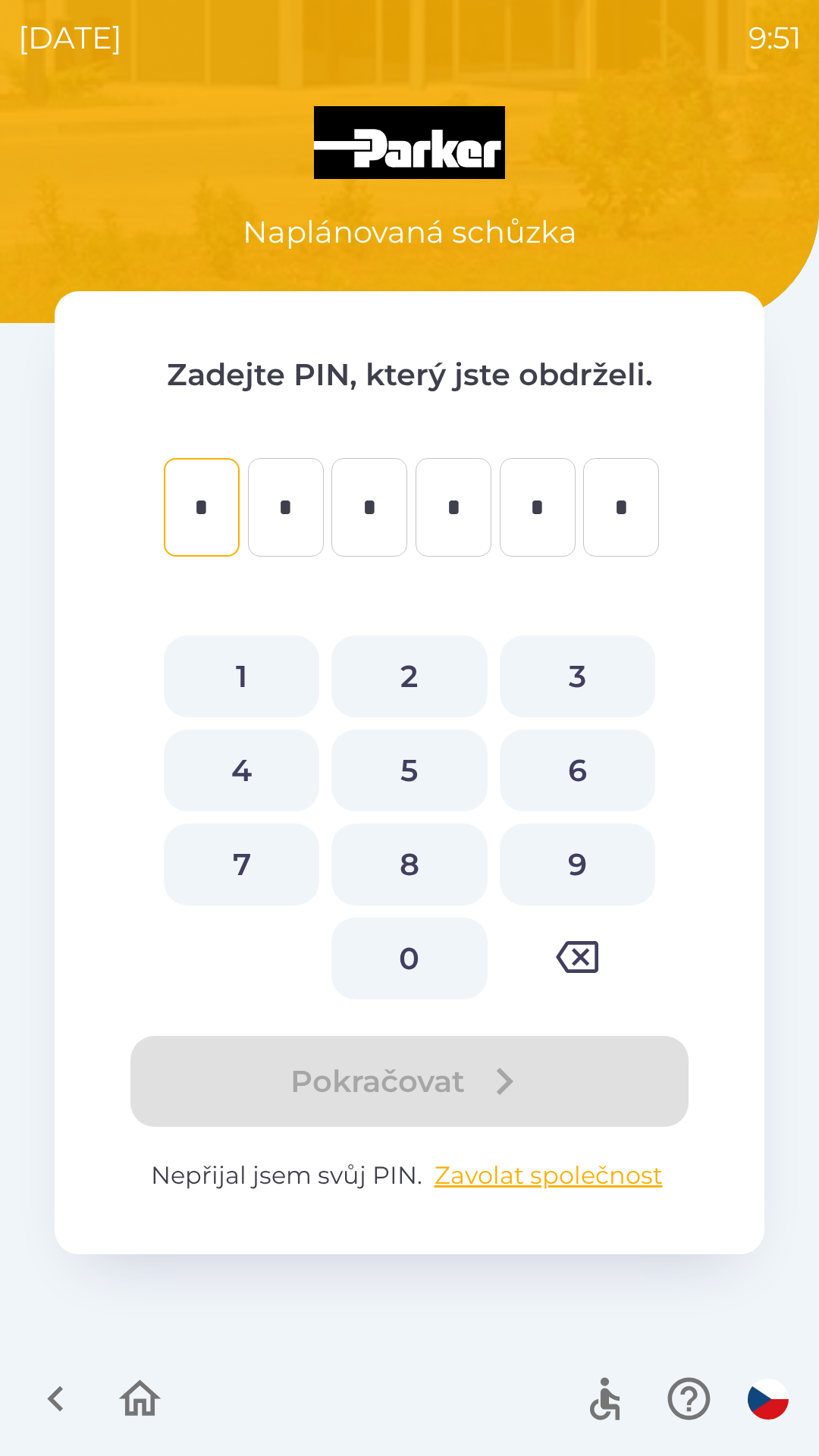
click at [44, 1397] on icon "button" at bounding box center [56, 1399] width 51 height 51
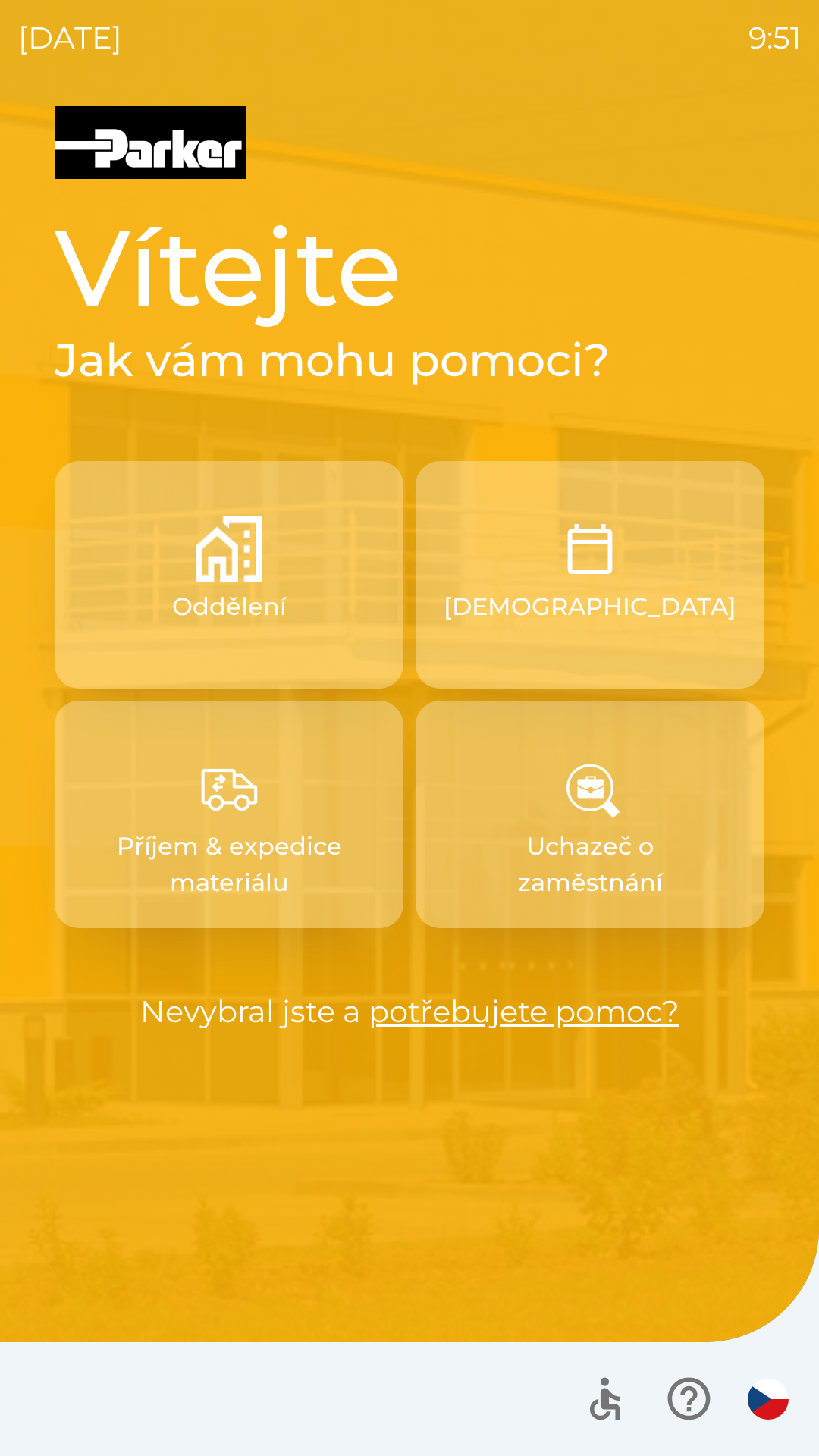
click at [674, 862] on p "Uchazeč o zaměstnání" at bounding box center [590, 864] width 276 height 73
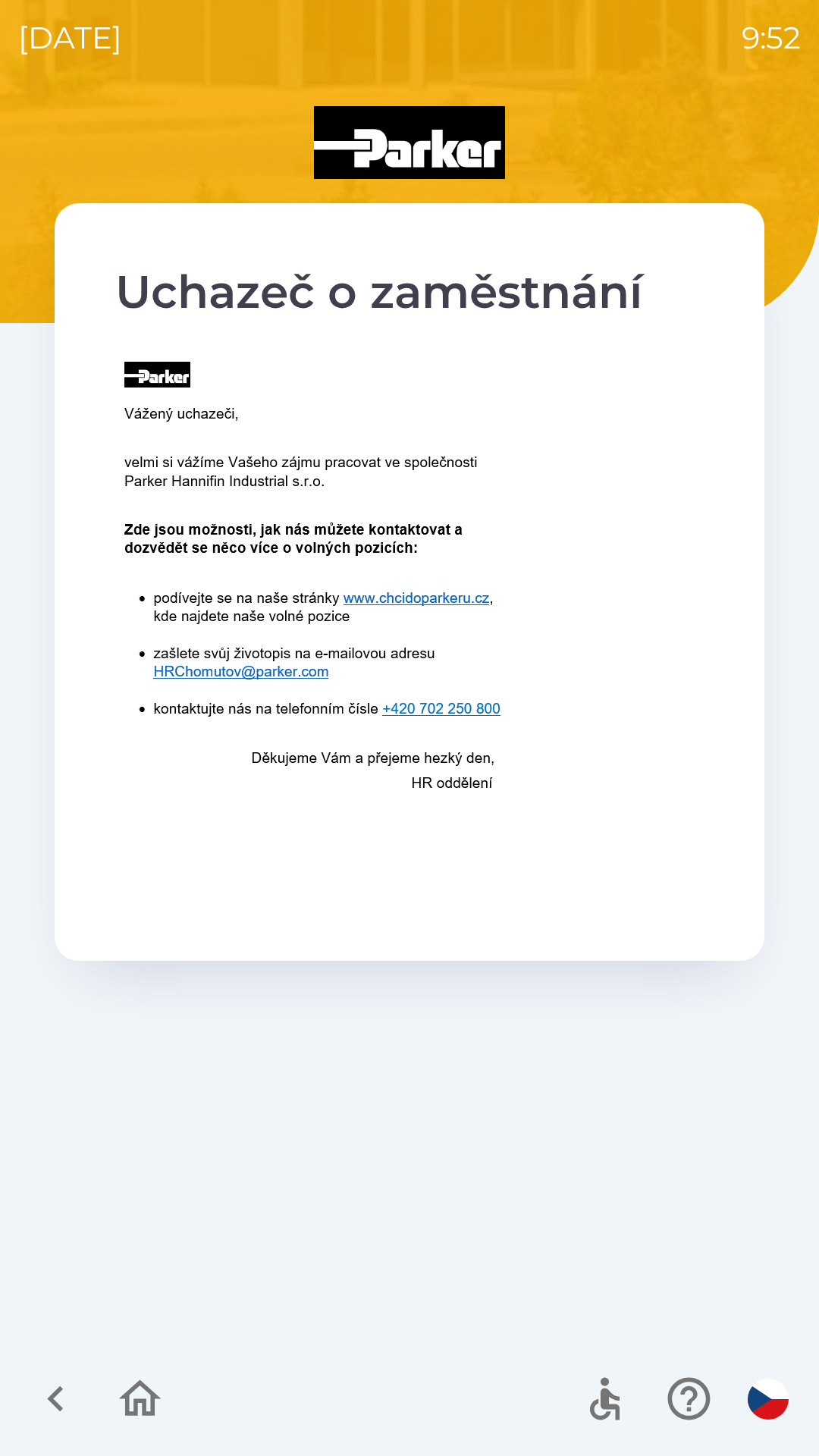
click at [57, 1390] on icon "button" at bounding box center [56, 1399] width 51 height 51
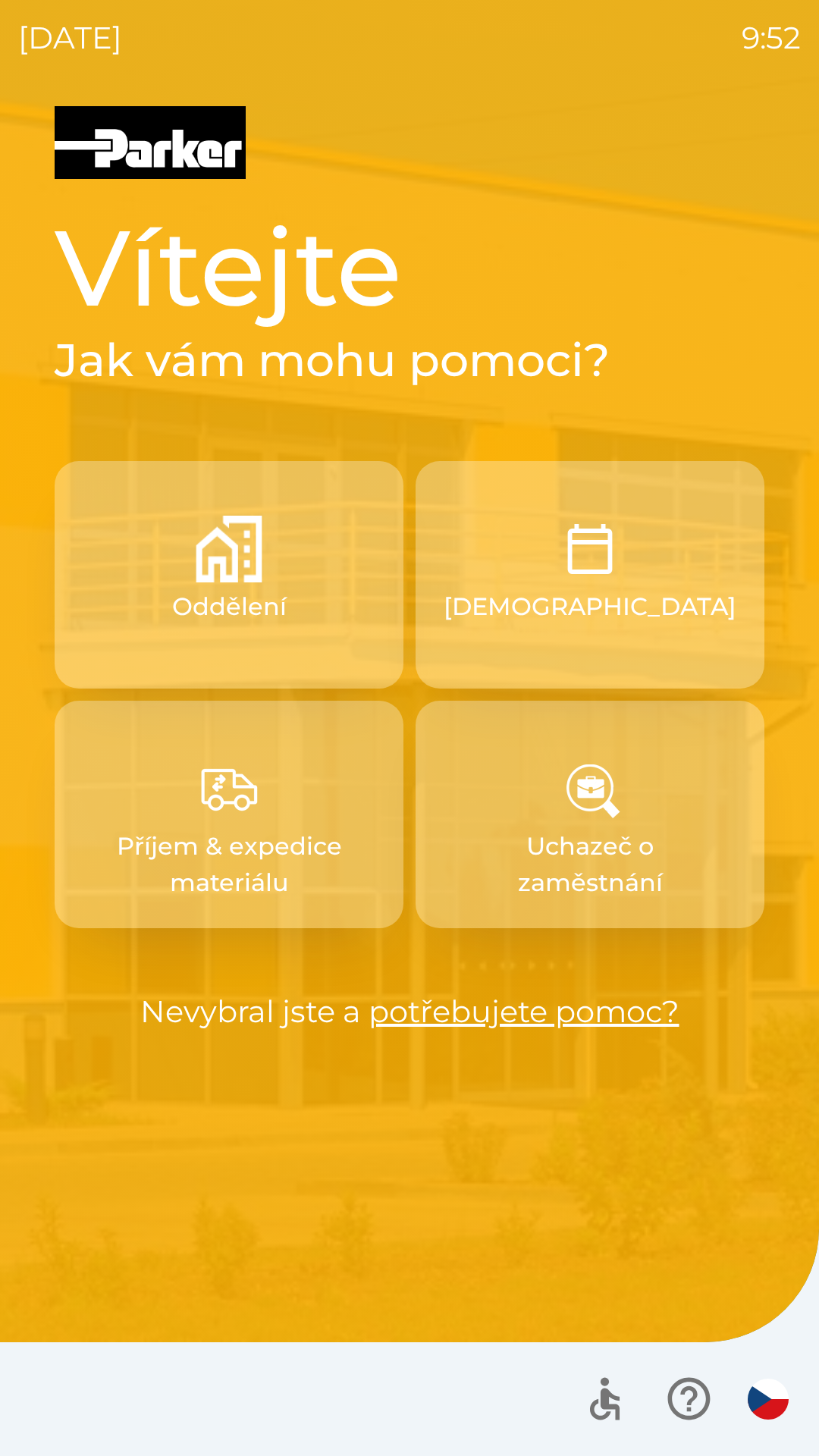
click at [672, 586] on button "[DEMOGRAPHIC_DATA]" at bounding box center [589, 575] width 349 height 228
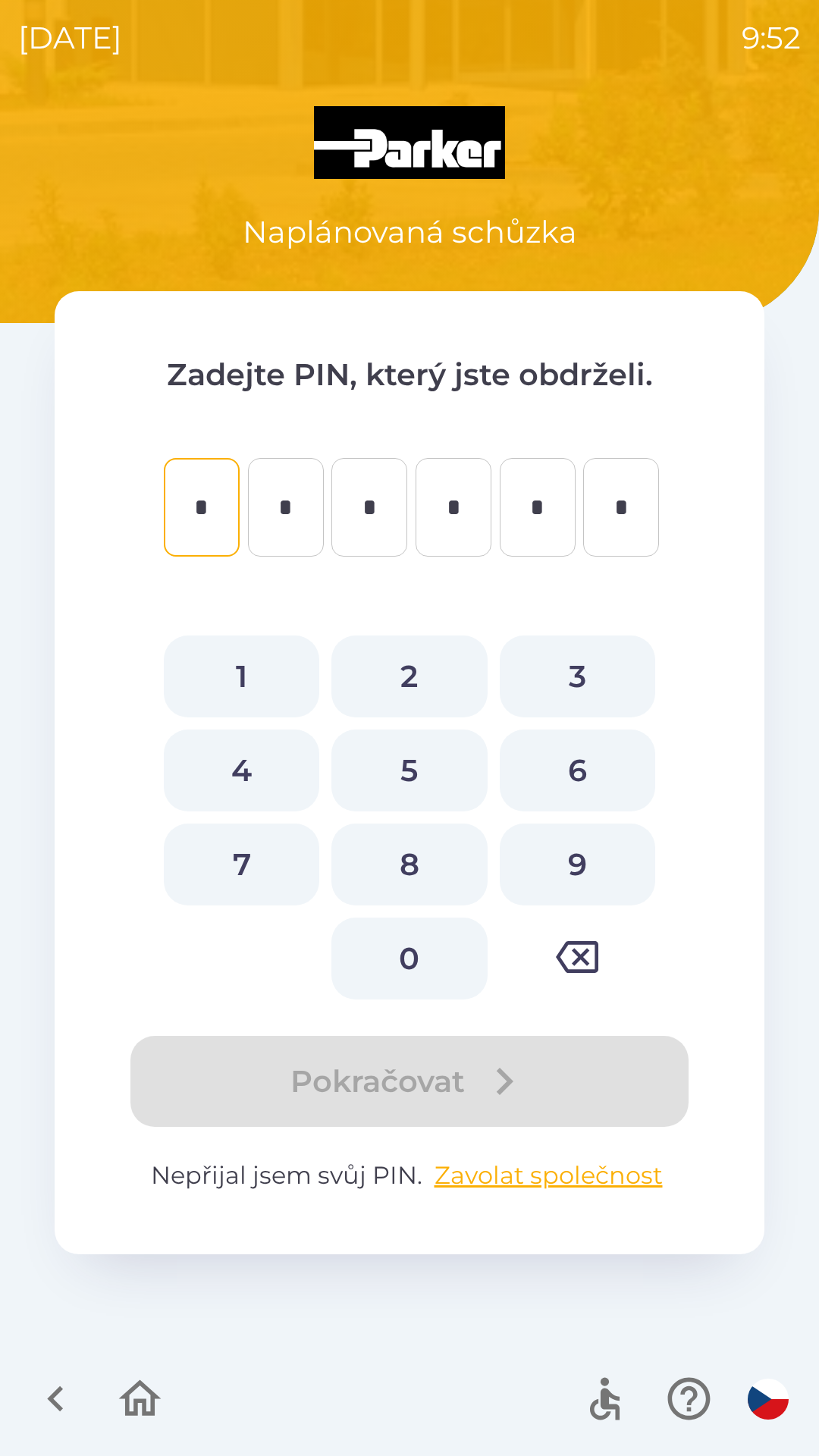
click at [47, 1381] on icon "button" at bounding box center [56, 1399] width 51 height 51
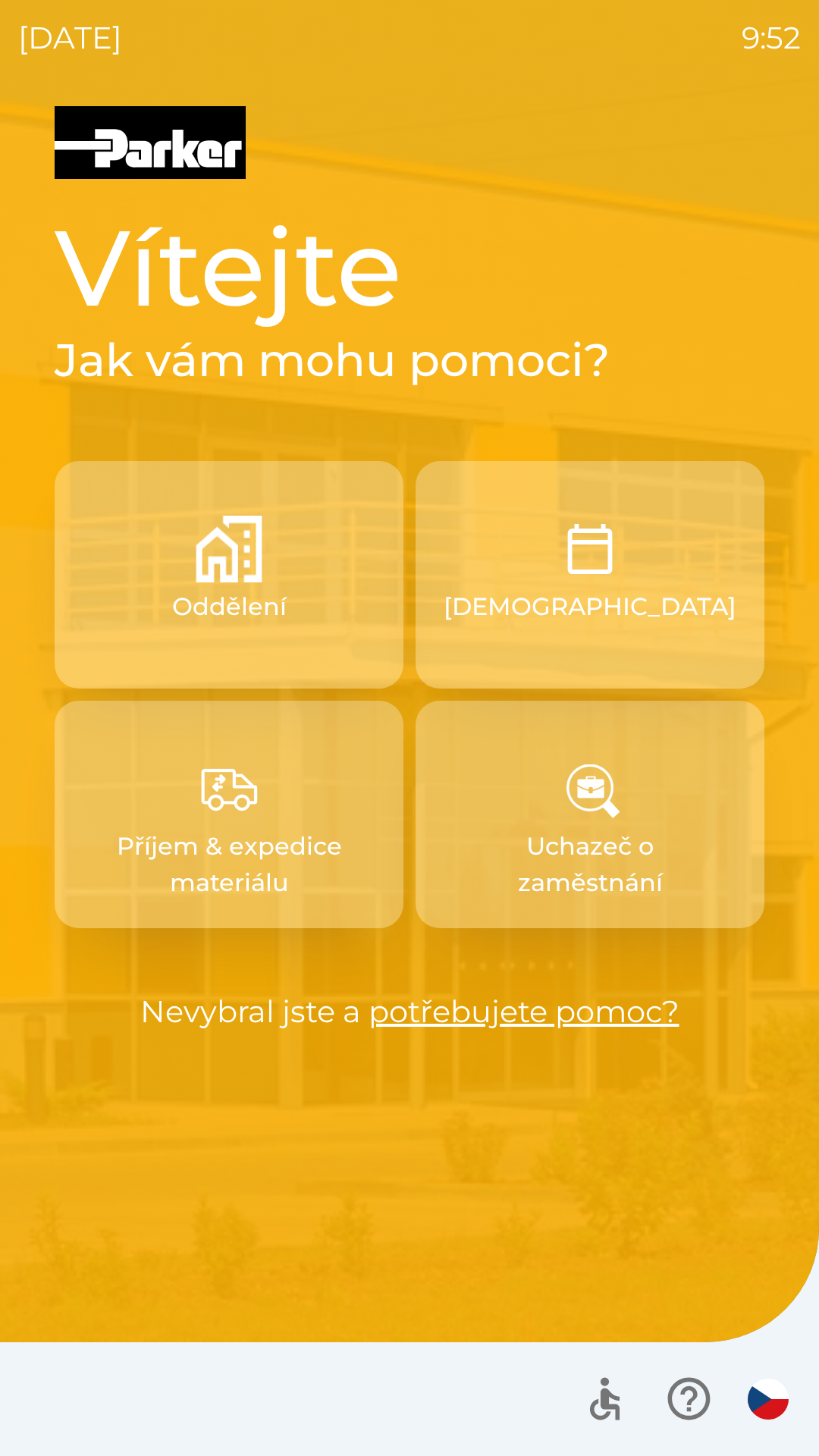
click at [673, 606] on button "[DEMOGRAPHIC_DATA]" at bounding box center [589, 575] width 349 height 228
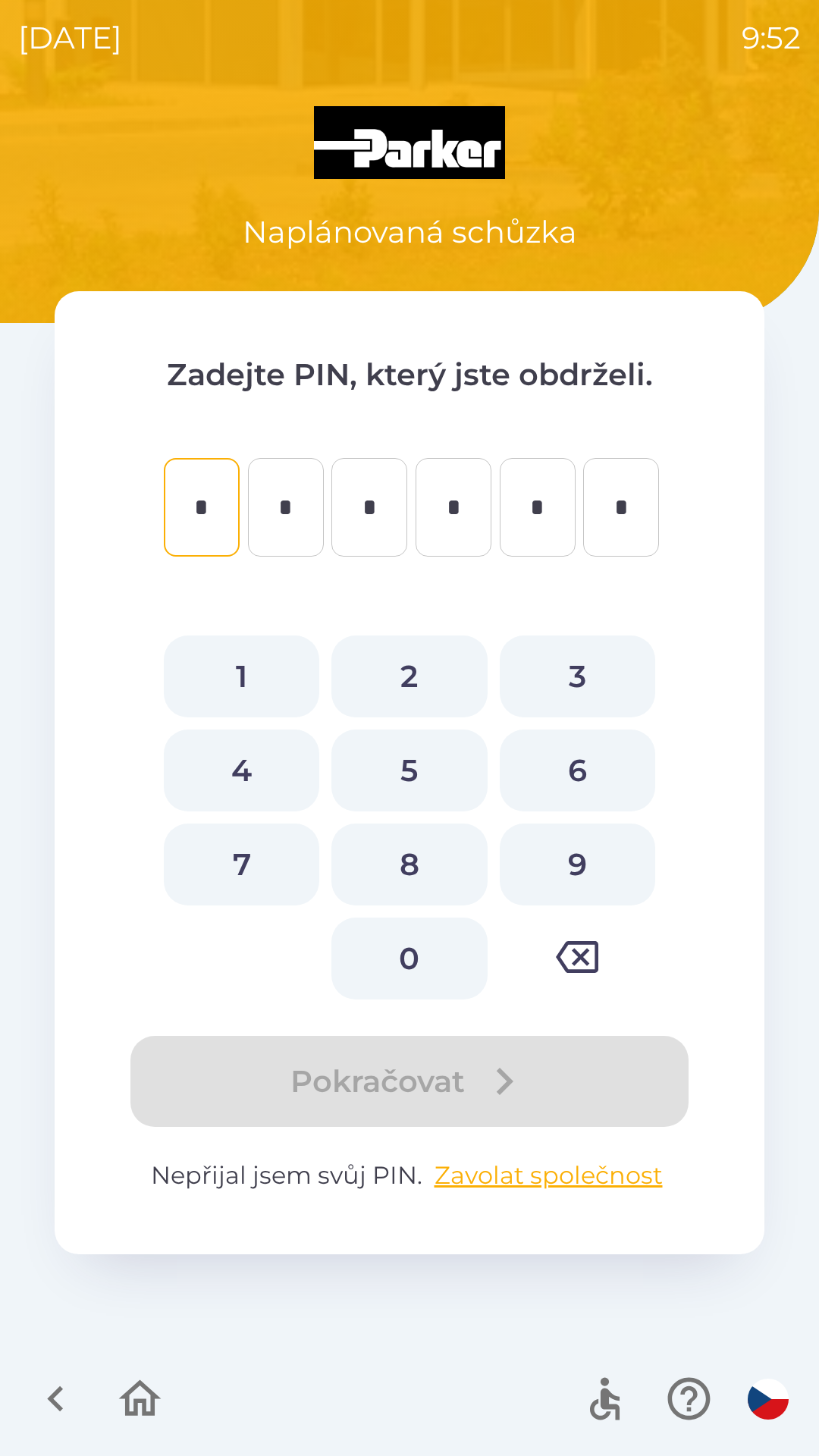
click at [412, 764] on button "5" at bounding box center [409, 771] width 155 height 82
type input "*"
click at [259, 678] on button "1" at bounding box center [241, 676] width 155 height 82
type input "*"
click at [410, 665] on button "2" at bounding box center [409, 676] width 155 height 82
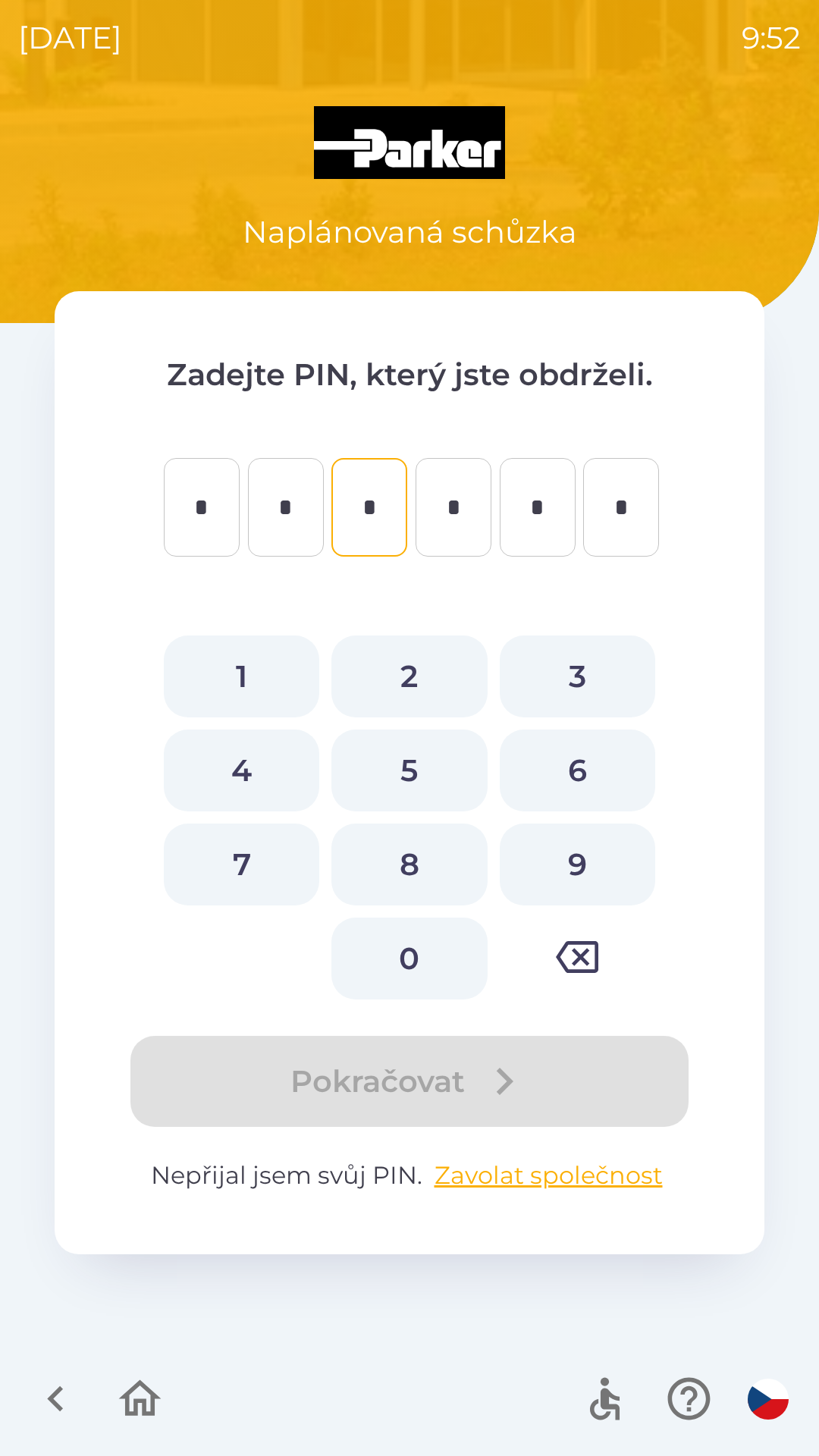
type input "*"
click at [409, 775] on button "5" at bounding box center [409, 771] width 155 height 82
type input "*"
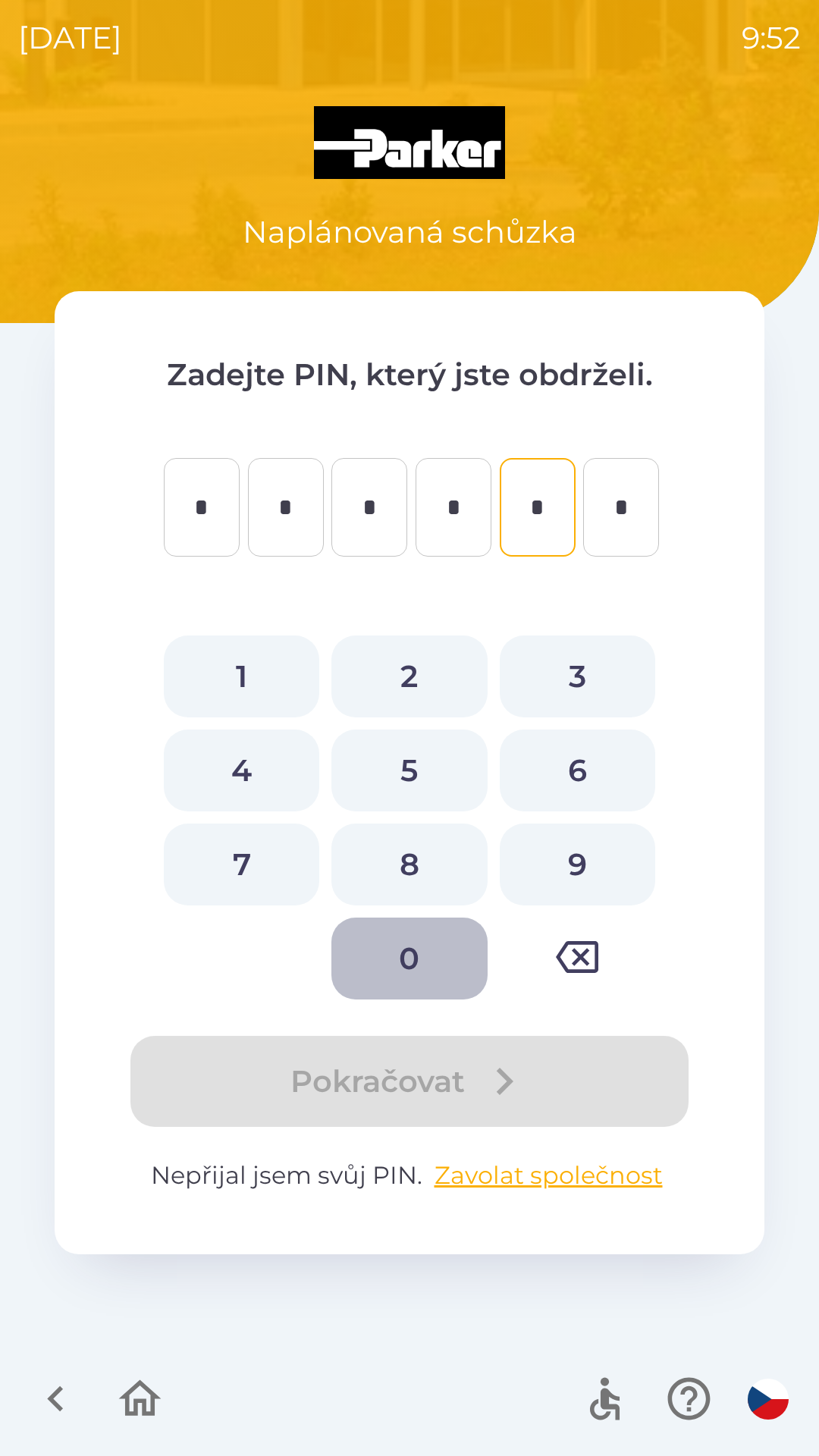
click at [423, 960] on button "0" at bounding box center [409, 959] width 155 height 82
type input "*"
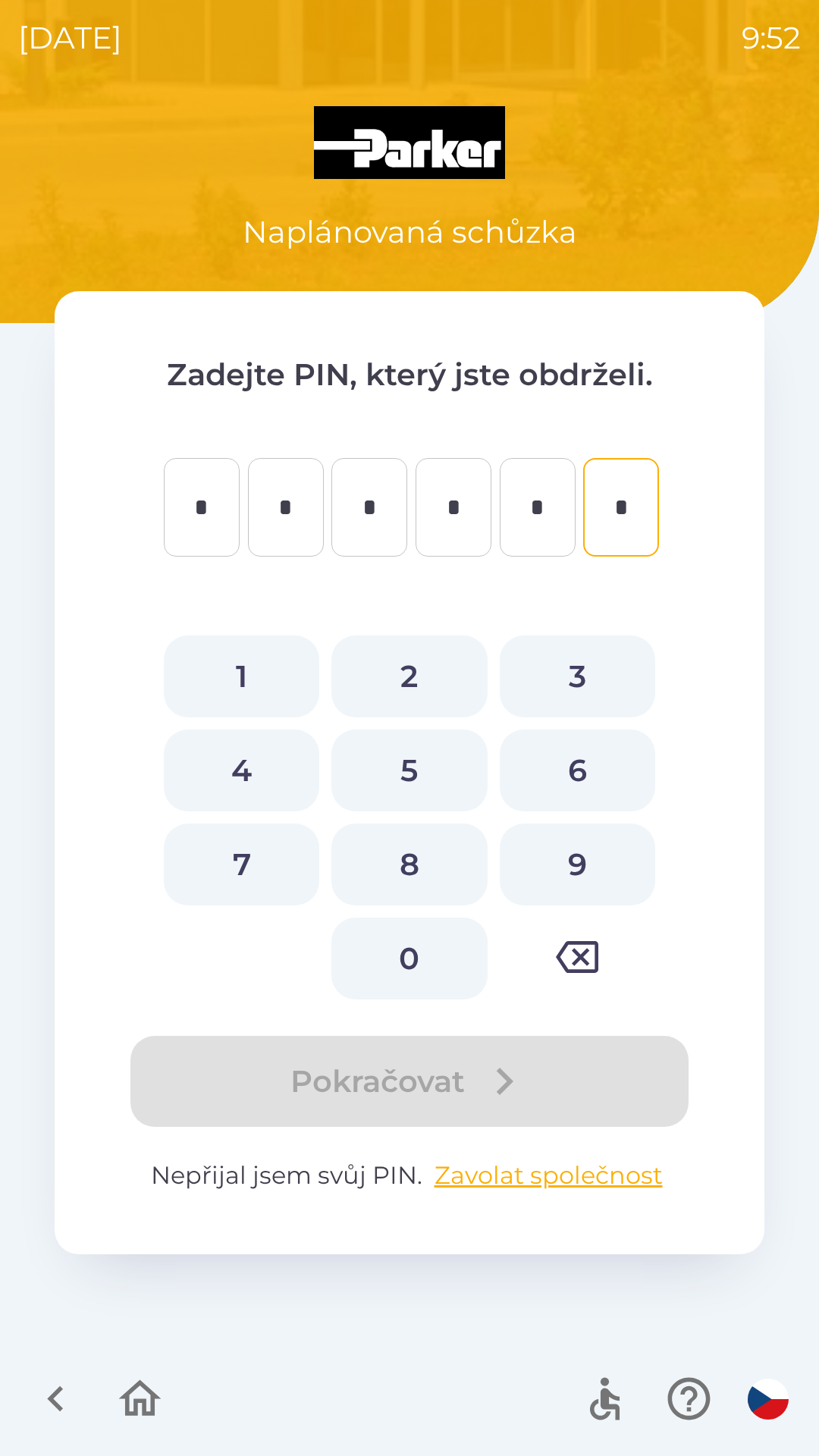
click at [569, 776] on button "6" at bounding box center [577, 771] width 155 height 82
type input "*"
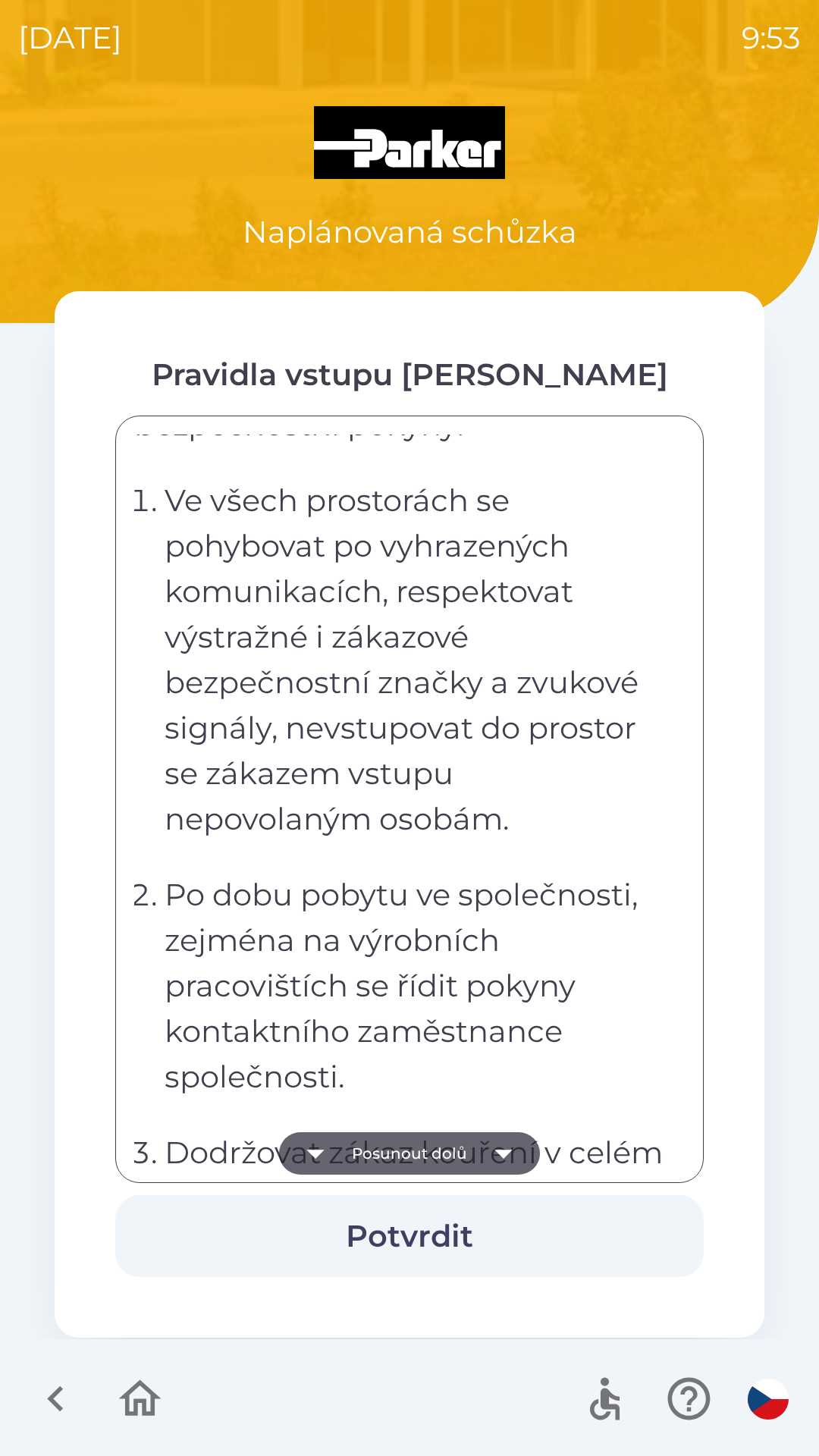
click at [446, 1147] on button "Posunout dolů" at bounding box center [410, 1153] width 261 height 42
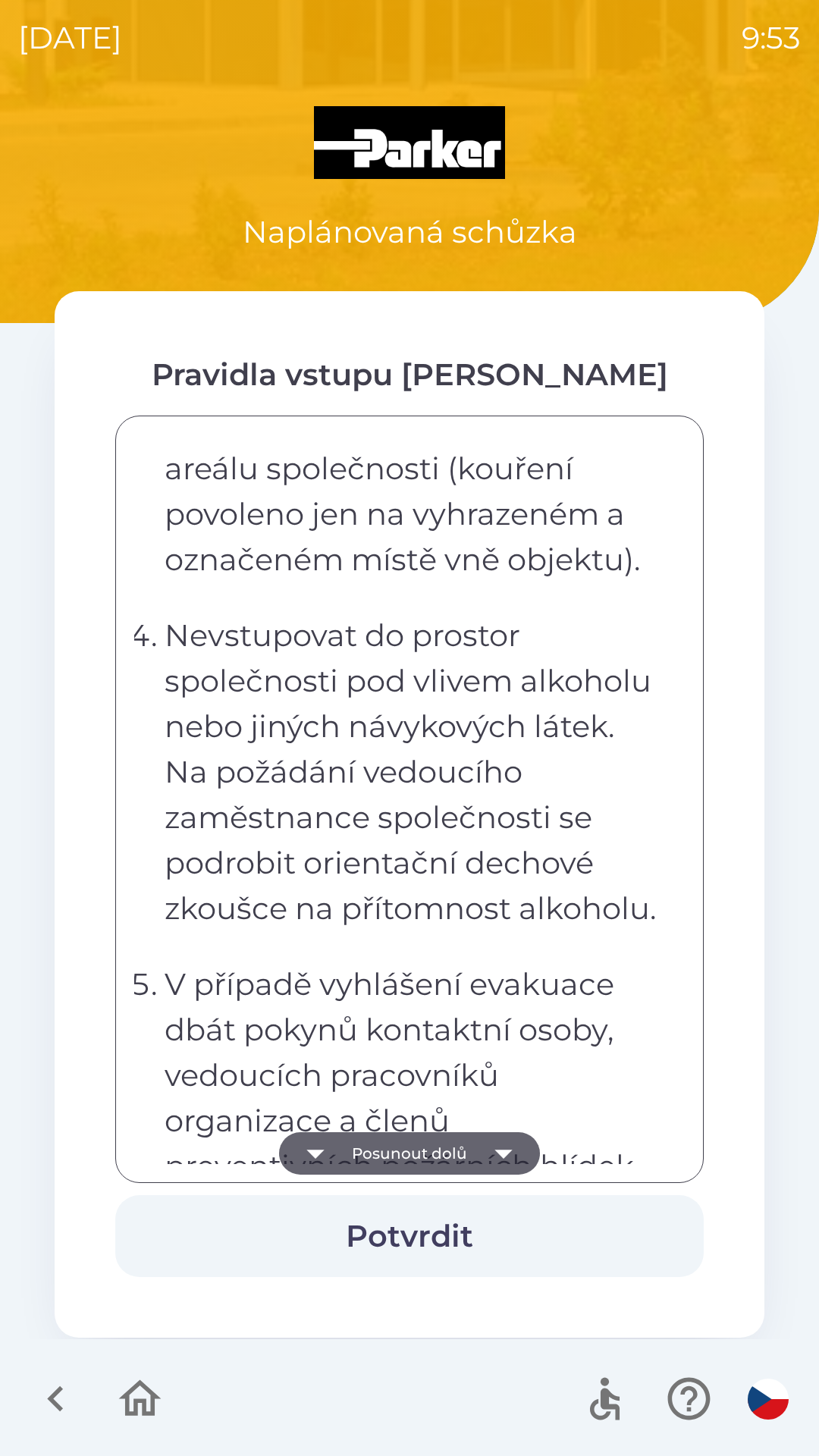
click at [435, 1234] on button "Potvrdit" at bounding box center [410, 1236] width 588 height 82
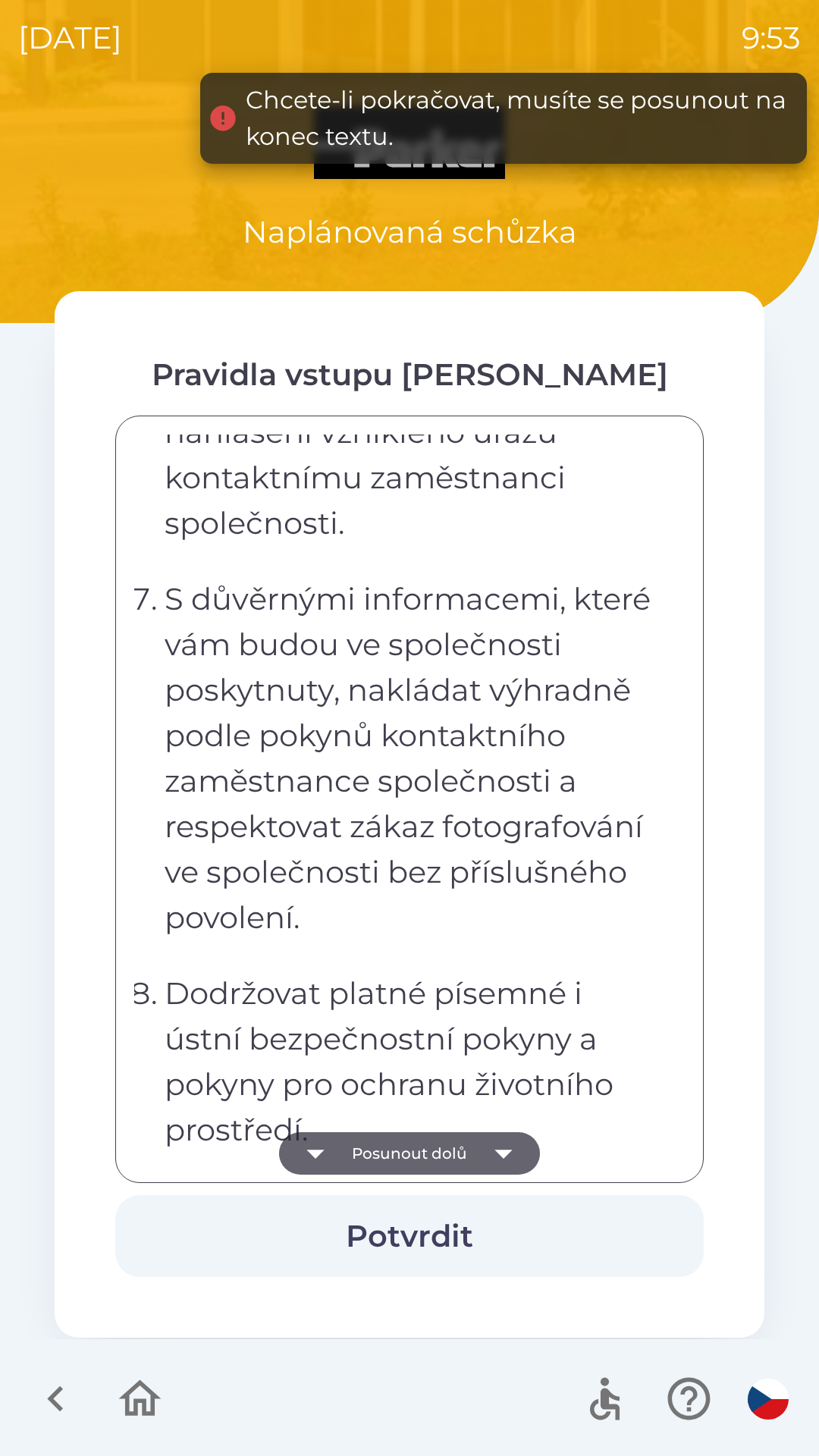
click at [464, 1157] on button "Posunout dolů" at bounding box center [410, 1153] width 261 height 42
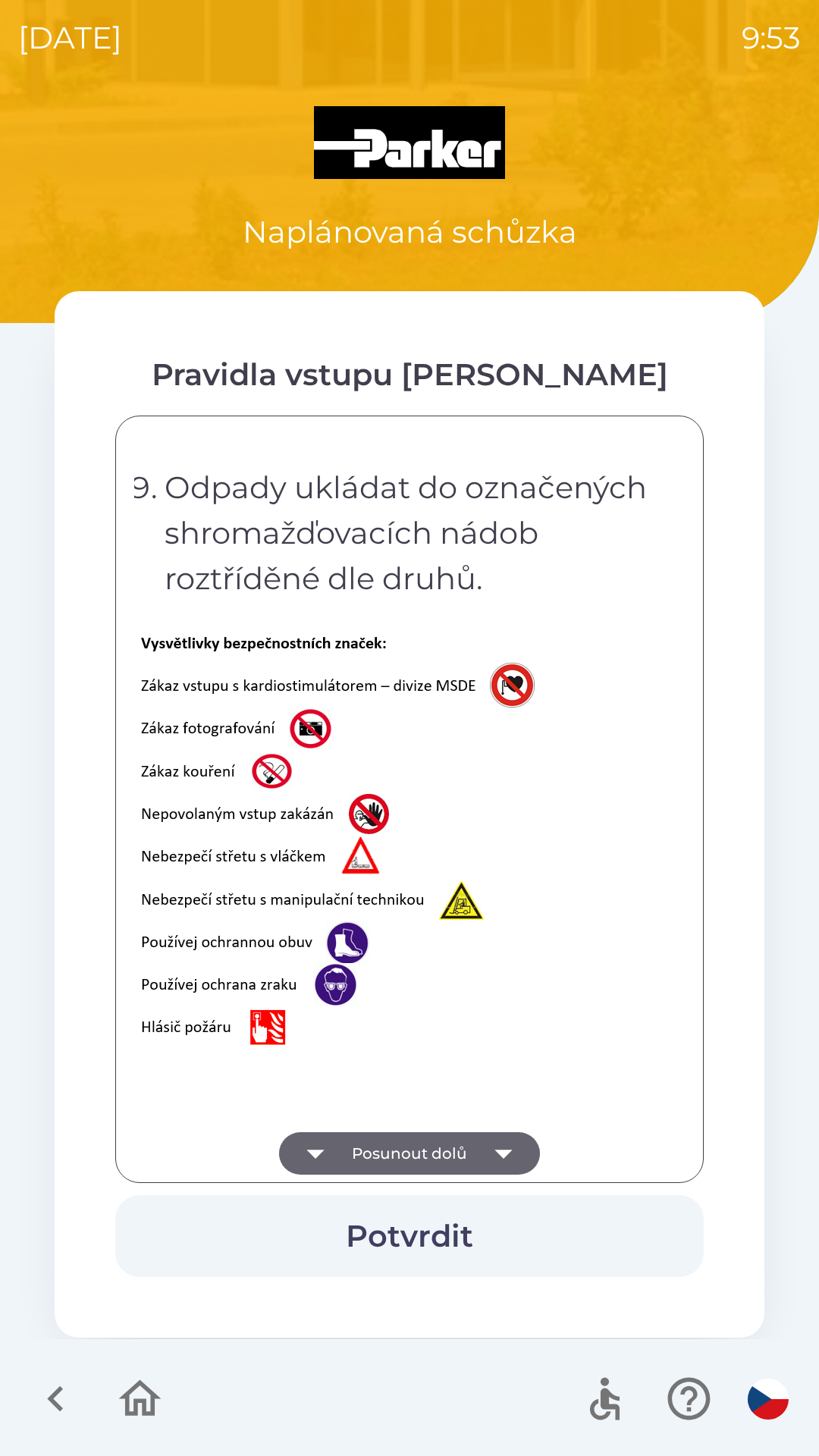
scroll to position [3024, 0]
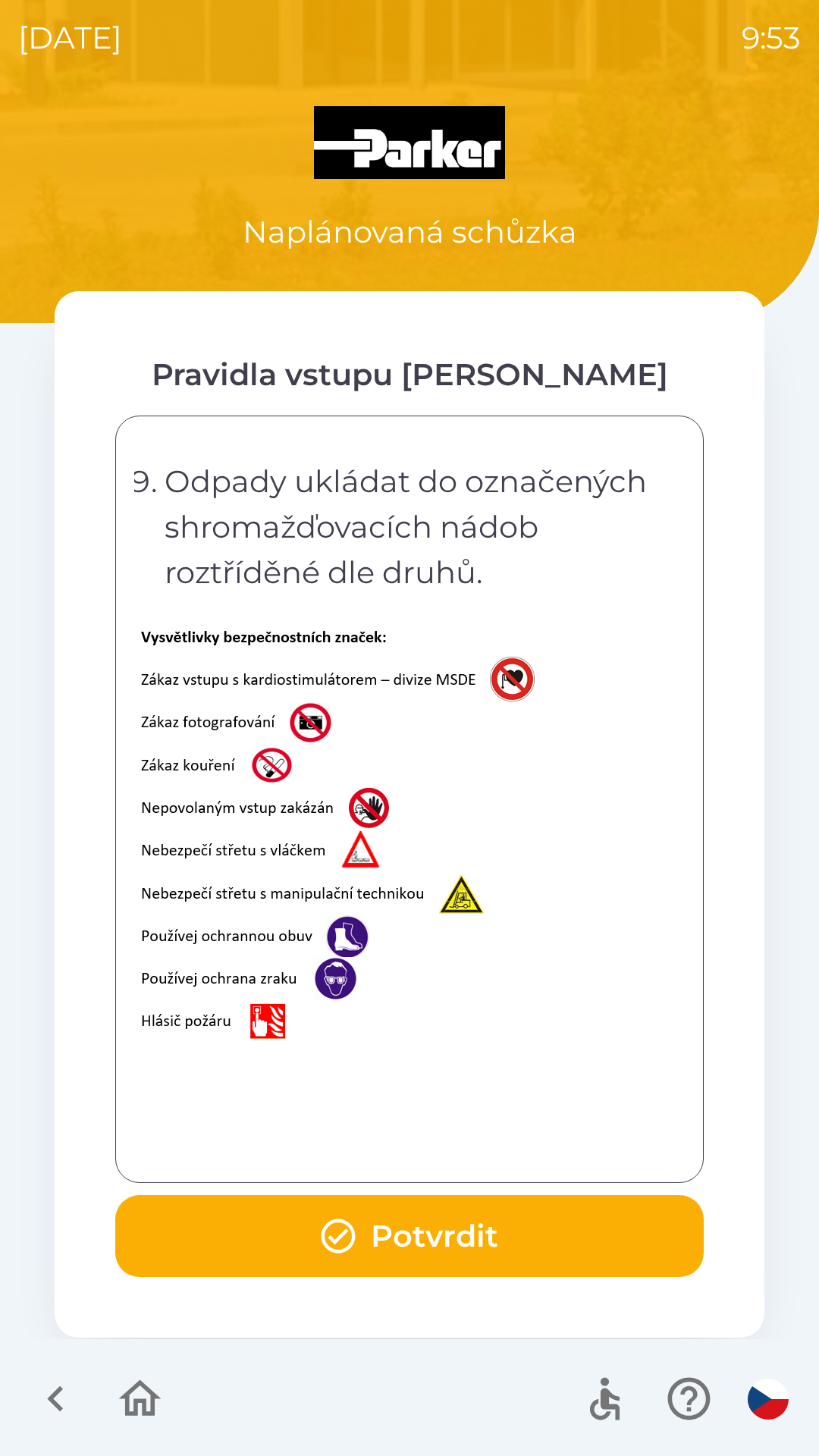
click at [516, 1231] on button "Potvrdit" at bounding box center [410, 1236] width 588 height 82
